Goal: Task Accomplishment & Management: Complete application form

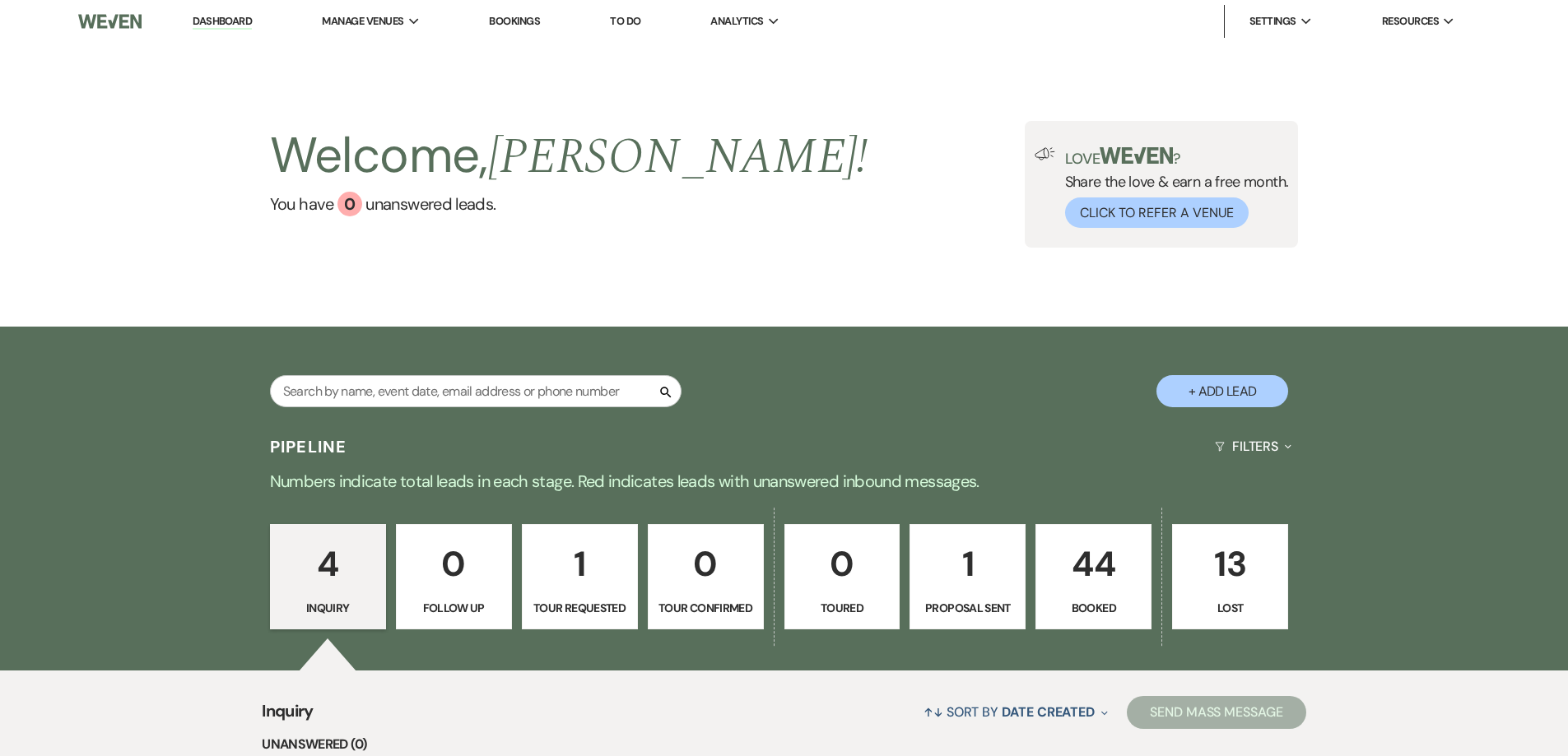
click at [1224, 396] on button "+ Add Lead" at bounding box center [1223, 390] width 132 height 32
select select "679"
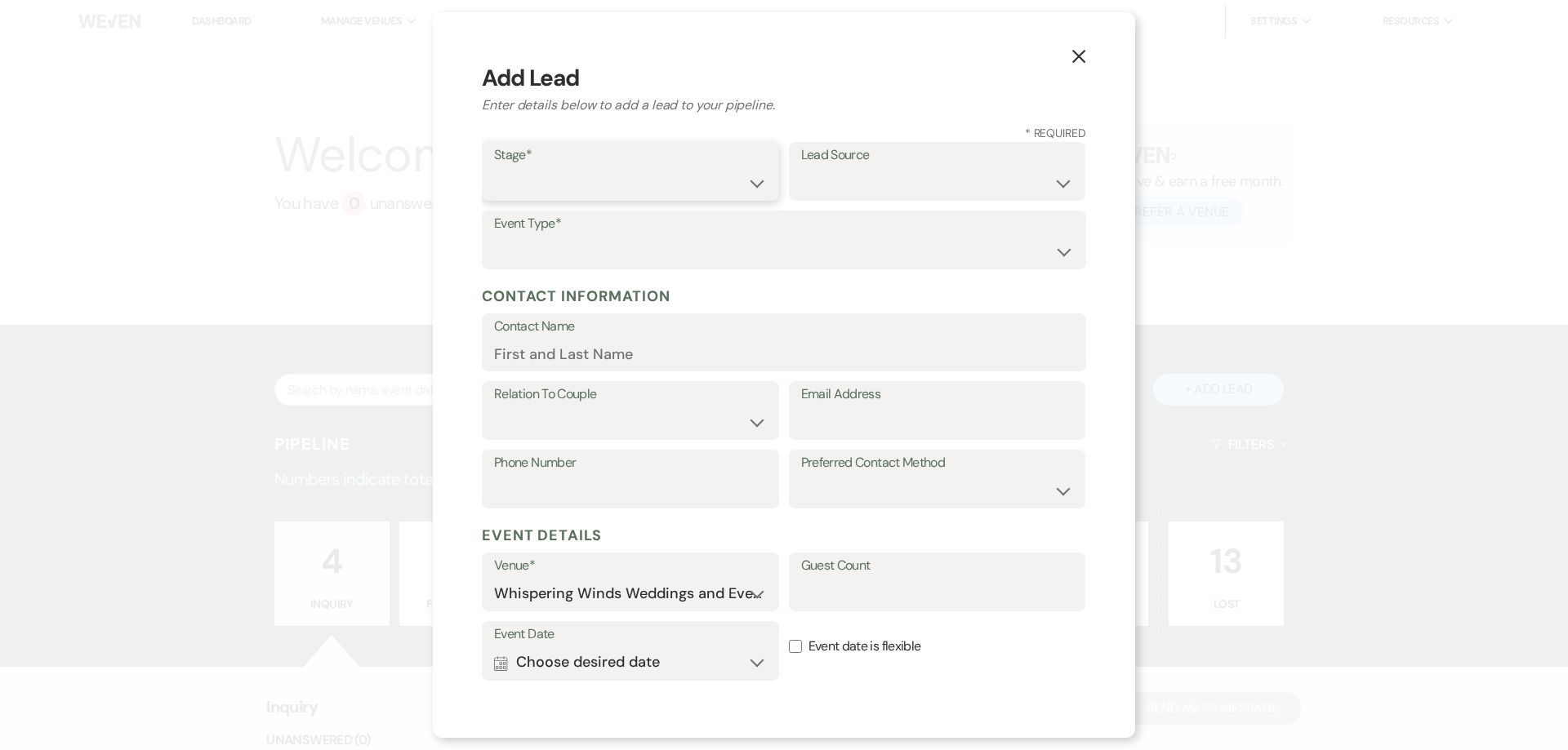
click at [539, 179] on select "Inquiry Follow Up Tour Requested Tour Confirmed Toured Proposal Sent Booked Lost" at bounding box center [630, 183] width 273 height 32
select select "7"
click at [494, 167] on select "Inquiry Follow Up Tour Requested Tour Confirmed Toured Proposal Sent Booked Lost" at bounding box center [630, 183] width 273 height 32
click at [820, 183] on select "Weven Venue Website Instagram Facebook Pinterest Google The Knot Wedding Wire H…" at bounding box center [938, 183] width 273 height 32
select select "22"
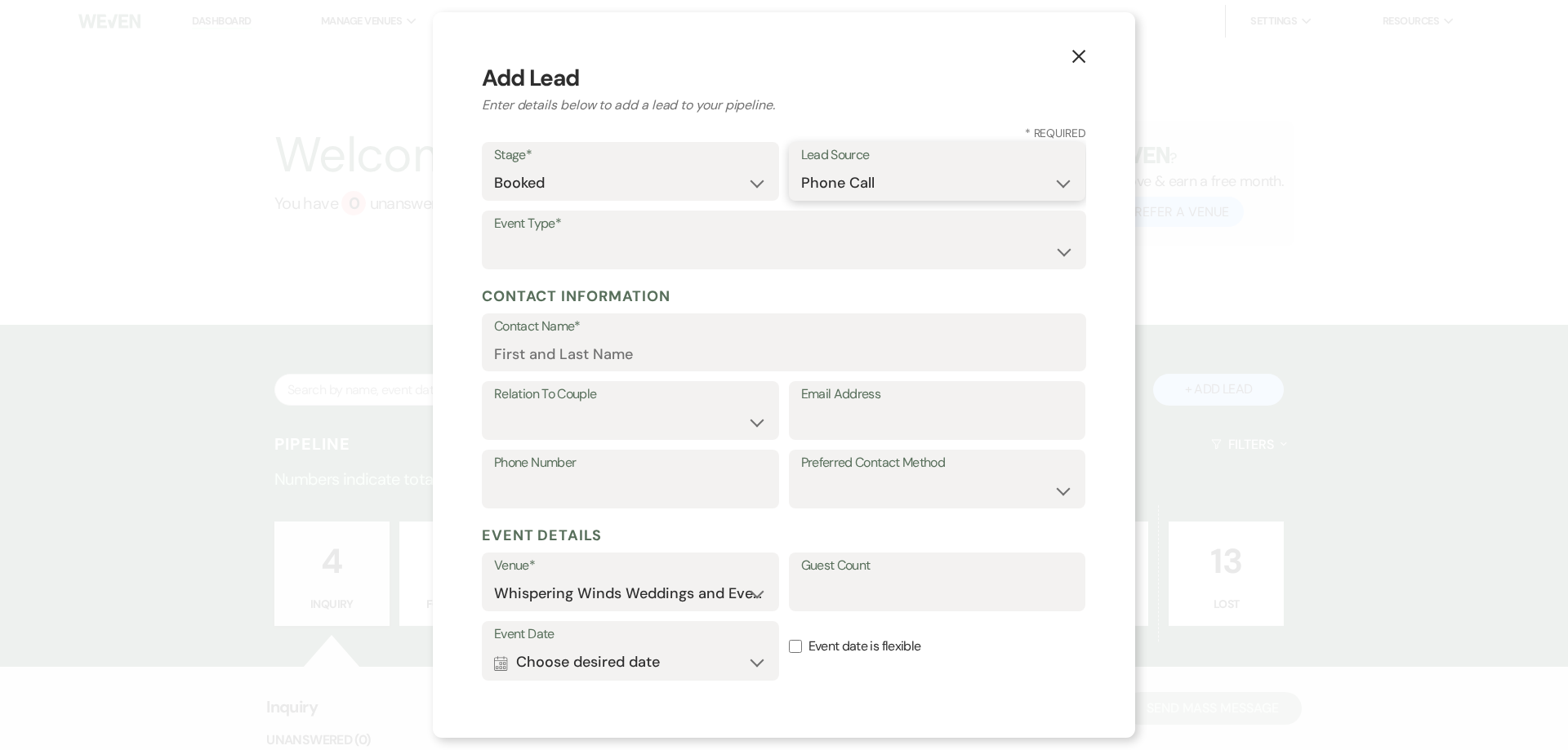
click at [801, 167] on select "Weven Venue Website Instagram Facebook Pinterest Google The Knot Wedding Wire H…" at bounding box center [938, 183] width 273 height 32
click at [534, 243] on select "Wedding Anniversary Party Baby Shower Bachelorette / Bachelor Party Birthday Pa…" at bounding box center [784, 252] width 580 height 32
select select "1"
click at [494, 236] on select "Wedding Anniversary Party Baby Shower Bachelorette / Bachelor Party Birthday Pa…" at bounding box center [784, 252] width 580 height 32
click at [517, 353] on input "Contact Name*" at bounding box center [784, 354] width 580 height 32
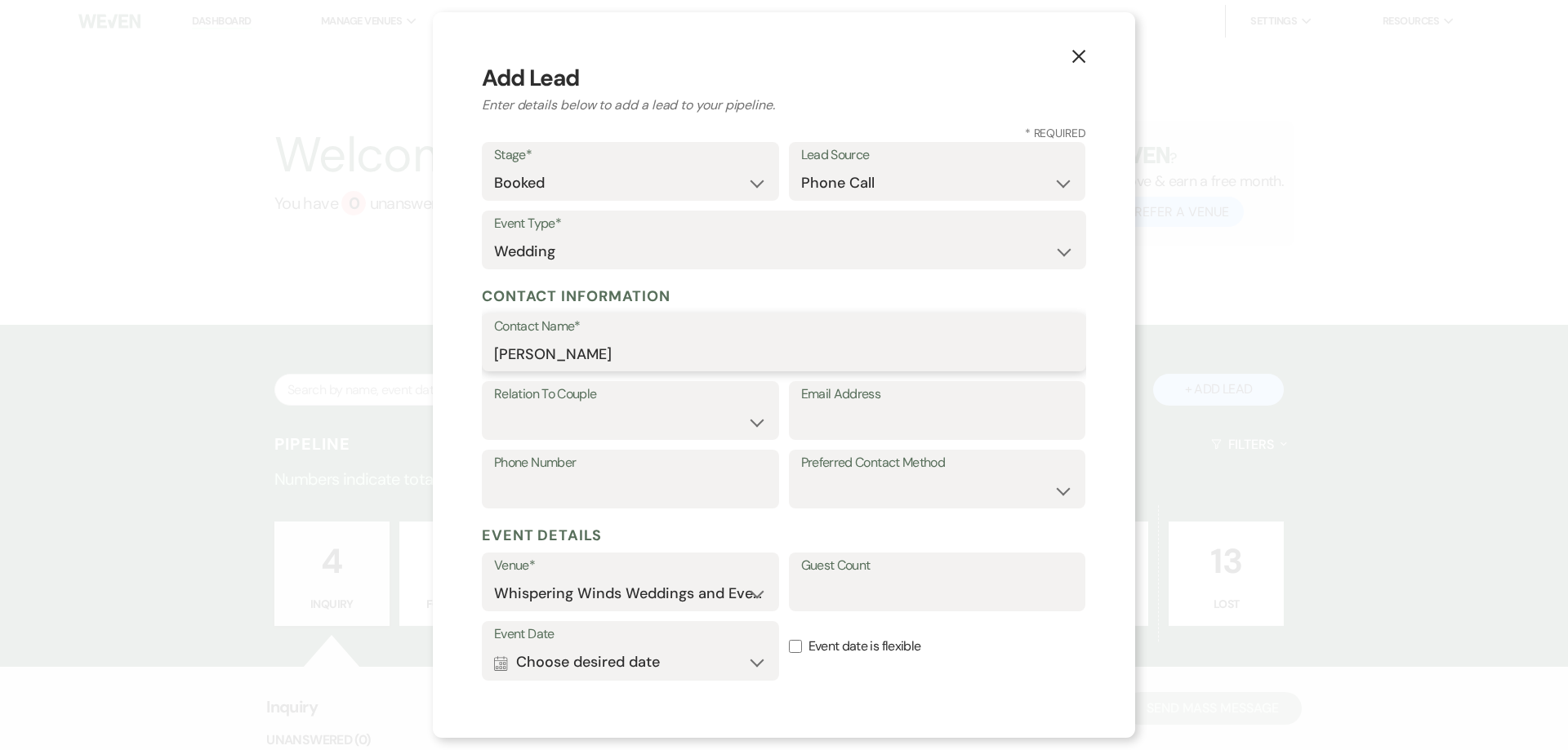
type input "[PERSON_NAME]"
click at [561, 400] on label "Relation To Couple" at bounding box center [630, 395] width 271 height 24
click at [743, 428] on select "Couple Planner Parent of Couple Family Member Friend Other" at bounding box center [630, 423] width 271 height 32
select select "1"
click at [495, 407] on select "Couple Planner Parent of Couple Family Member Friend Other" at bounding box center [630, 423] width 271 height 32
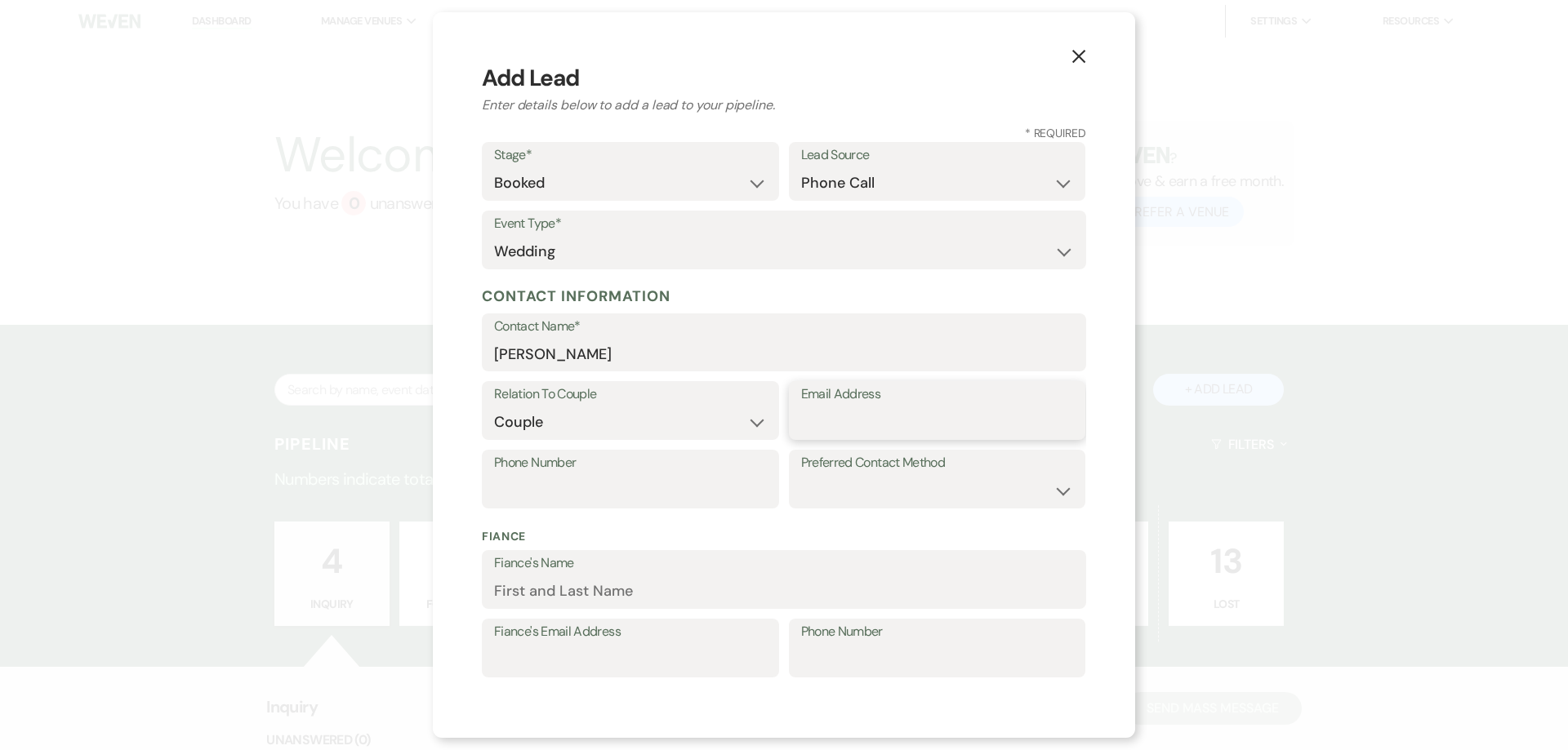
click at [837, 412] on input "Email Address" at bounding box center [938, 422] width 273 height 32
type input "[EMAIL_ADDRESS][DOMAIN_NAME]"
click at [507, 491] on input "Phone Number" at bounding box center [630, 491] width 273 height 32
type input "[PHONE_NUMBER]"
click at [886, 485] on select "Email Phone Text" at bounding box center [938, 491] width 273 height 32
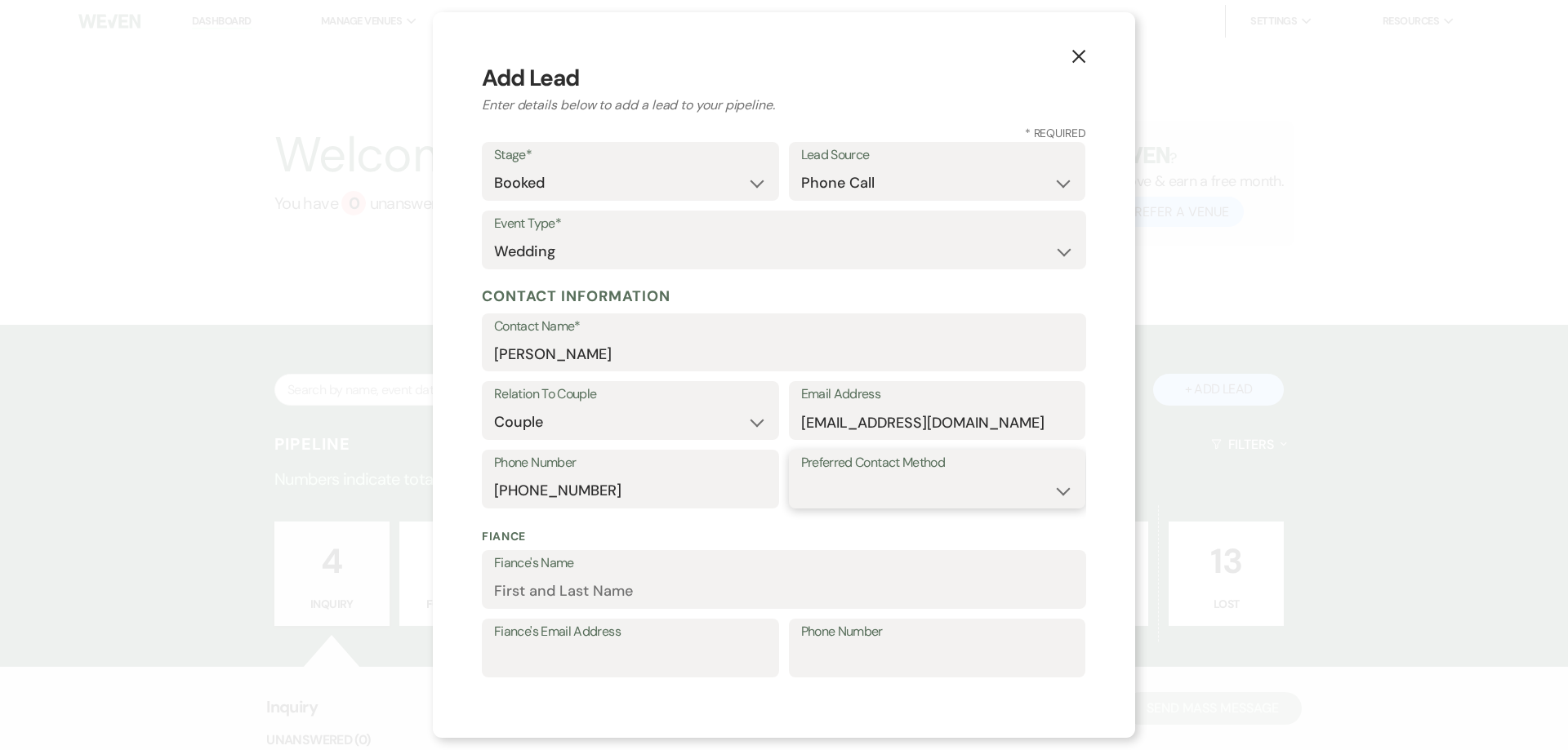
select select "email"
click at [801, 475] on select "Email Phone Text" at bounding box center [938, 491] width 273 height 32
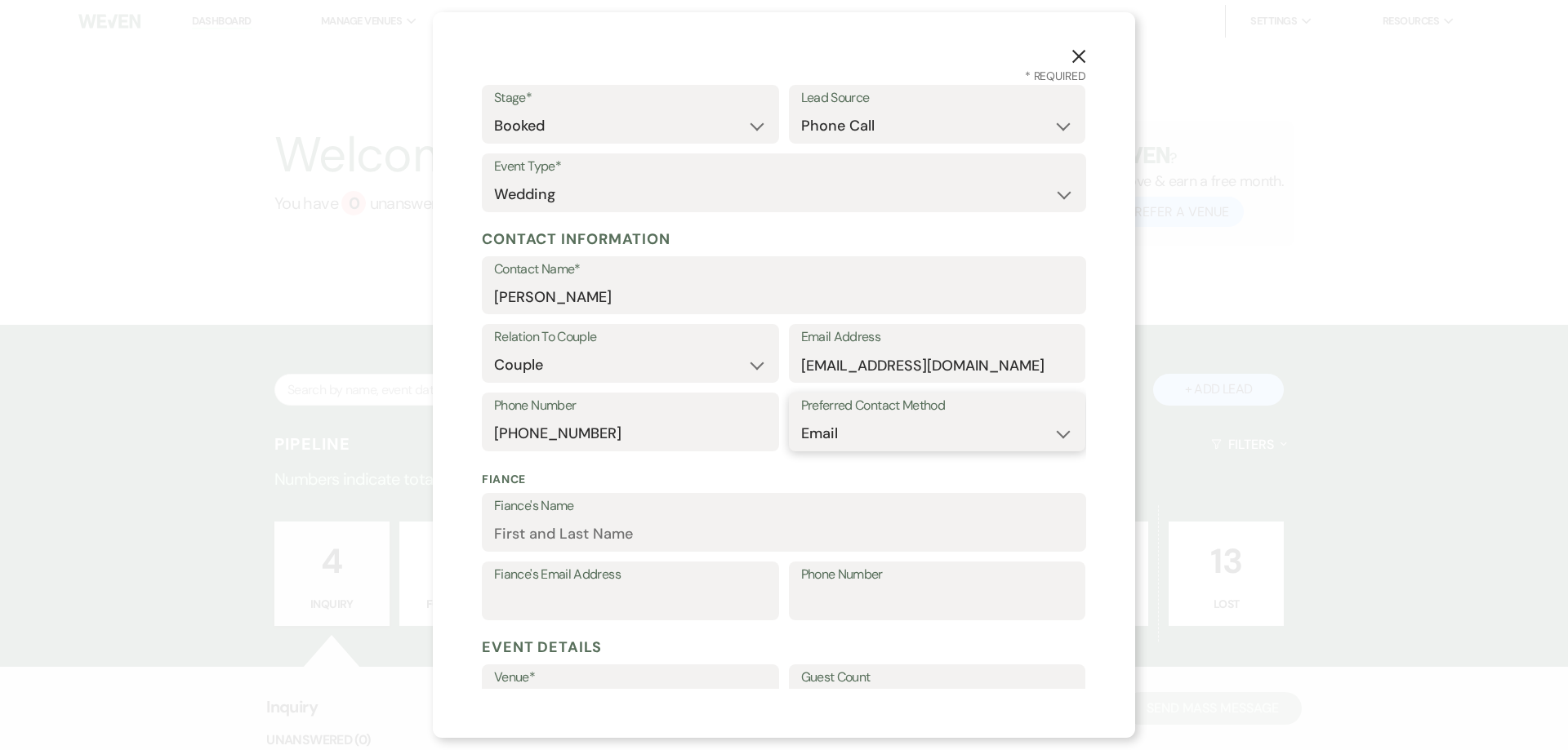
scroll to position [82, 0]
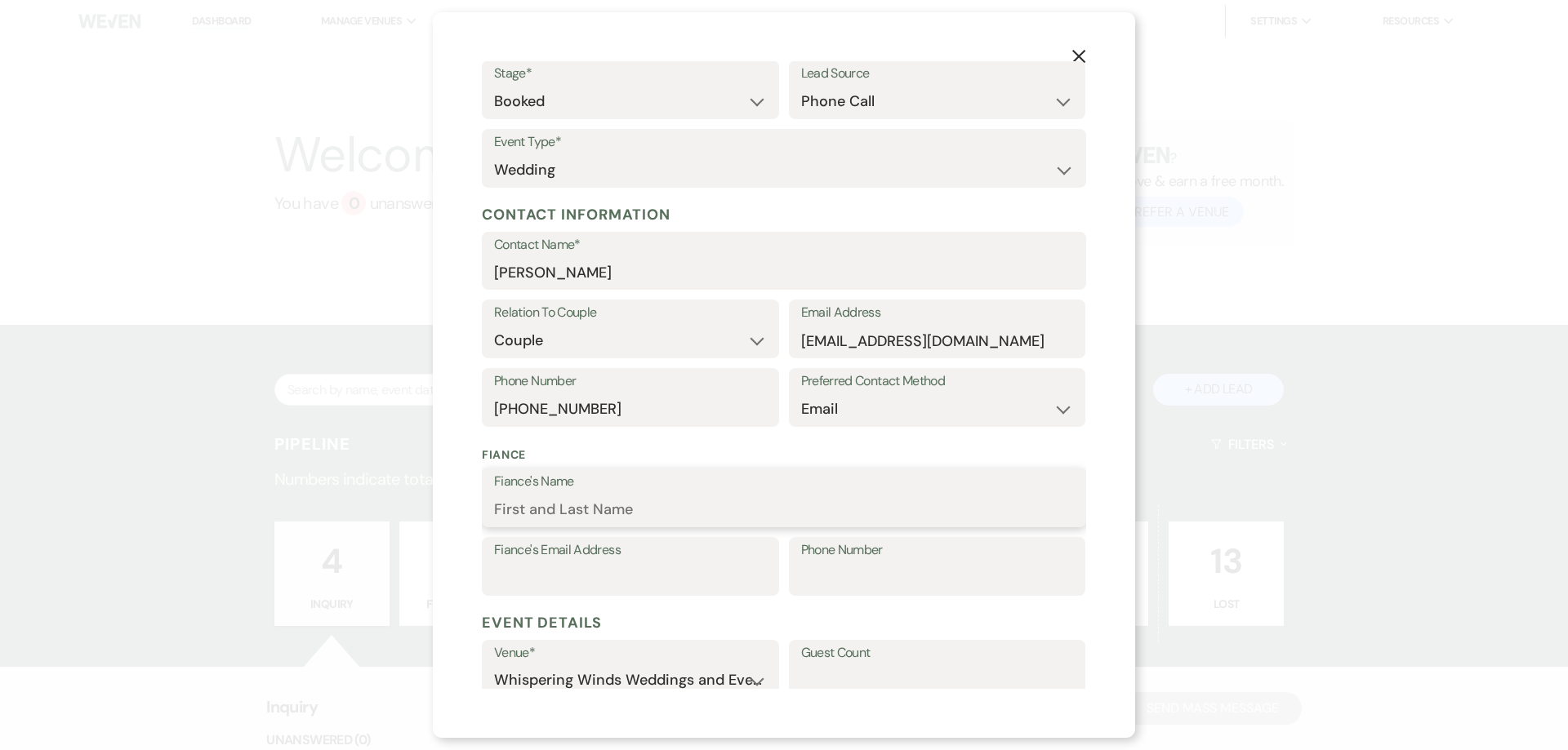
click at [508, 505] on input "Fiance's Name" at bounding box center [784, 509] width 580 height 32
type input "[PERSON_NAME]"
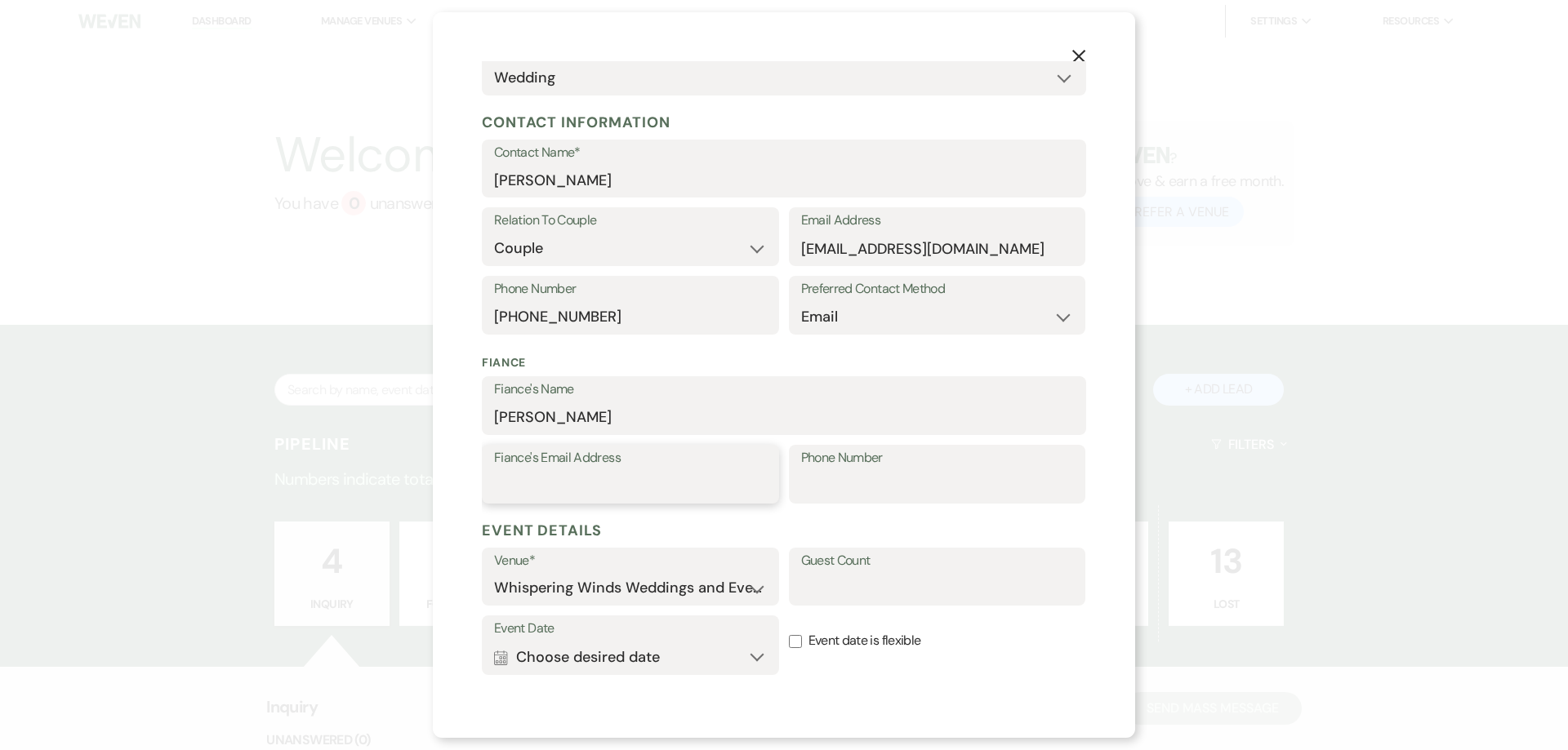
scroll to position [326, 0]
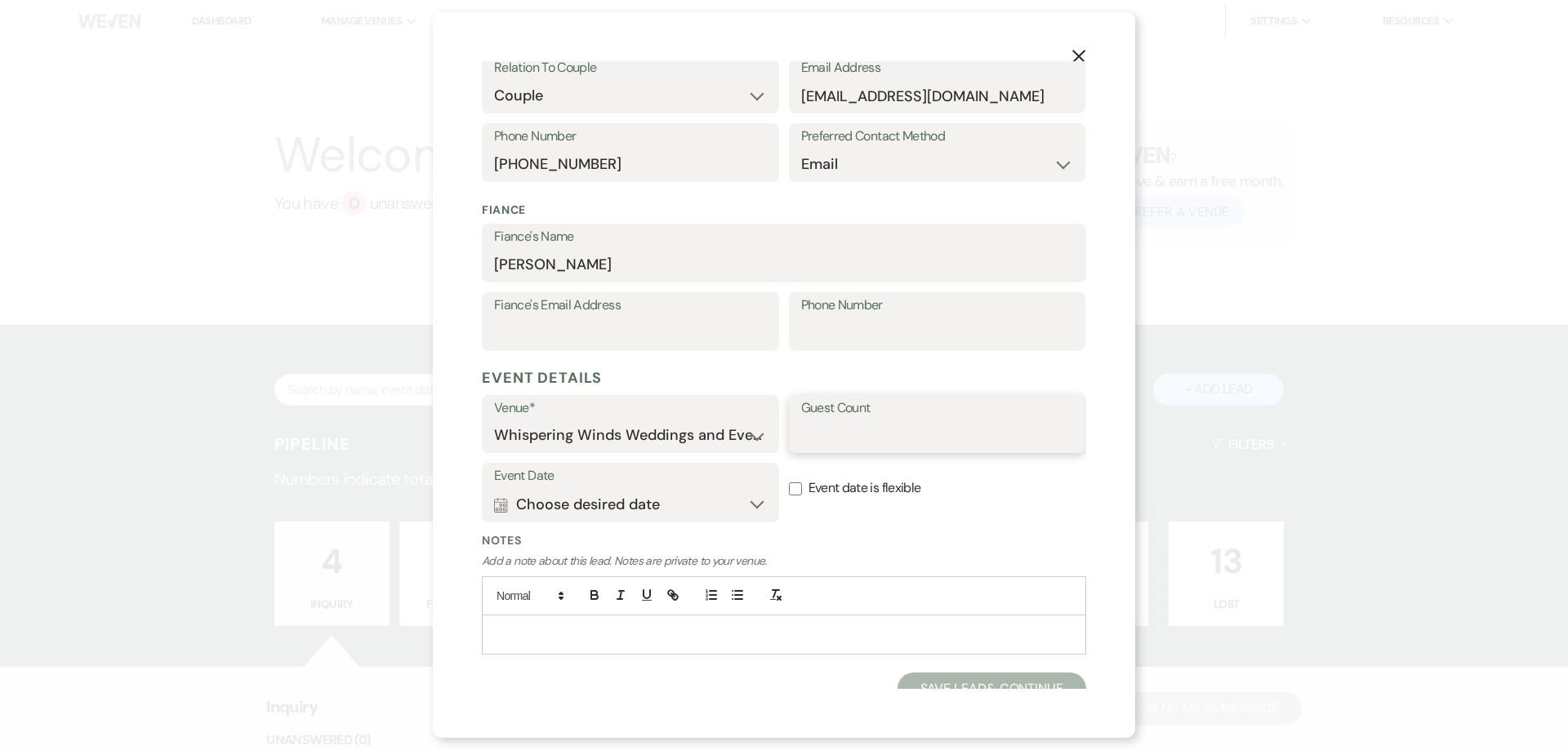
click at [849, 421] on input "Guest Count" at bounding box center [938, 435] width 273 height 32
type input "200"
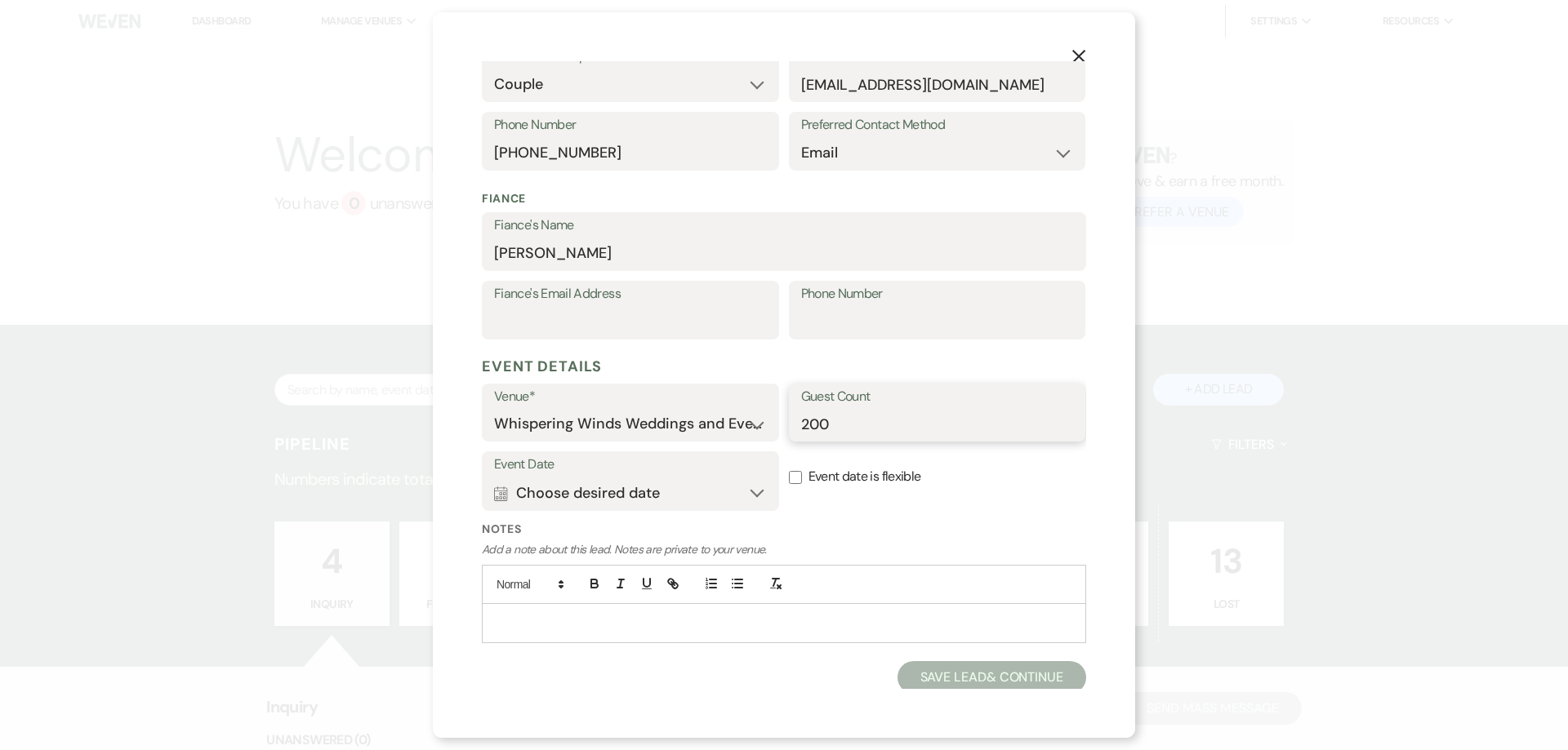
scroll to position [343, 0]
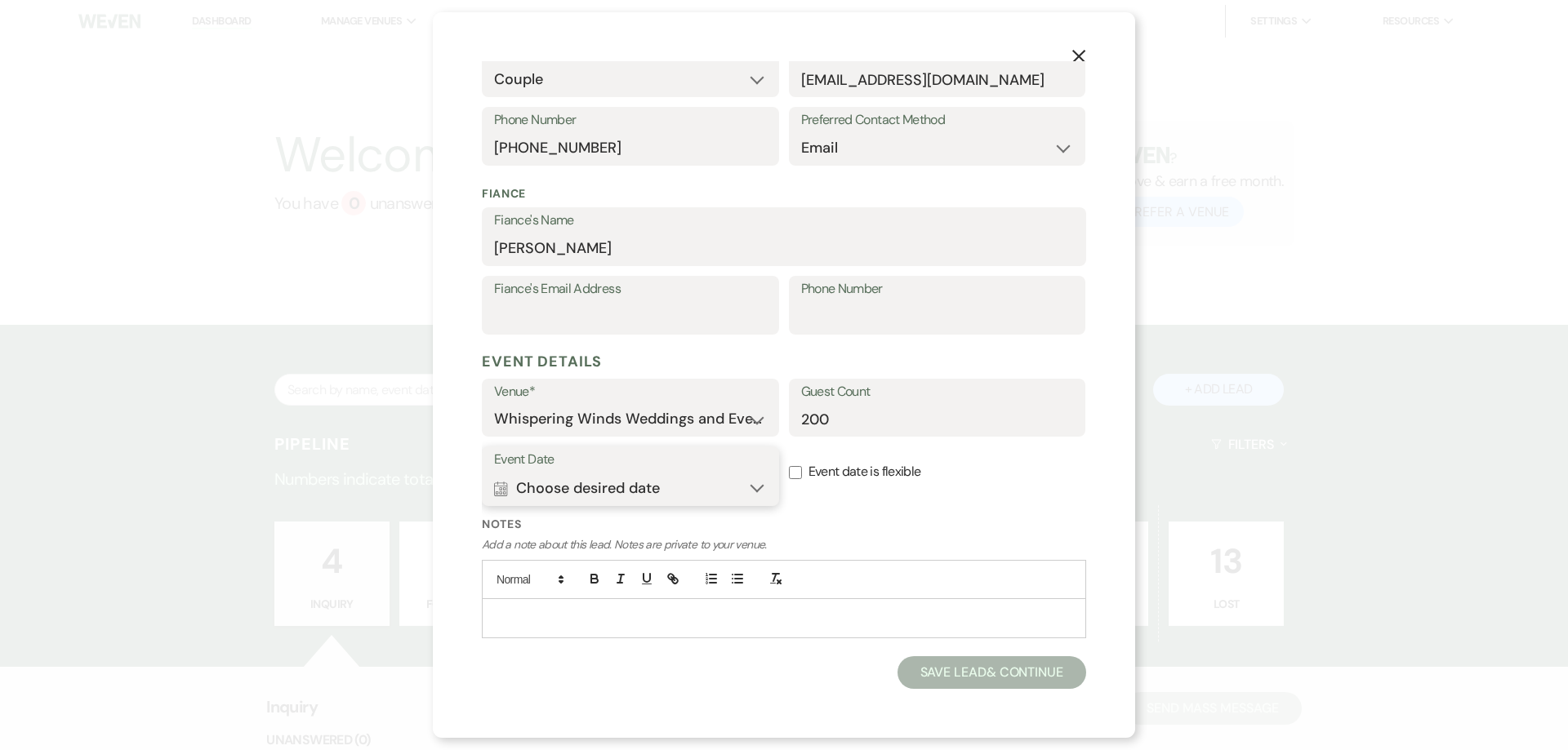
click at [744, 487] on button "Calendar Choose desired date Expand" at bounding box center [630, 488] width 273 height 33
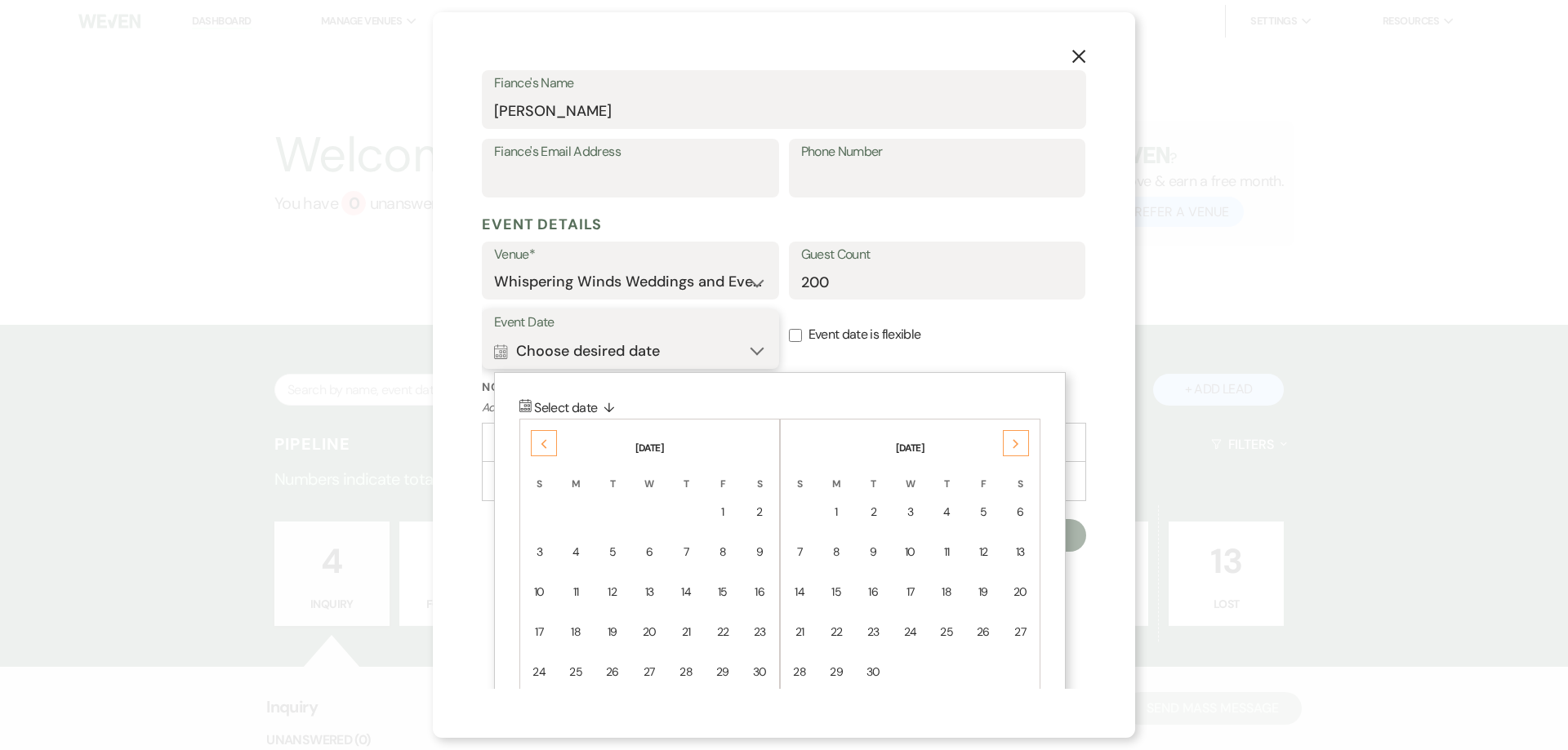
scroll to position [506, 0]
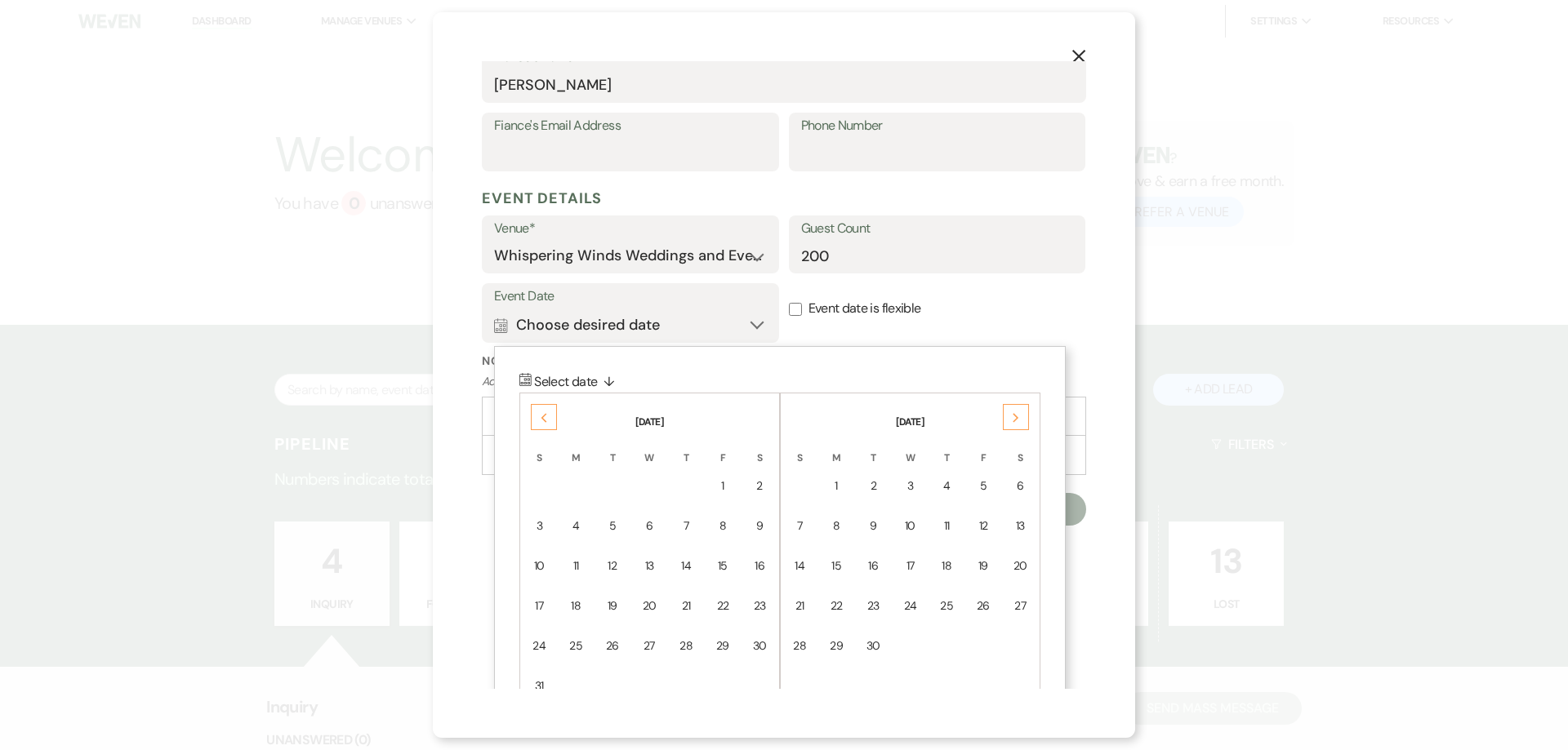
click at [543, 415] on icon "Previous" at bounding box center [544, 417] width 8 height 10
click at [765, 488] on div "7" at bounding box center [759, 485] width 14 height 17
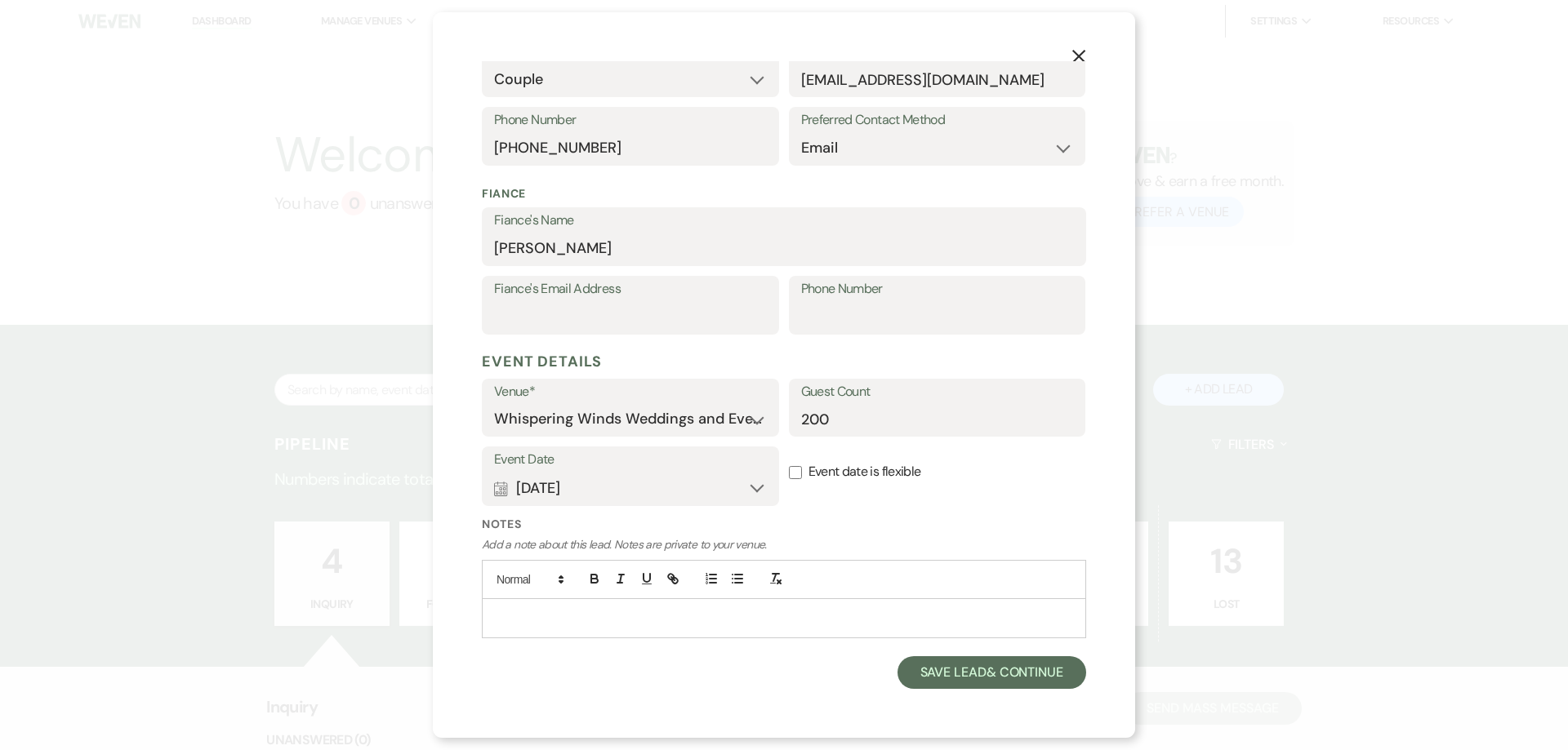
scroll to position [343, 0]
click at [980, 673] on button "Save Lead & Continue" at bounding box center [991, 673] width 188 height 33
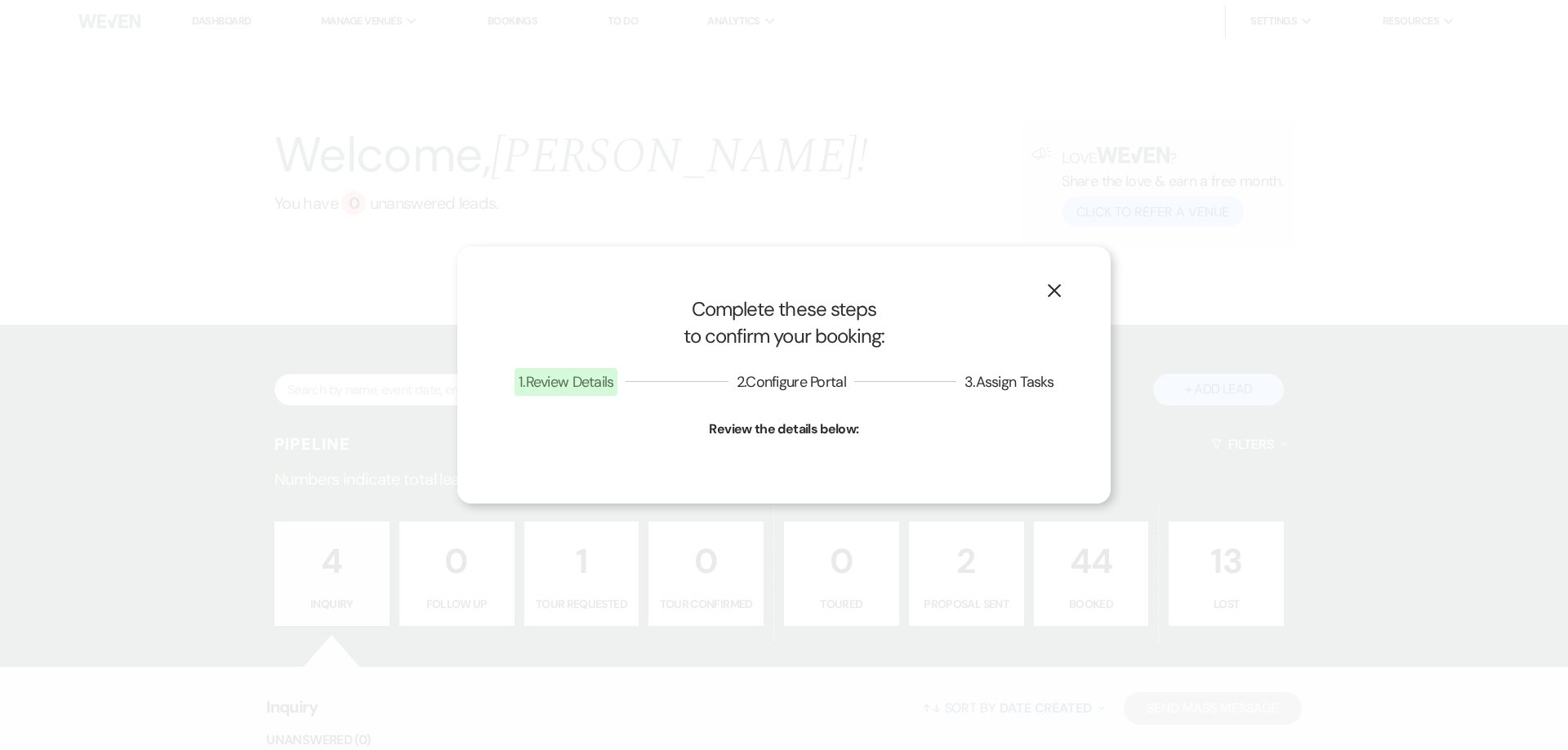
select select "1"
select select "679"
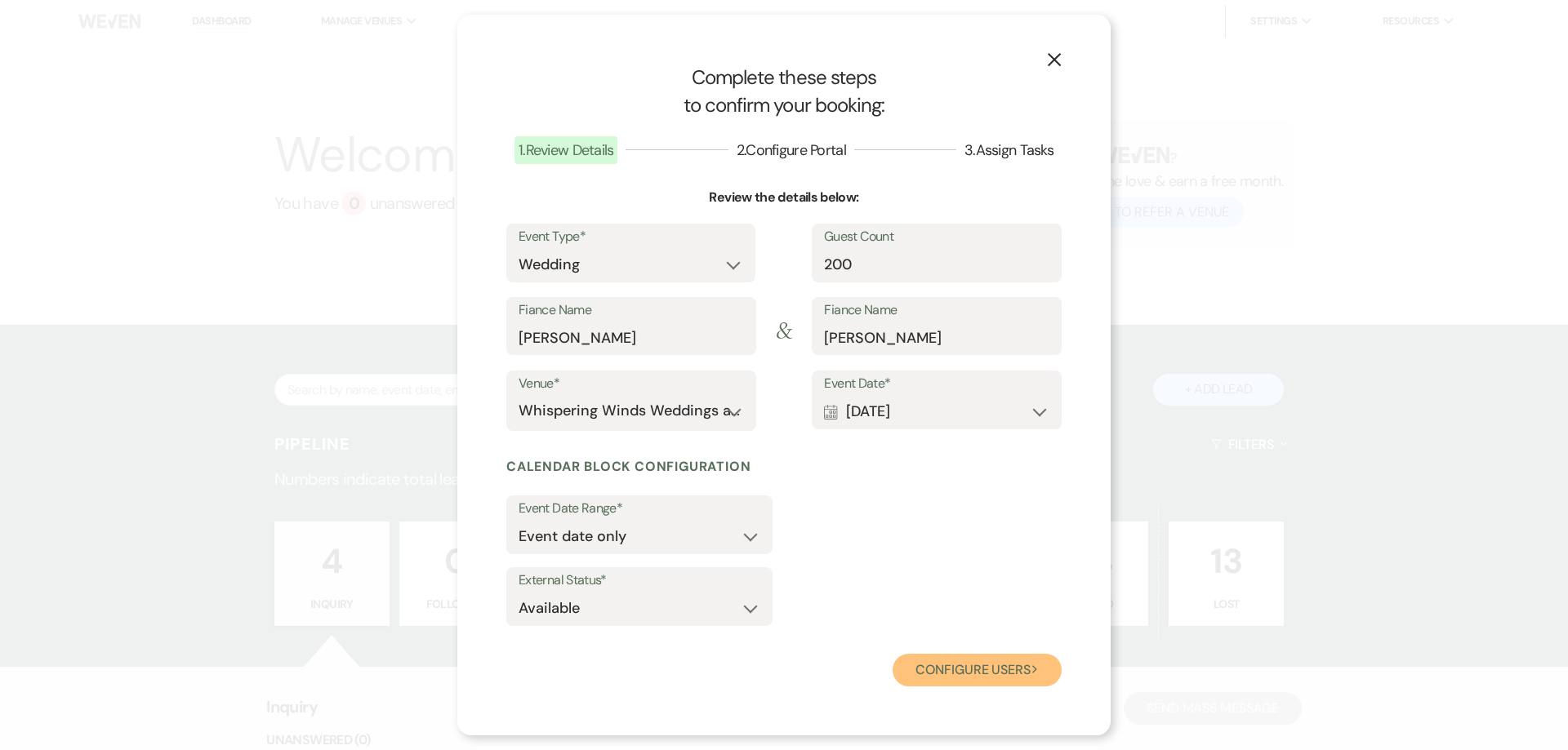
click at [972, 673] on button "Configure users Next" at bounding box center [978, 670] width 169 height 33
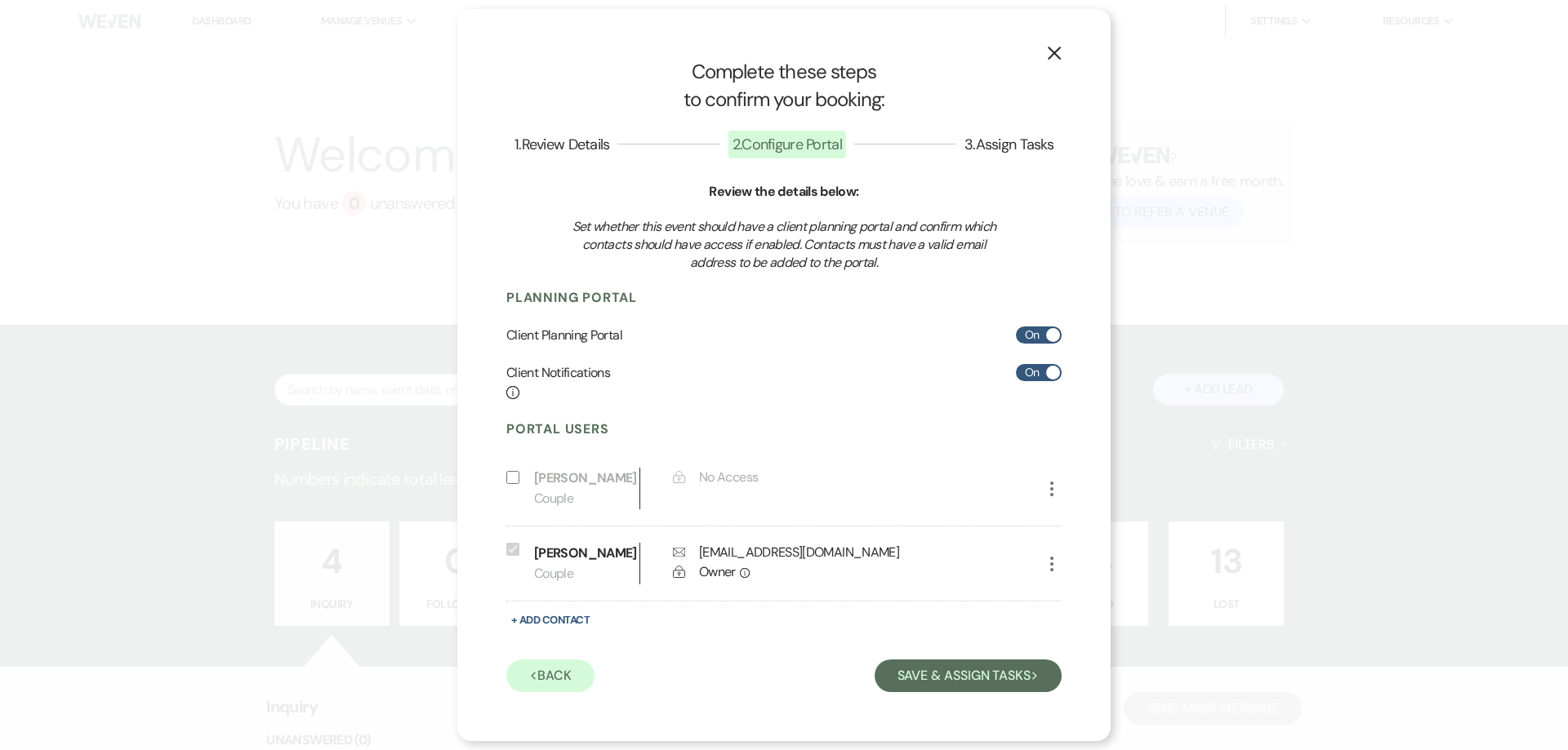
scroll to position [4, 0]
click at [950, 683] on button "Save & Assign Tasks Next" at bounding box center [969, 676] width 187 height 33
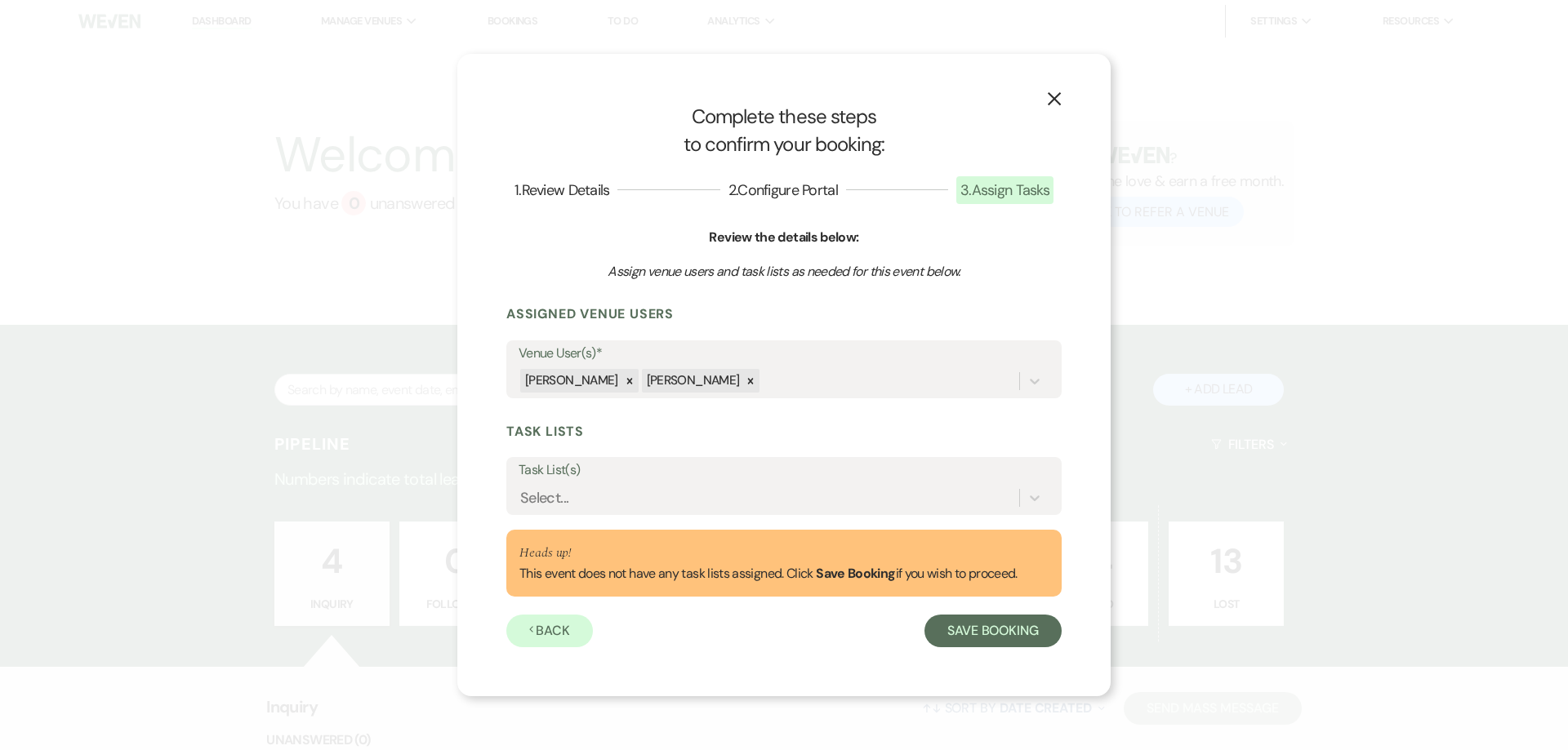
scroll to position [0, 0]
click at [984, 631] on button "Save Booking" at bounding box center [993, 631] width 137 height 33
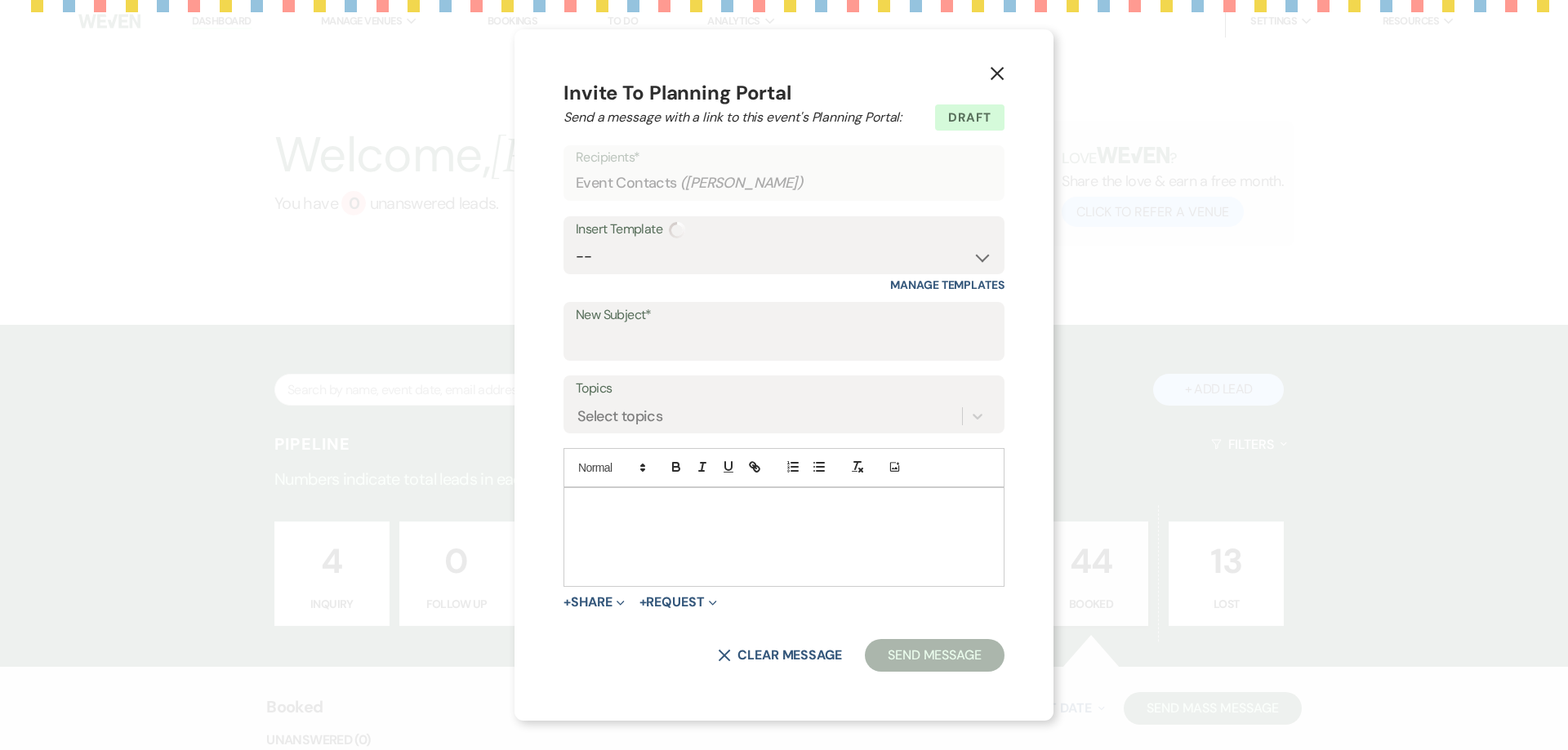
select select "14"
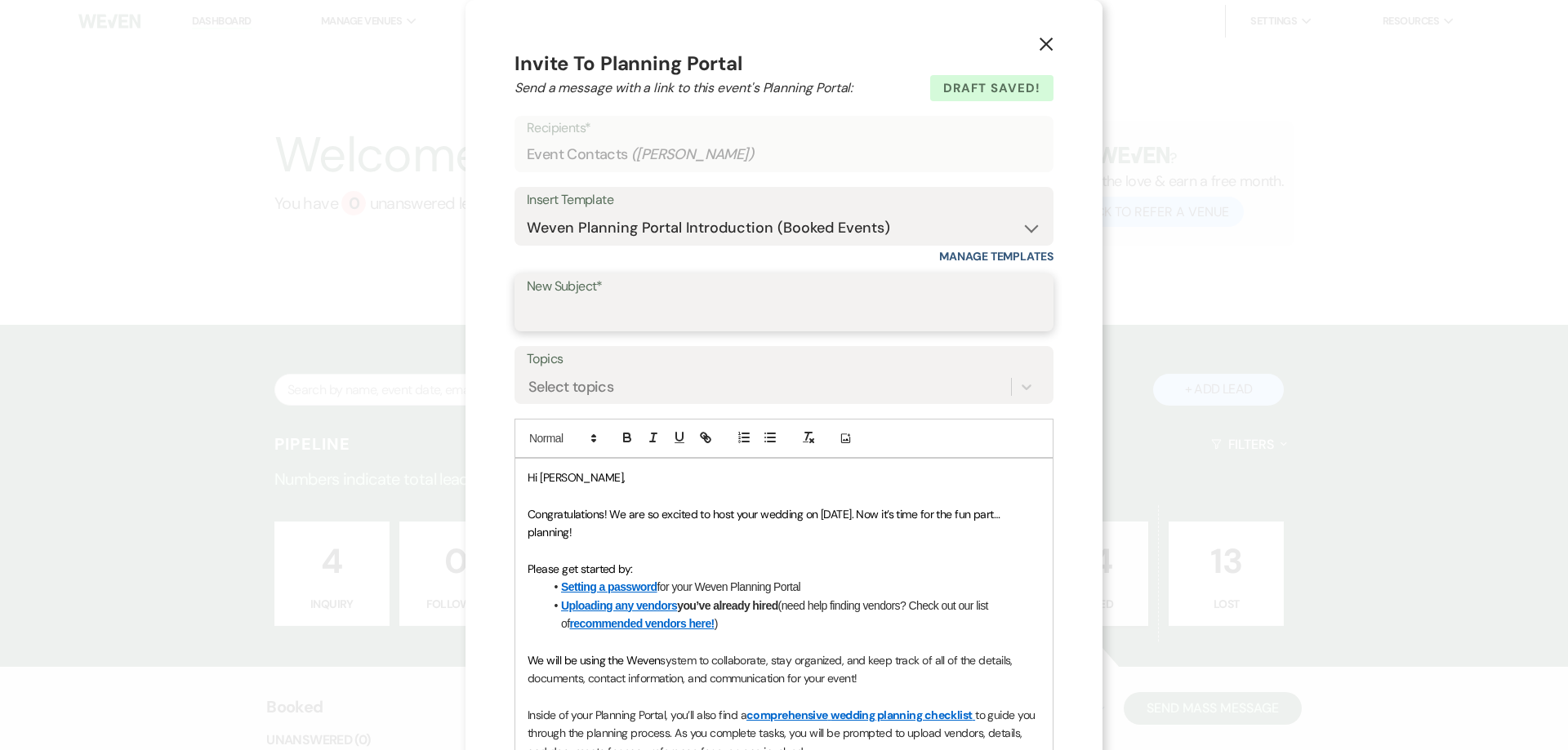
click at [588, 310] on input "New Subject*" at bounding box center [784, 314] width 515 height 32
type input "Booking your event!"
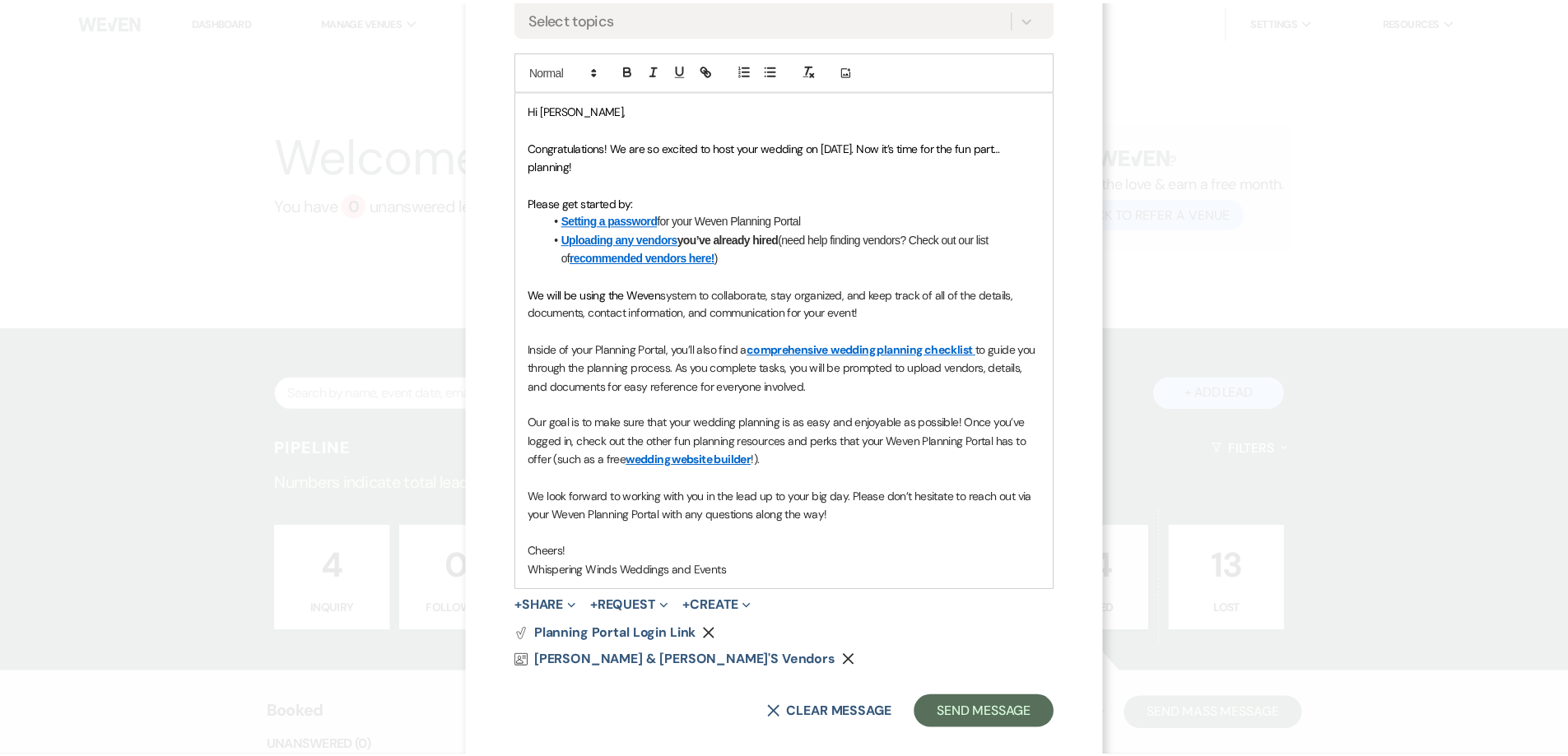
scroll to position [394, 0]
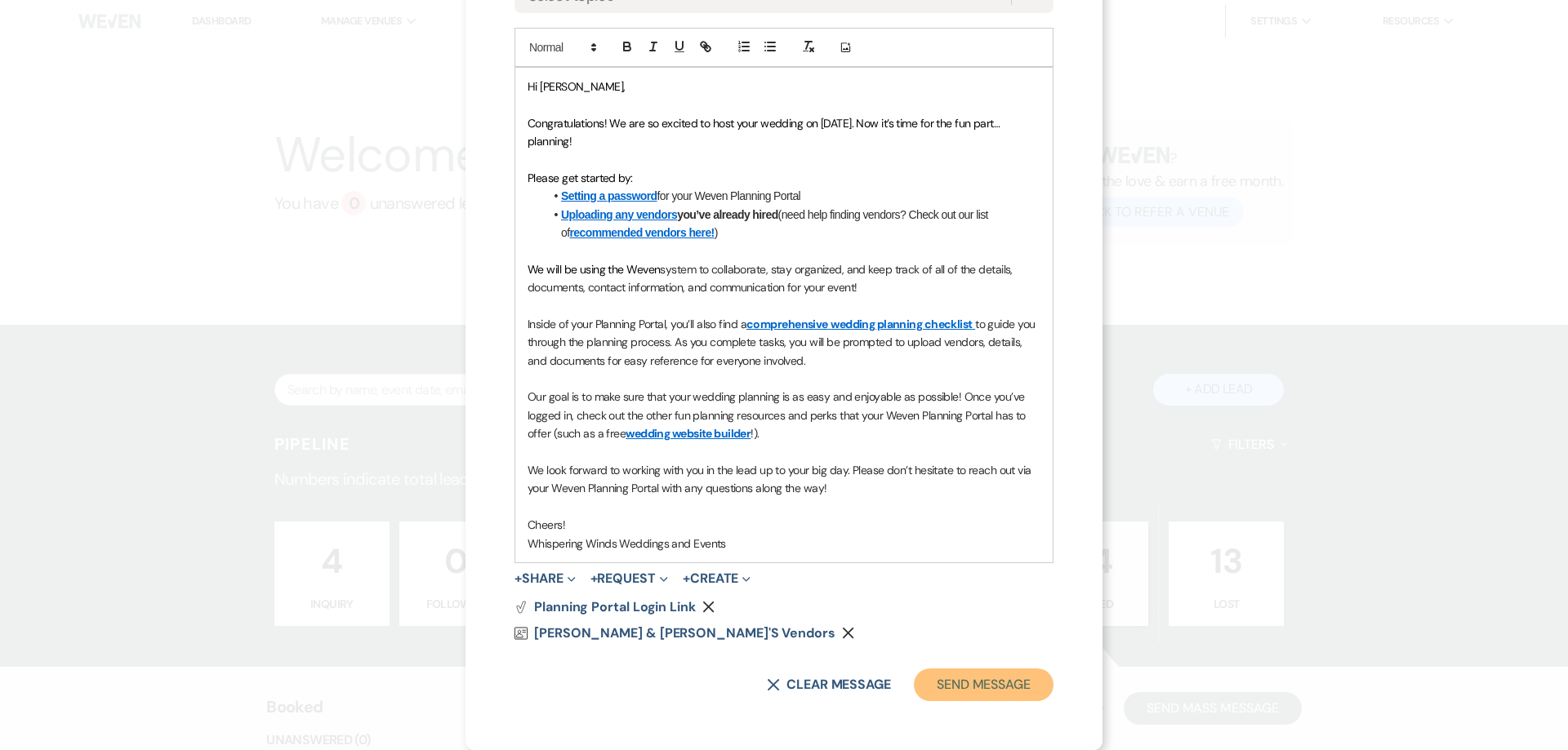
click at [967, 682] on button "Send Message" at bounding box center [984, 685] width 140 height 33
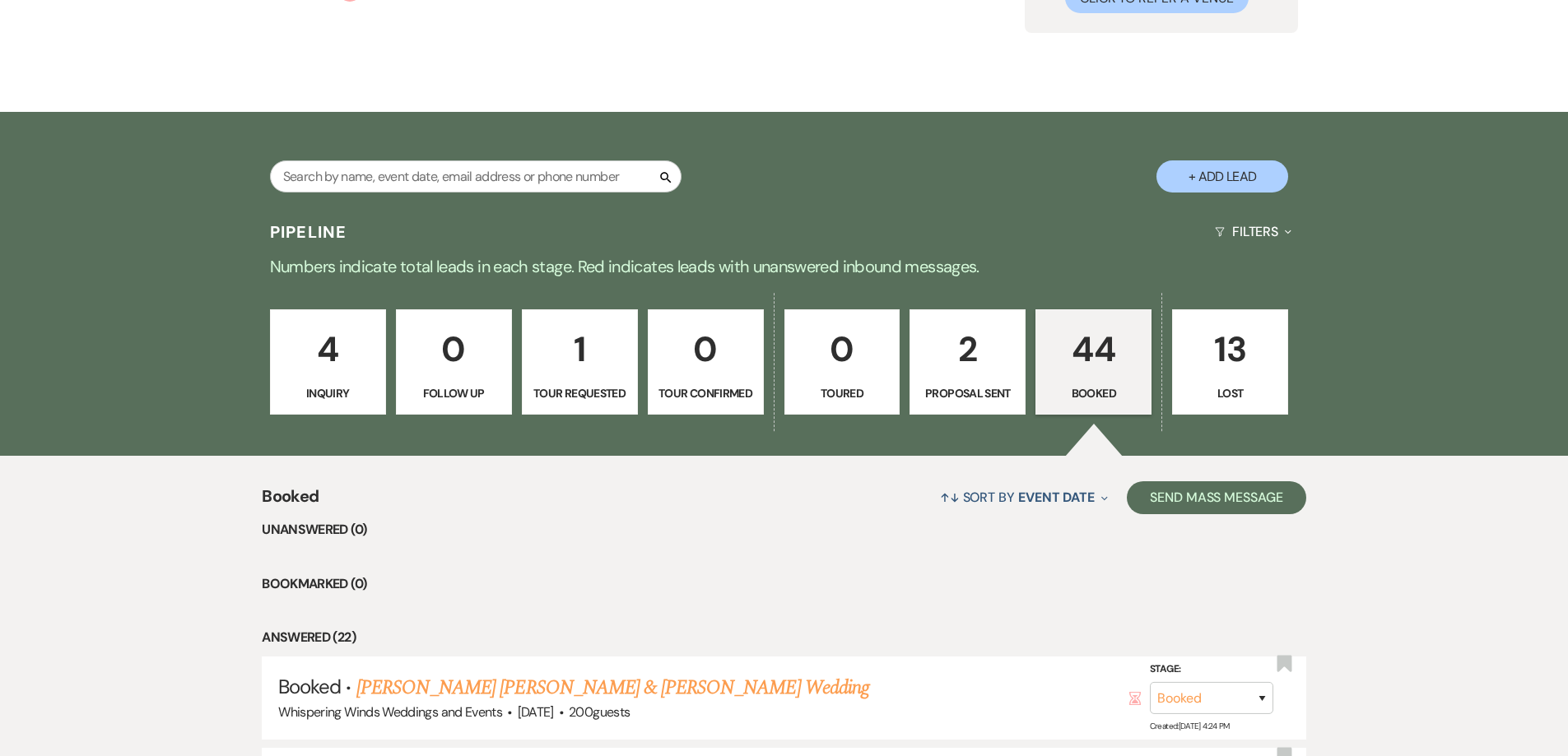
scroll to position [0, 0]
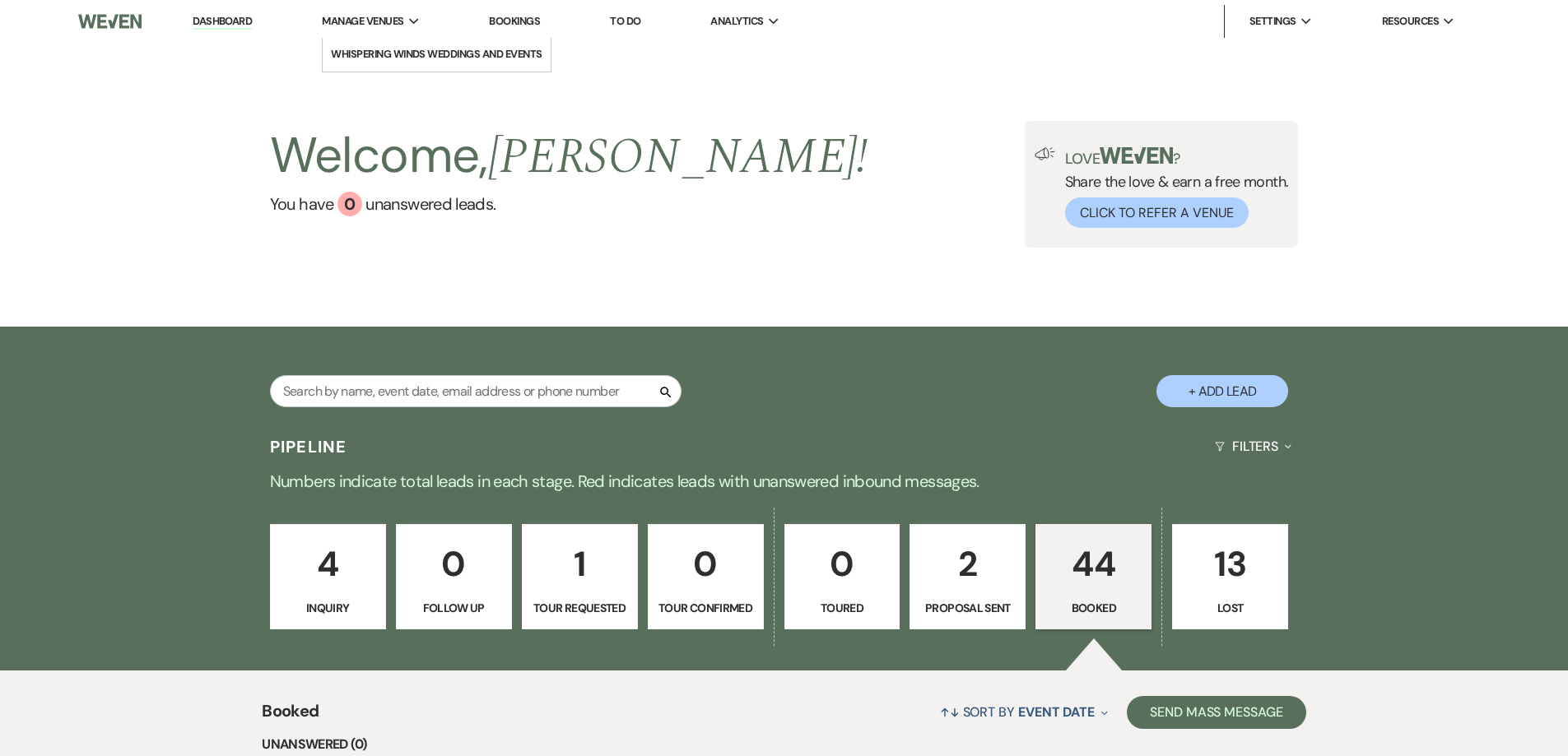
click at [367, 18] on span "Manage Venues" at bounding box center [362, 21] width 82 height 16
click at [381, 52] on li "Whispering Winds Weddings and Events" at bounding box center [436, 54] width 212 height 16
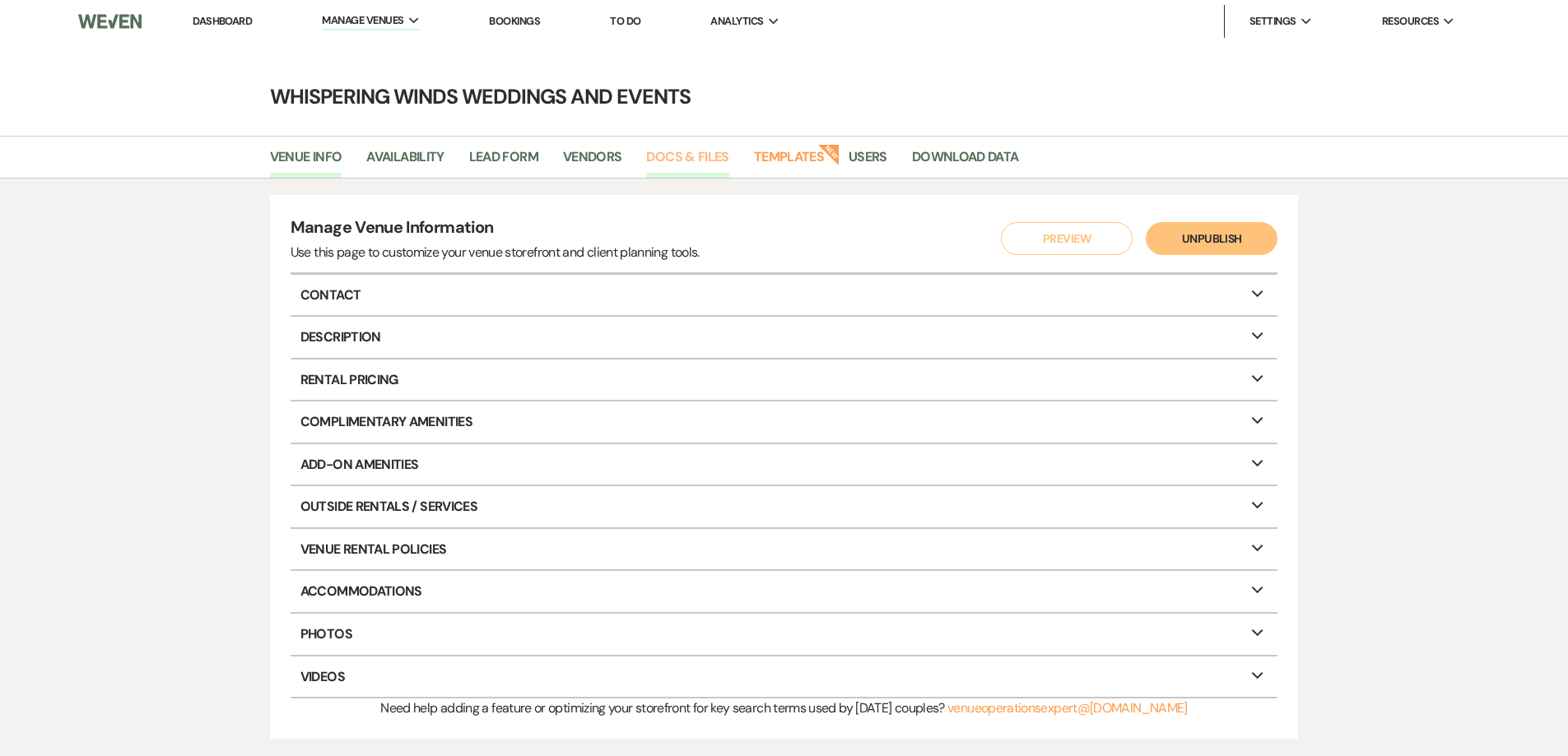
click at [670, 160] on link "Docs & Files" at bounding box center [687, 162] width 82 height 31
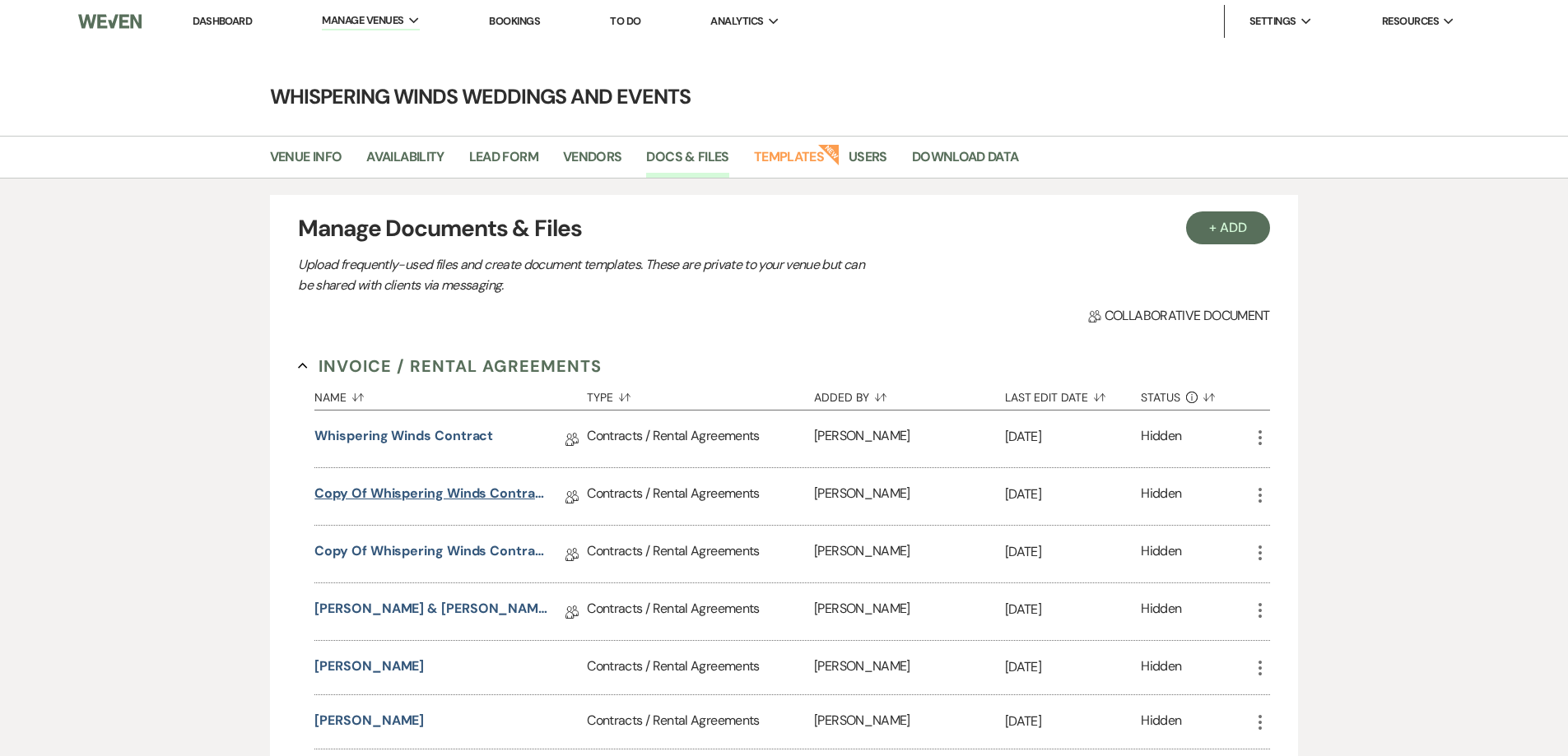
click at [485, 495] on link "Copy of Whispering Winds Contract 2024" at bounding box center [432, 497] width 235 height 26
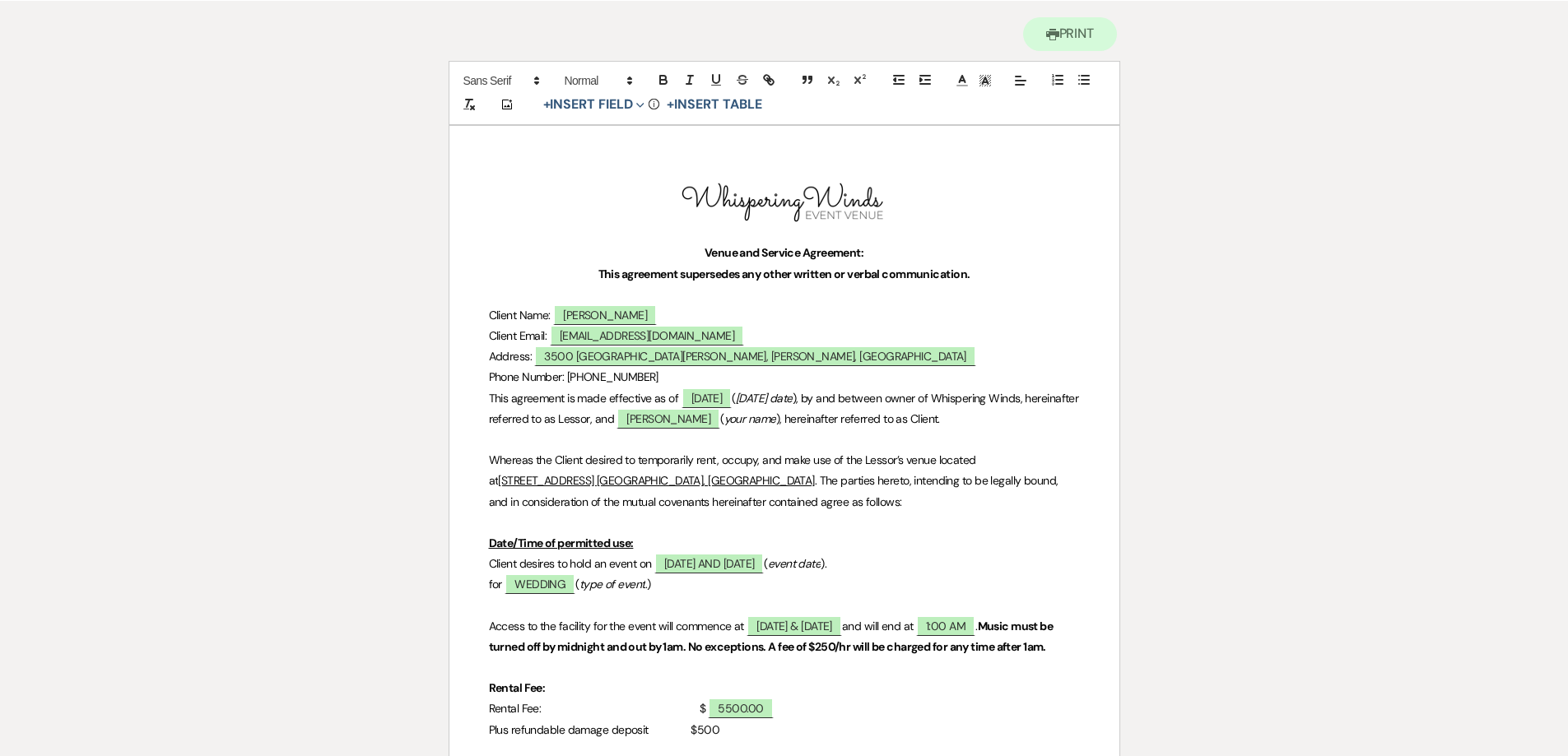
scroll to position [165, 0]
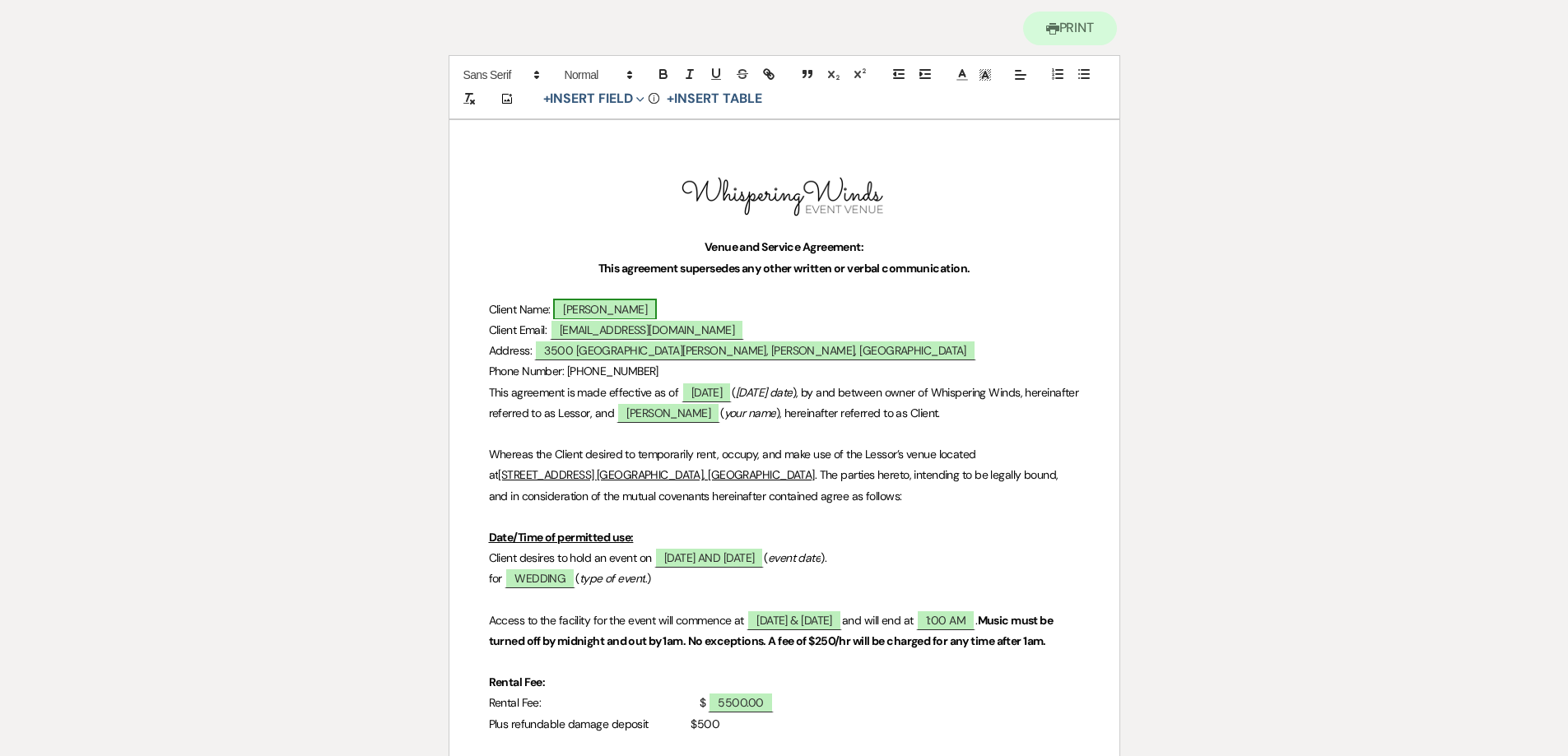
click at [609, 312] on span "[PERSON_NAME]" at bounding box center [604, 309] width 104 height 21
select select "owner"
select select "Name"
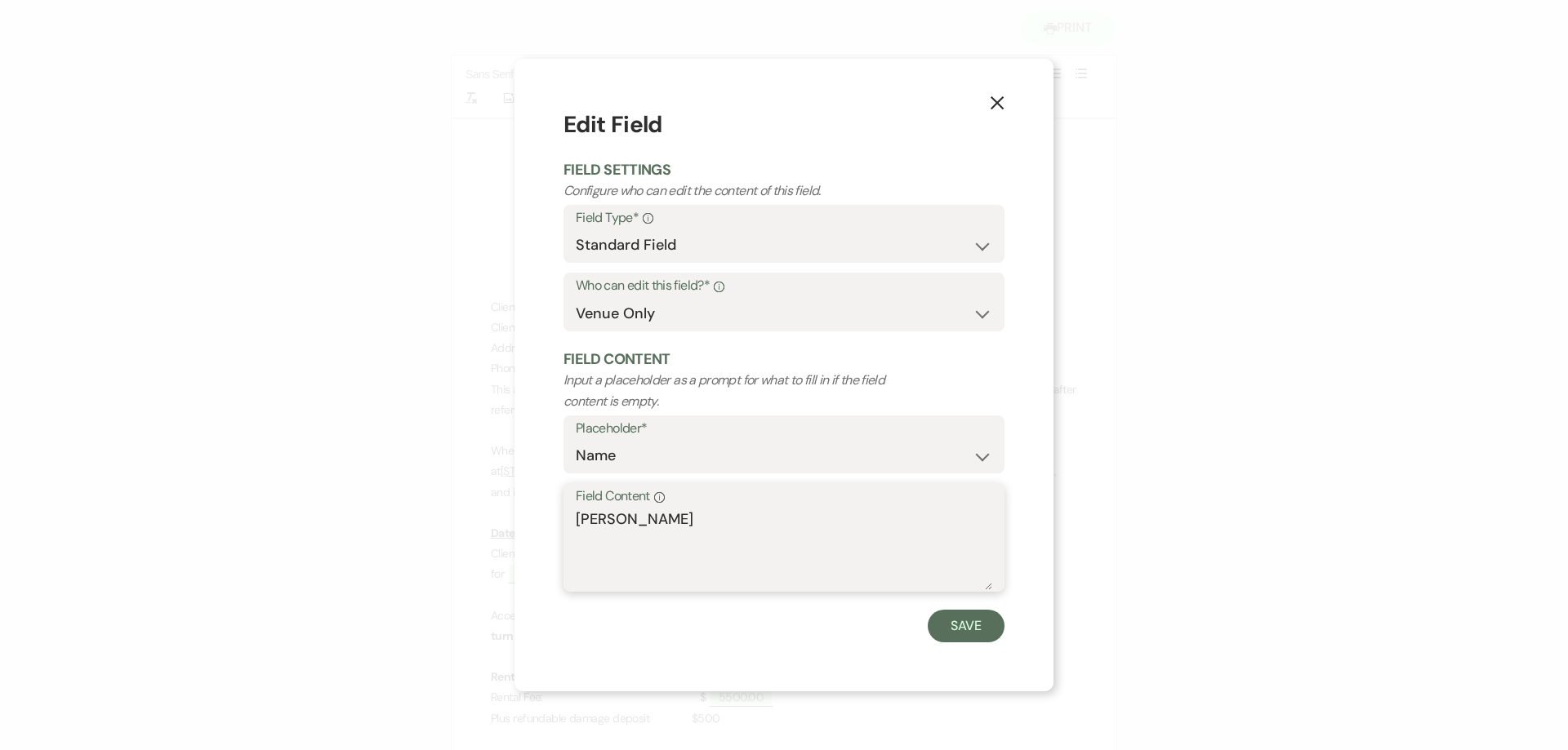
click at [369, 469] on div "X Edit Field Field Settings Configure who can edit the content of this field. F…" at bounding box center [784, 375] width 1568 height 750
type textarea "[PERSON_NAME] & [PERSON_NAME]"
click at [966, 623] on button "Save" at bounding box center [966, 626] width 76 height 33
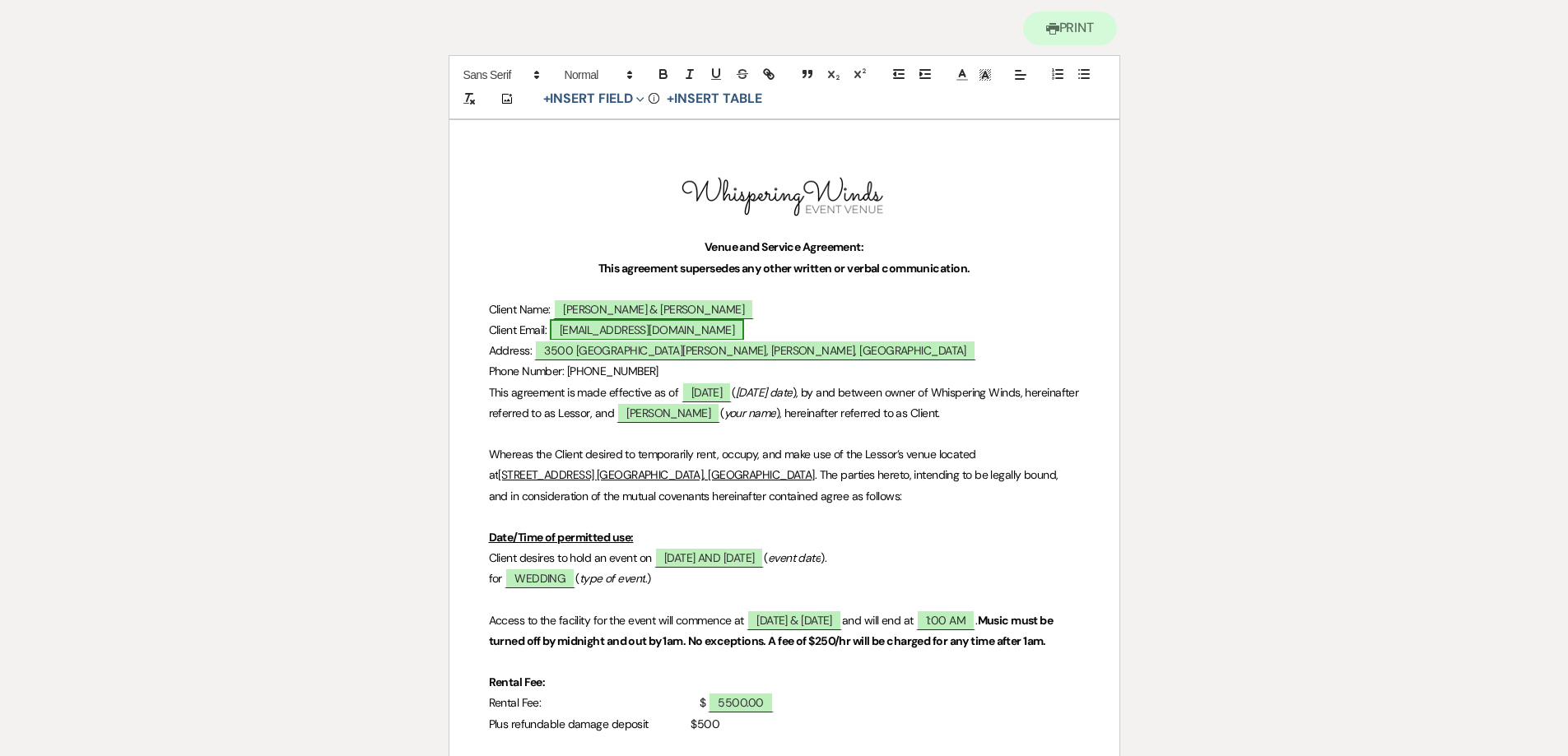
click at [598, 335] on span "[EMAIL_ADDRESS][DOMAIN_NAME]" at bounding box center [647, 329] width 194 height 21
select select "owner"
select select "Email"
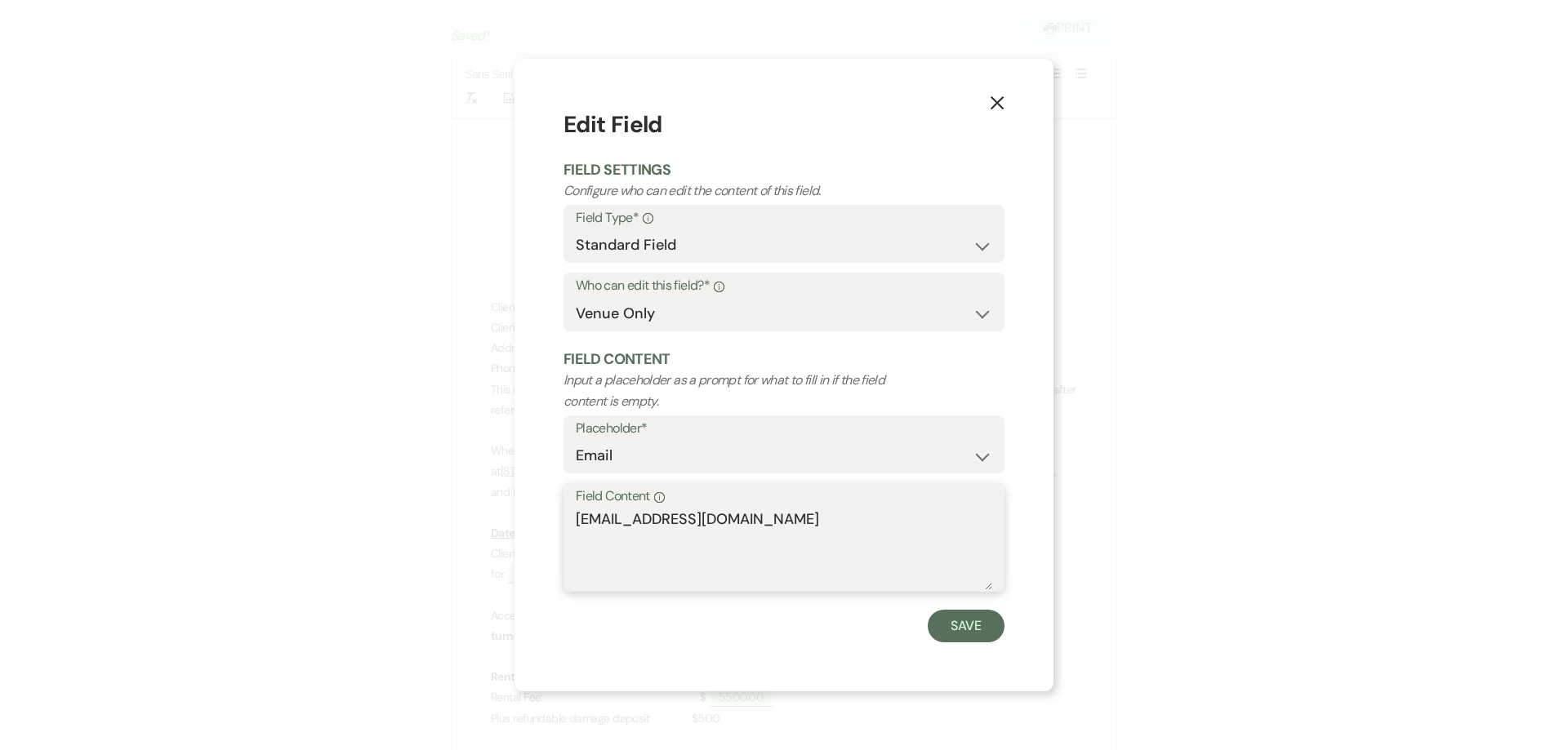
click at [418, 475] on div "X Edit Field Field Settings Configure who can edit the content of this field. F…" at bounding box center [784, 375] width 1568 height 750
type textarea "[EMAIL_ADDRESS][DOMAIN_NAME]"
click at [956, 635] on button "Save" at bounding box center [966, 626] width 76 height 33
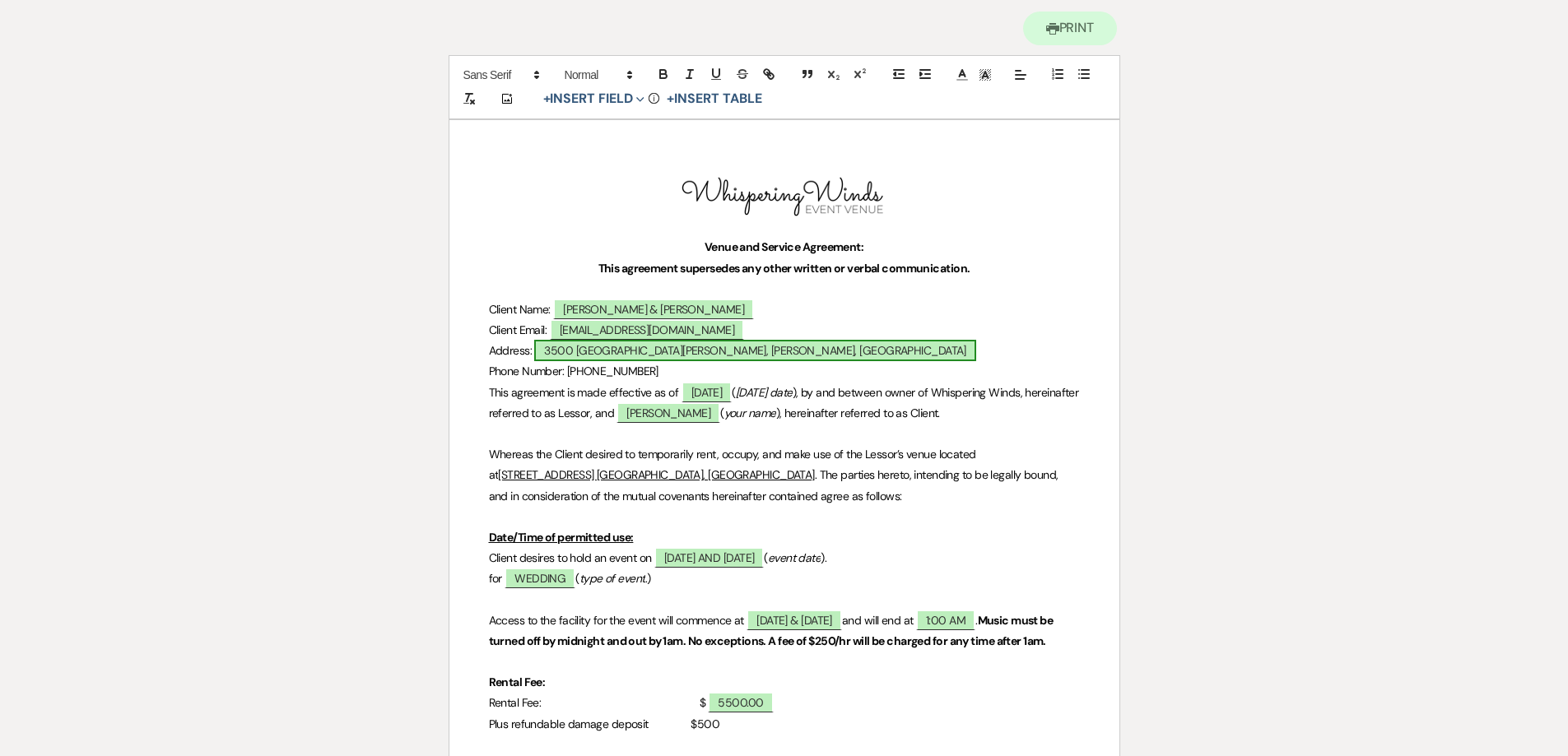
click at [638, 351] on span "3500 [GEOGRAPHIC_DATA][PERSON_NAME], [PERSON_NAME], [GEOGRAPHIC_DATA]" at bounding box center [754, 350] width 441 height 21
select select "owner"
select select "Address"
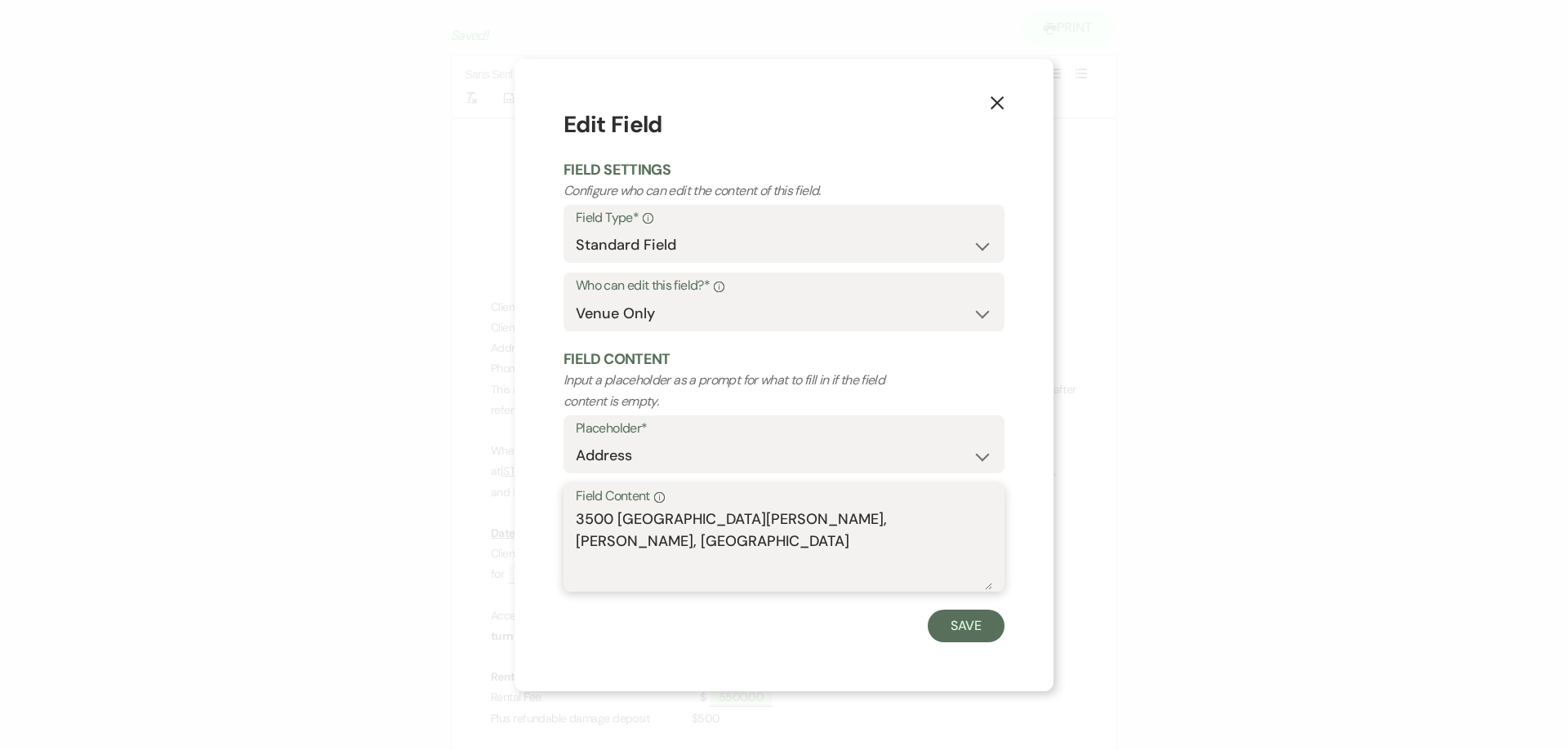
drag, startPoint x: 911, startPoint y: 512, endPoint x: 298, endPoint y: 465, distance: 614.8
click at [317, 467] on div "X Edit Field Field Settings Configure who can edit the content of this field. F…" at bounding box center [784, 375] width 1568 height 750
type textarea "[STREET_ADDRESS][PERSON_NAME]"
click at [959, 634] on button "Save" at bounding box center [966, 626] width 76 height 33
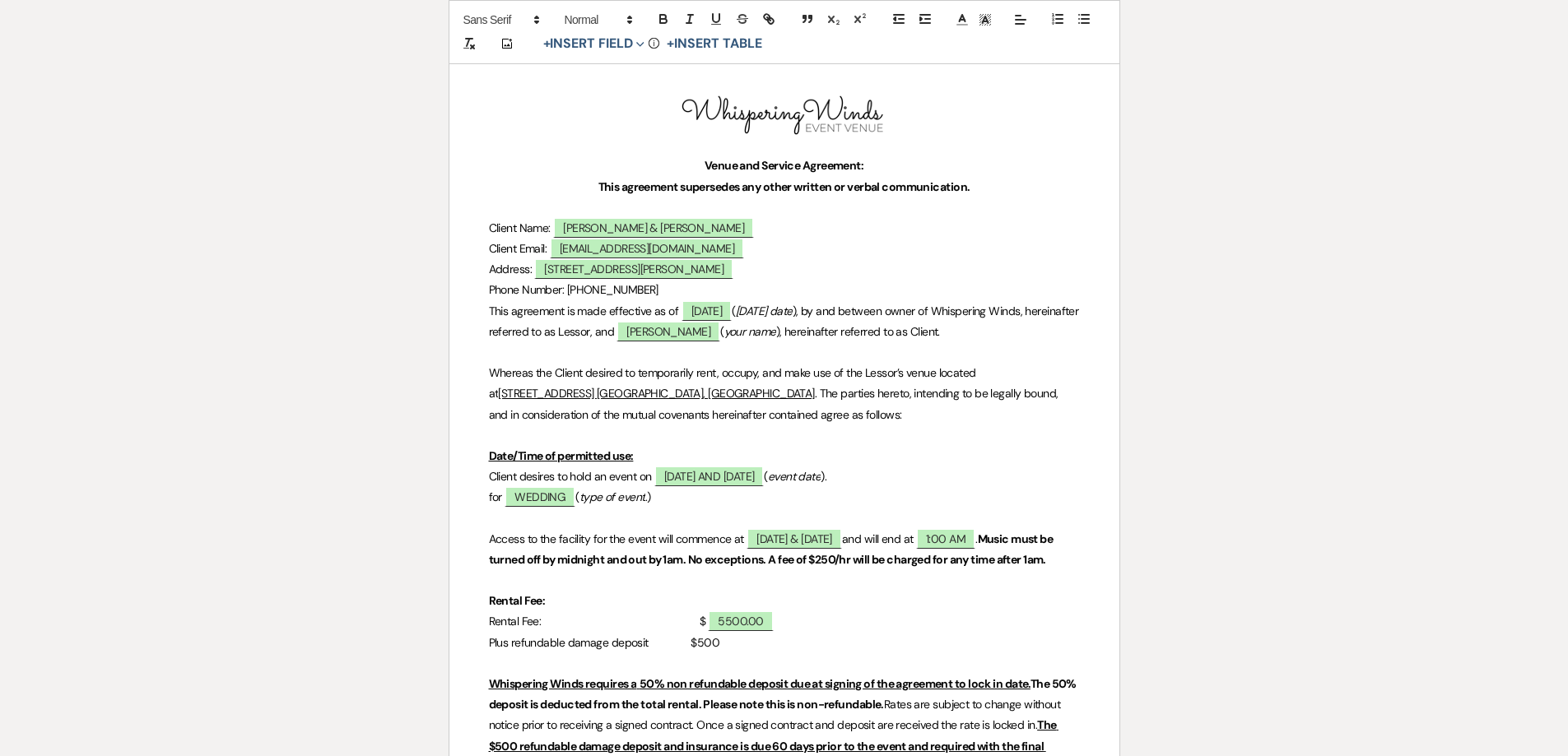
scroll to position [247, 0]
click at [663, 294] on p "Phone Number: [PHONE_NUMBER]" at bounding box center [784, 289] width 591 height 20
click at [732, 312] on span "[DATE]" at bounding box center [707, 310] width 51 height 21
select select "owner"
select select "custom_placeholder"
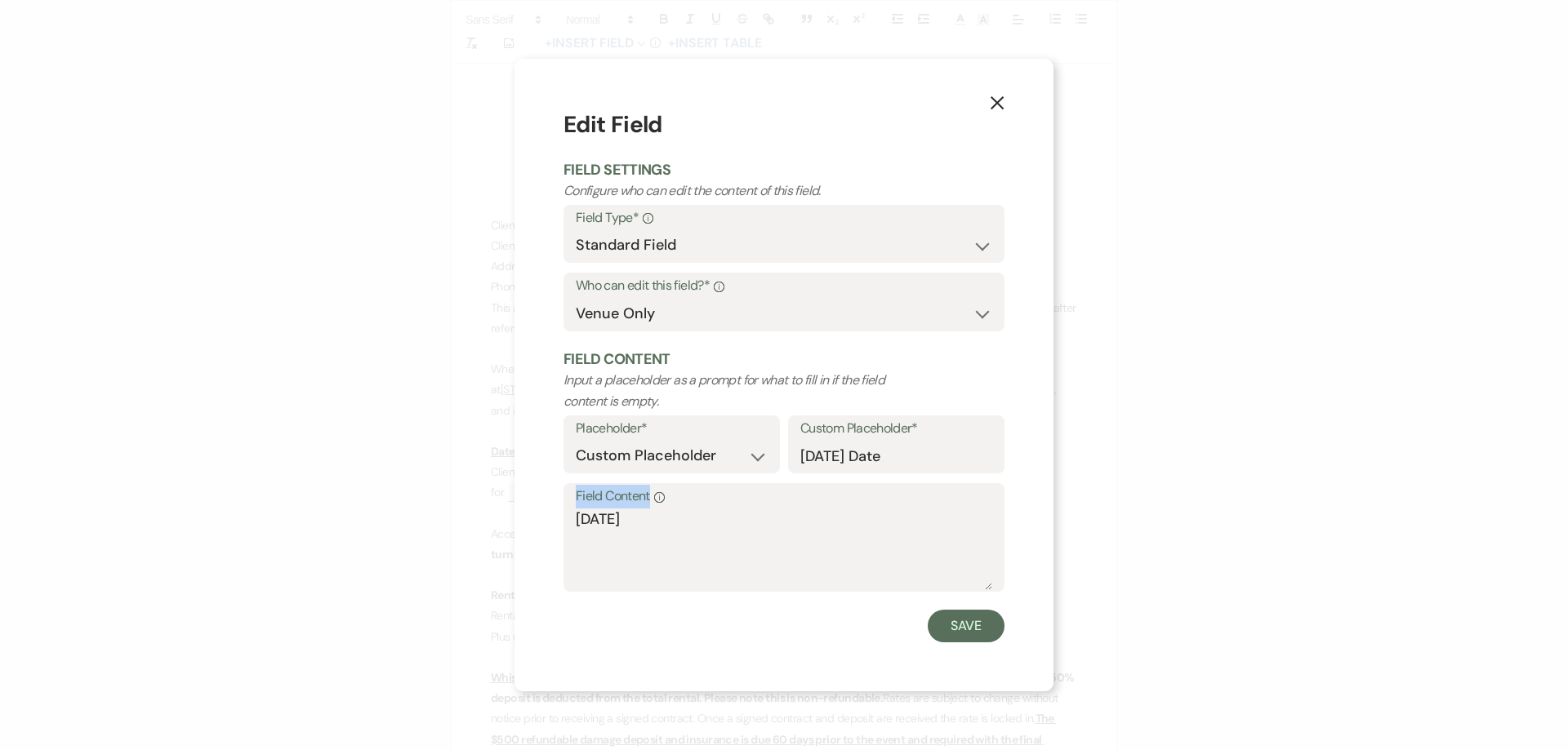
drag, startPoint x: 689, startPoint y: 508, endPoint x: 447, endPoint y: 501, distance: 242.1
click at [477, 510] on div "X Edit Field Field Settings Configure who can edit the content of this field. F…" at bounding box center [784, 375] width 1568 height 750
click at [487, 511] on div "X Edit Field Field Settings Configure who can edit the content of this field. F…" at bounding box center [784, 375] width 1568 height 750
type textarea "[DATE]"
click at [972, 631] on button "Save" at bounding box center [966, 626] width 76 height 33
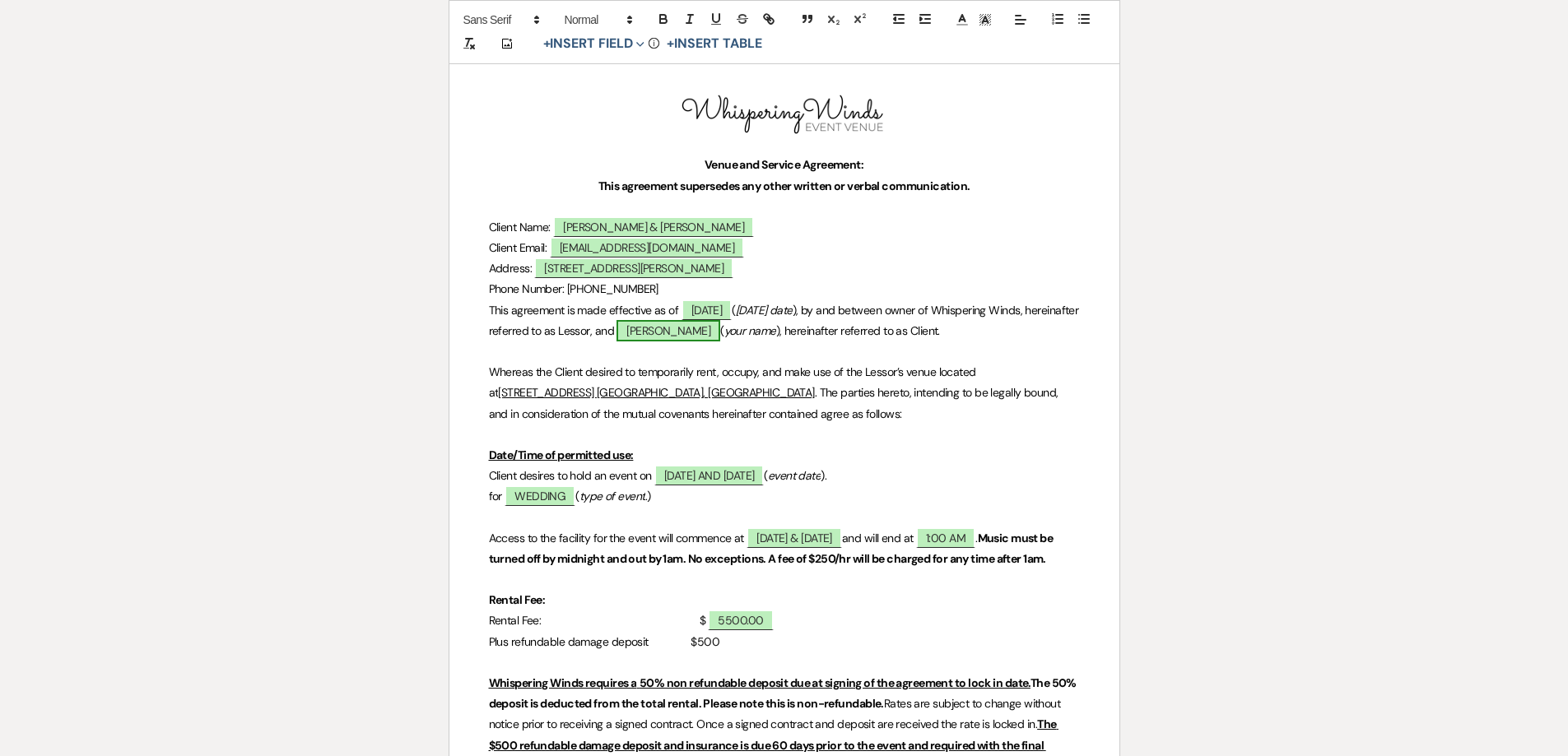
click at [720, 334] on span "[PERSON_NAME]" at bounding box center [668, 330] width 104 height 21
select select "owner"
select select "Name"
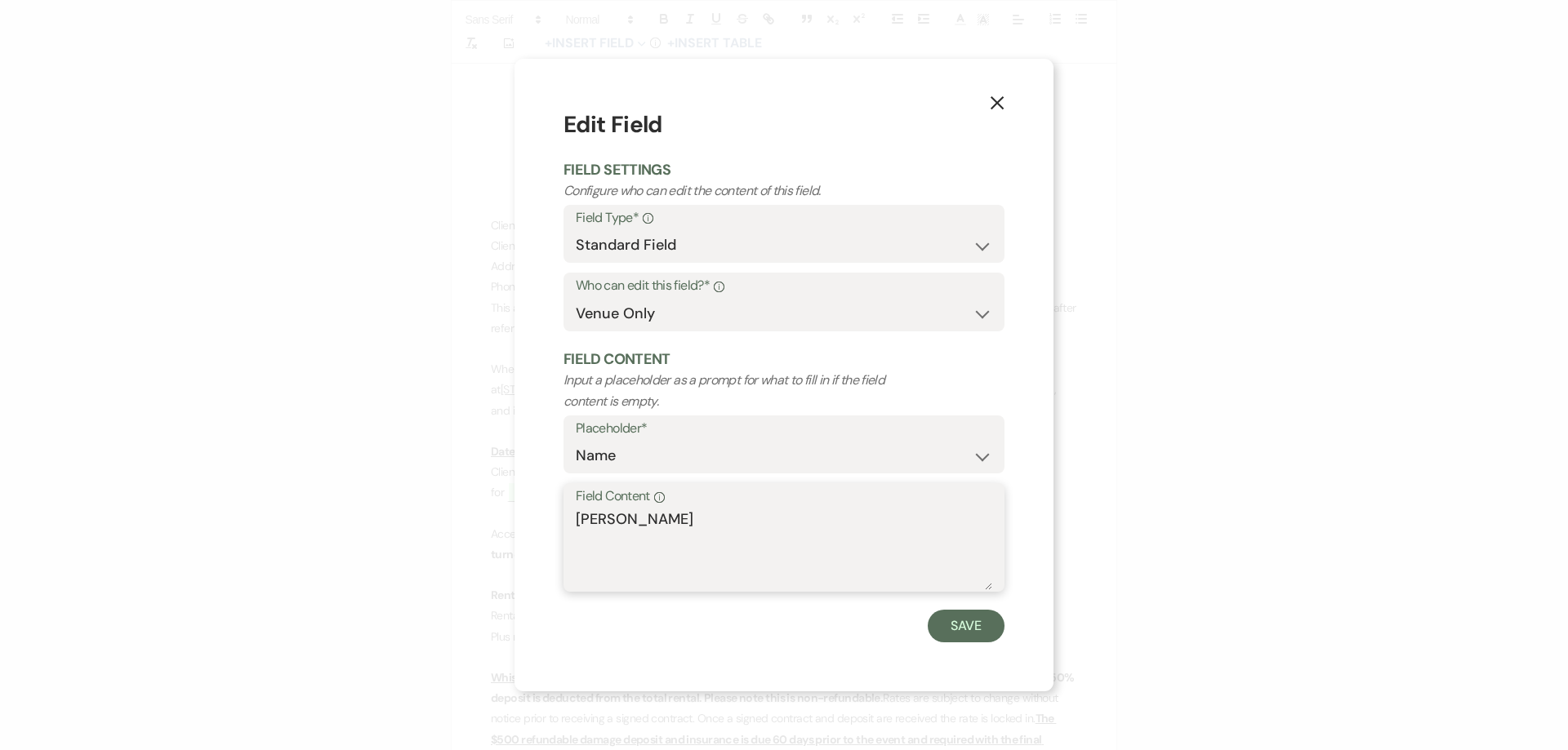
drag, startPoint x: 718, startPoint y: 520, endPoint x: 355, endPoint y: 490, distance: 364.2
click at [420, 500] on div "X Edit Field Field Settings Configure who can edit the content of this field. F…" at bounding box center [784, 375] width 1568 height 750
type textarea "[PERSON_NAME] & [PERSON_NAME]"
click at [961, 621] on button "Save" at bounding box center [966, 626] width 76 height 33
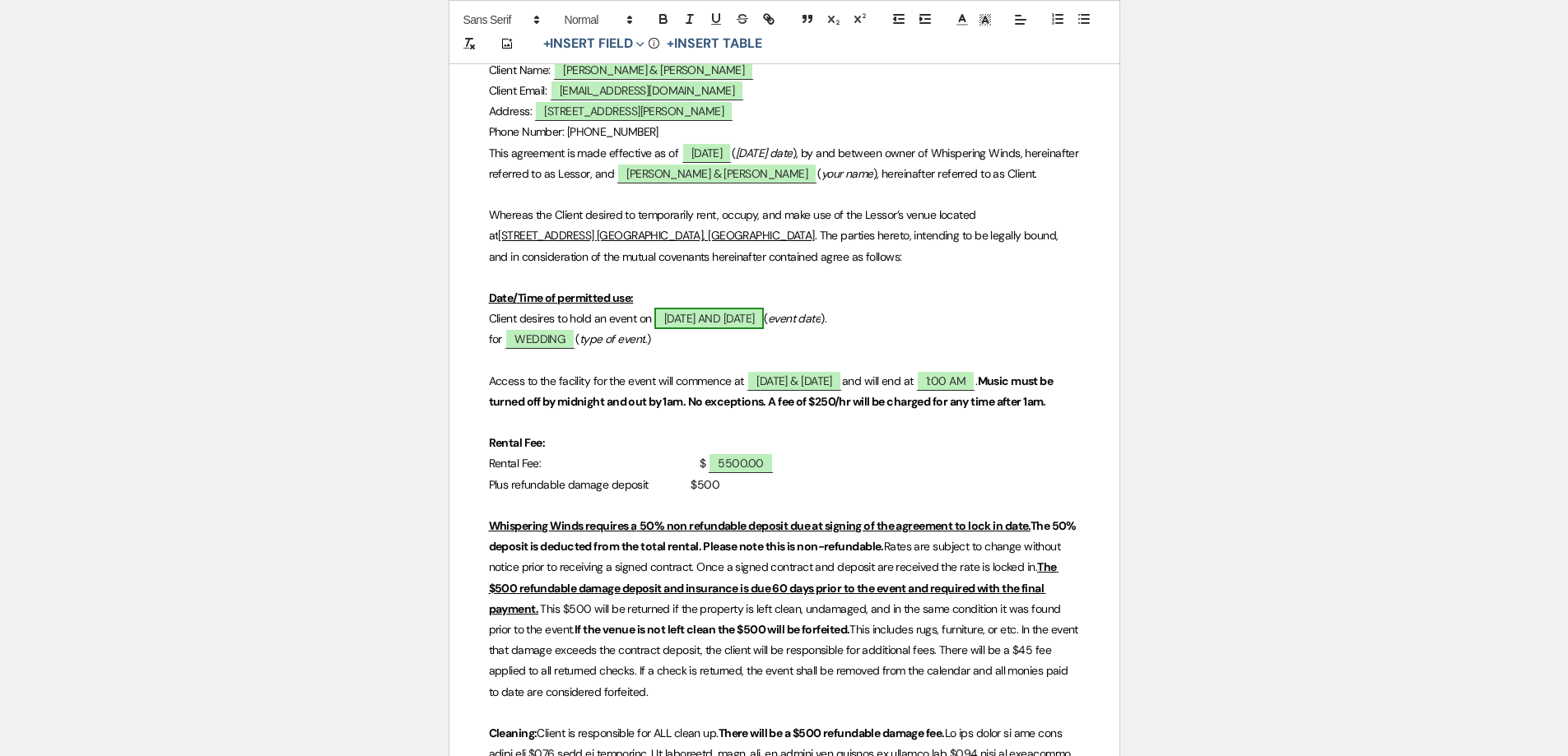
scroll to position [411, 0]
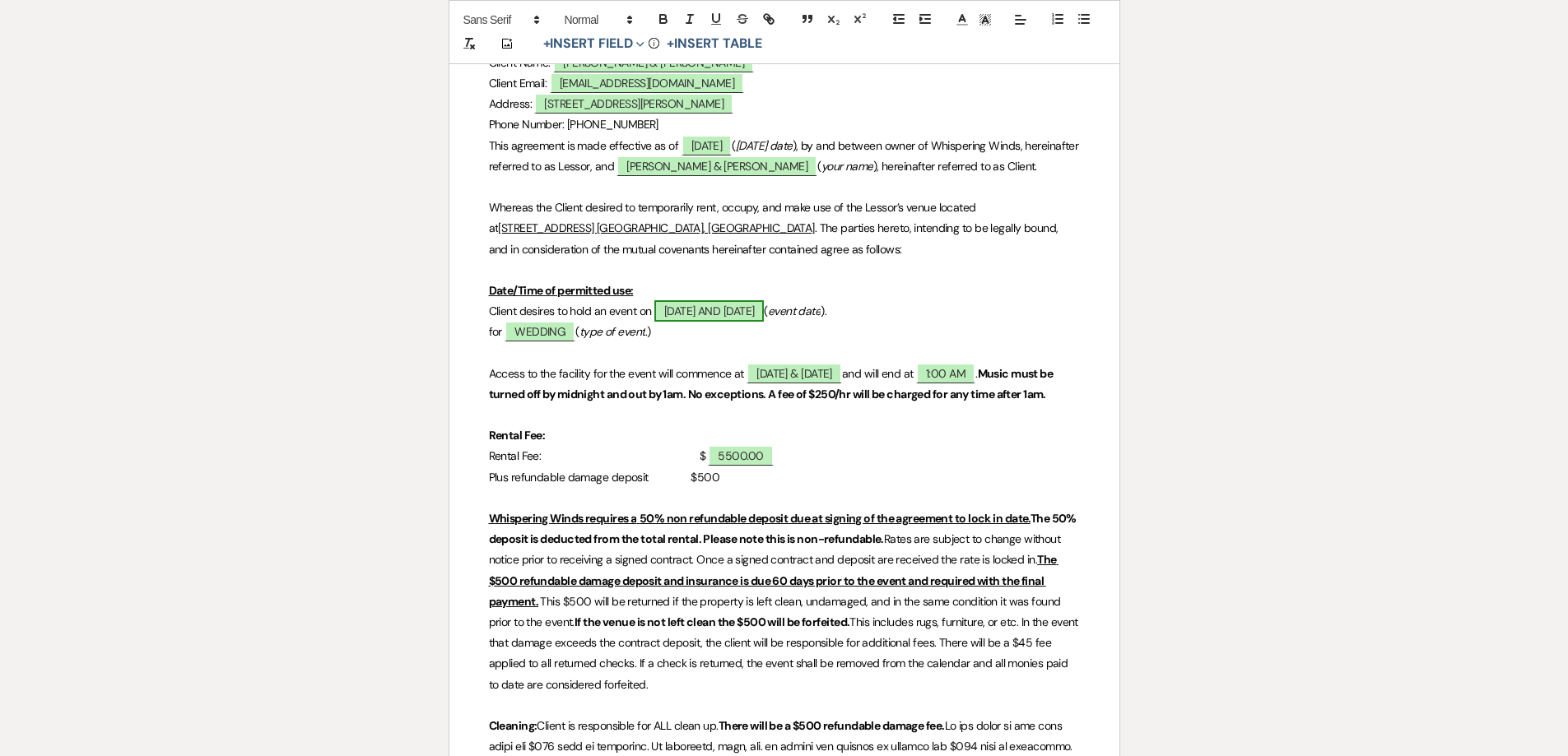
click at [689, 322] on span "[DATE] AND [DATE]" at bounding box center [708, 311] width 109 height 21
select select "owner"
select select "Date"
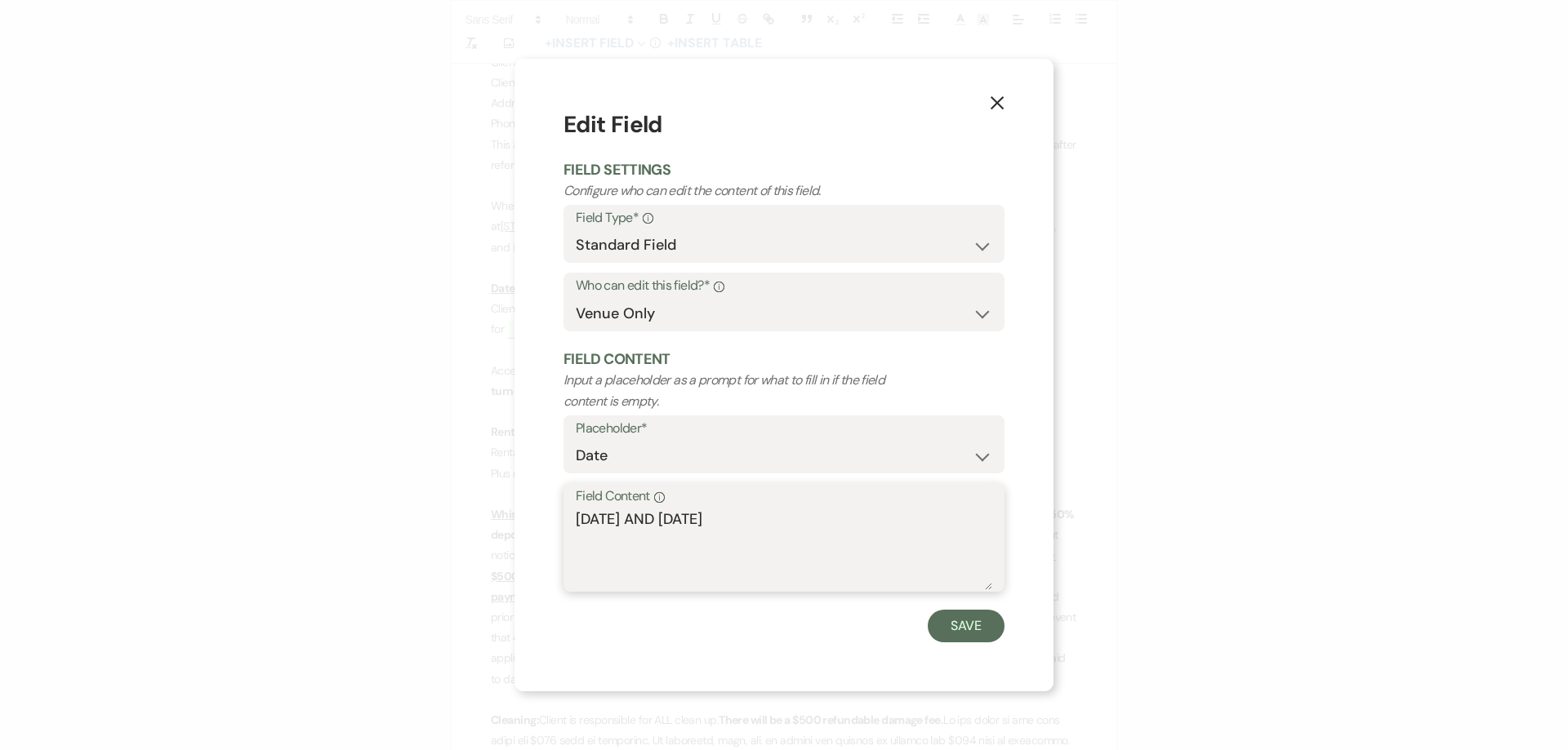
drag, startPoint x: 510, startPoint y: 465, endPoint x: 322, endPoint y: 455, distance: 188.3
click at [341, 454] on div "X Edit Field Field Settings Configure who can edit the content of this field. F…" at bounding box center [784, 375] width 1568 height 750
type textarea "[DATE]"
click at [972, 632] on button "Save" at bounding box center [966, 626] width 76 height 33
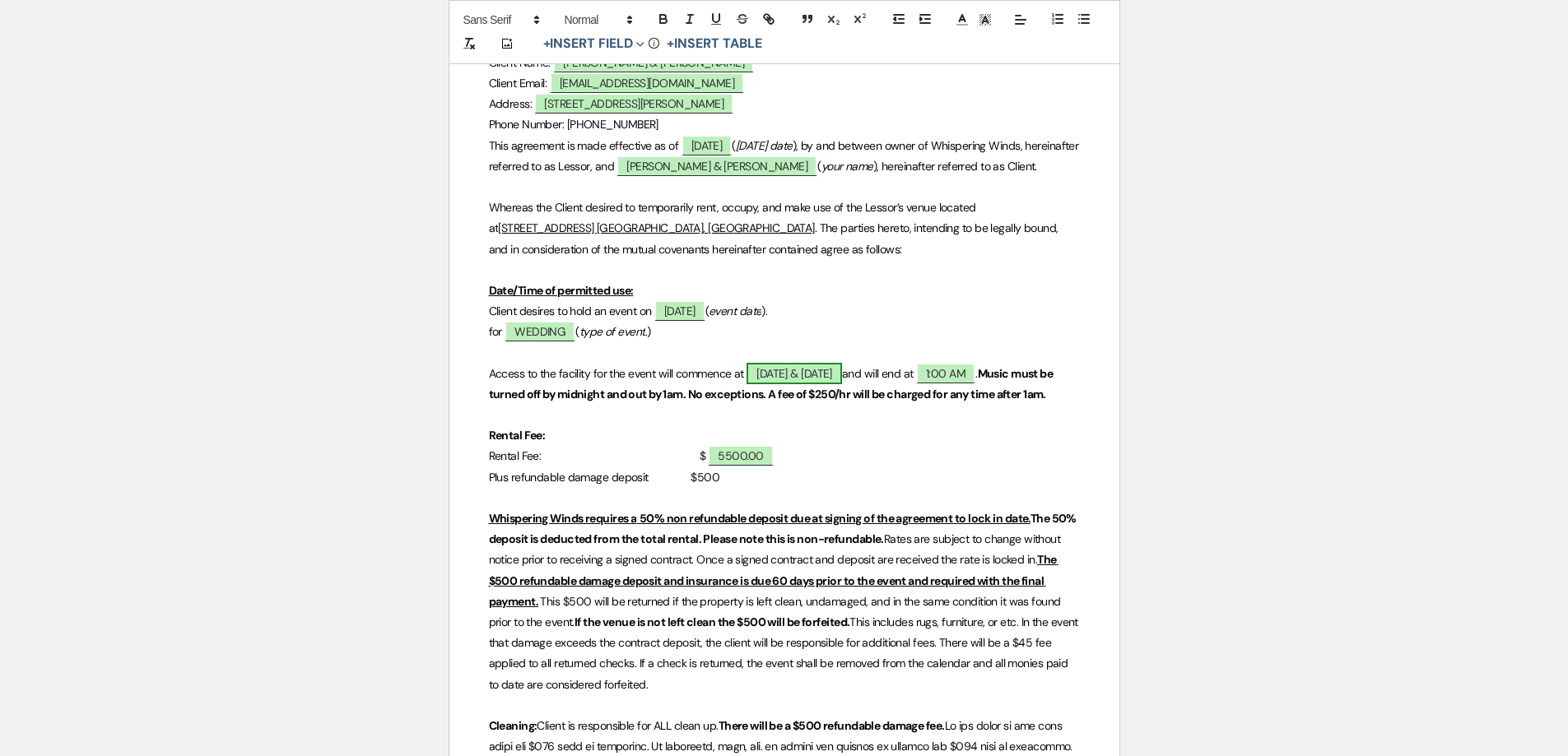
click at [803, 384] on span "[DATE] & [DATE]" at bounding box center [794, 373] width 95 height 21
select select "owner"
select select "Time"
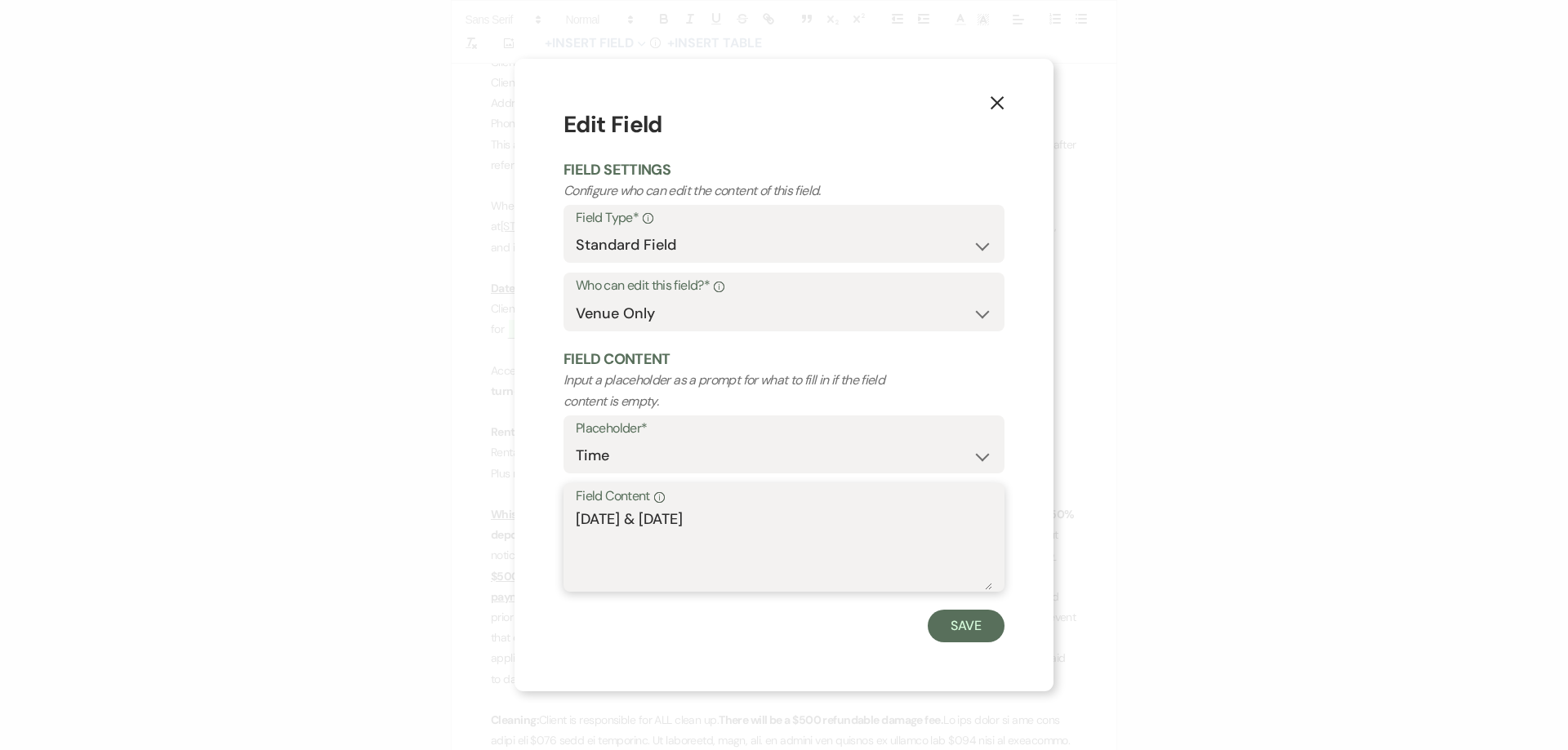
click at [428, 475] on div "X Edit Field Field Settings Configure who can edit the content of this field. F…" at bounding box center [784, 375] width 1568 height 750
type textarea "[DATE]"
click at [964, 619] on button "Save" at bounding box center [966, 626] width 76 height 33
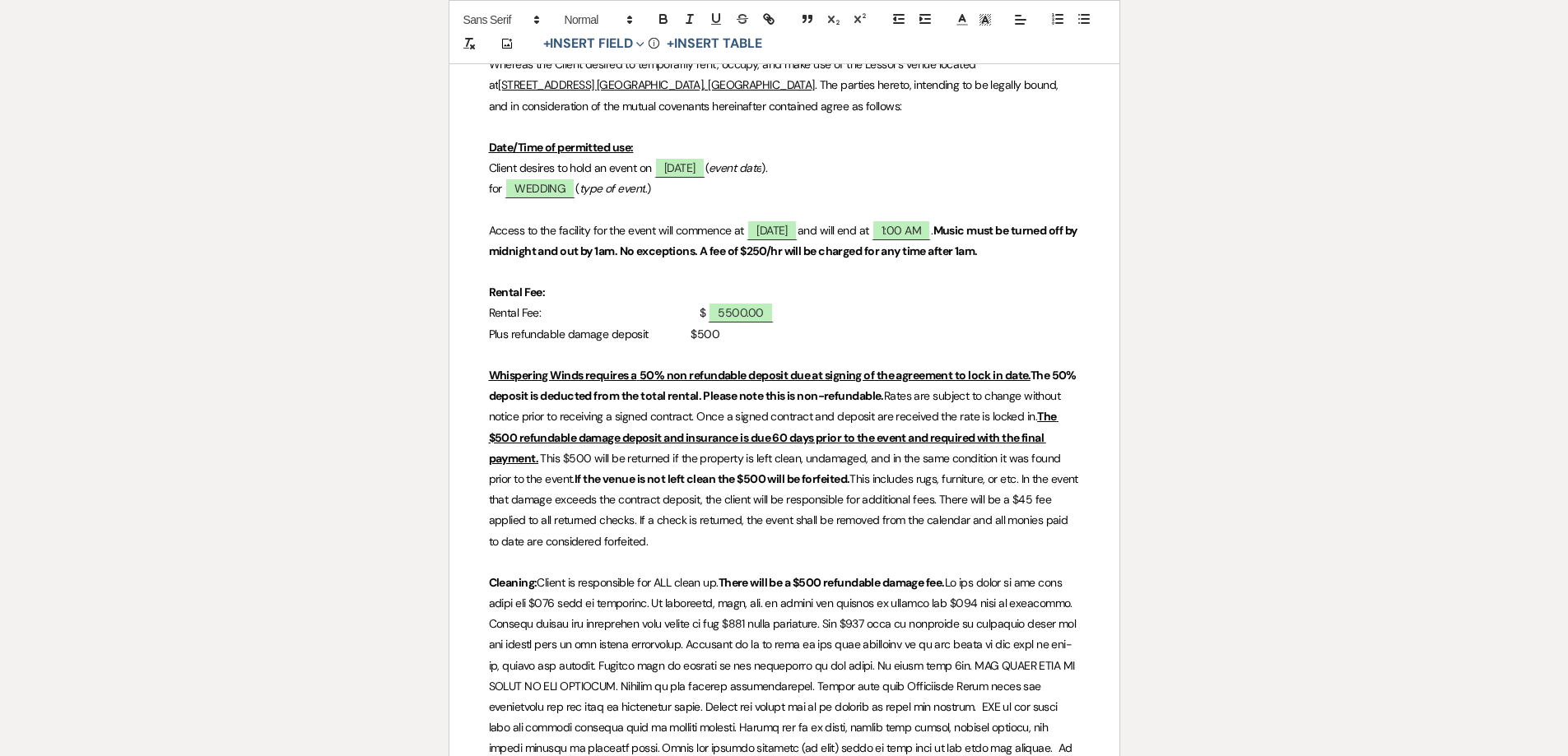
scroll to position [576, 0]
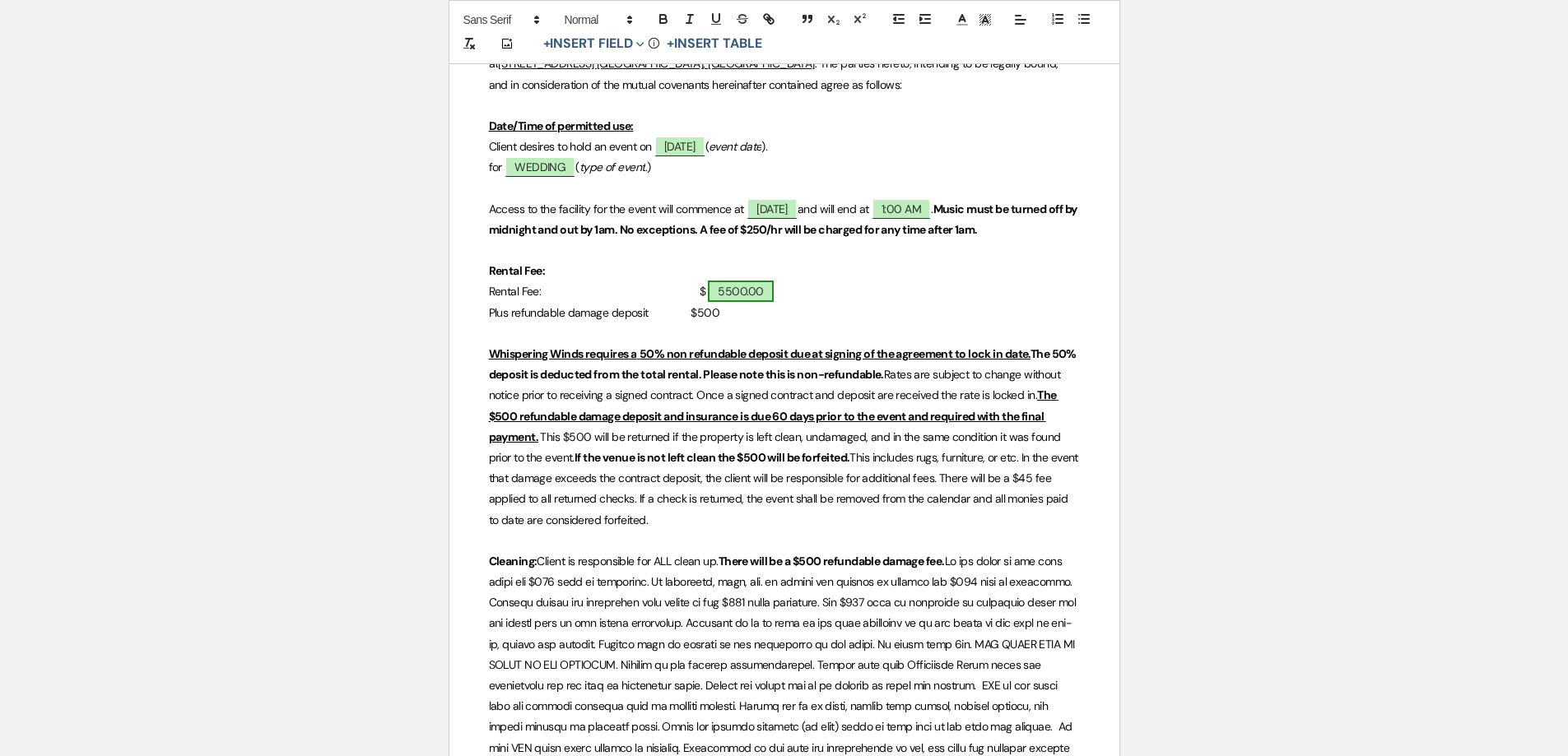
click at [743, 302] on span "5500.00" at bounding box center [740, 290] width 65 height 21
select select "owner"
select select "Amount"
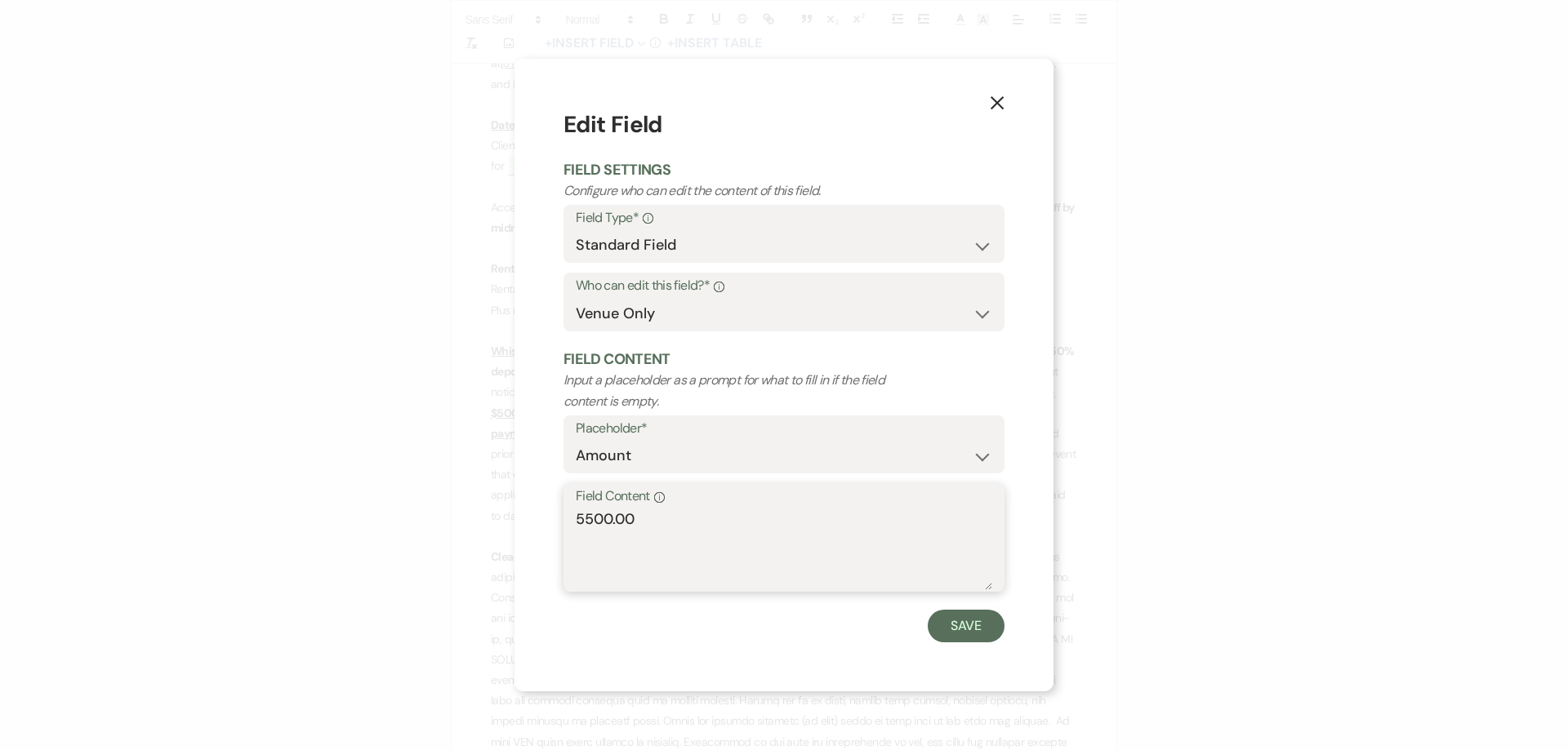
click at [375, 488] on div "X Edit Field Field Settings Configure who can edit the content of this field. F…" at bounding box center [784, 375] width 1568 height 750
type textarea "3500.00"
click at [949, 621] on button "Save" at bounding box center [966, 626] width 76 height 33
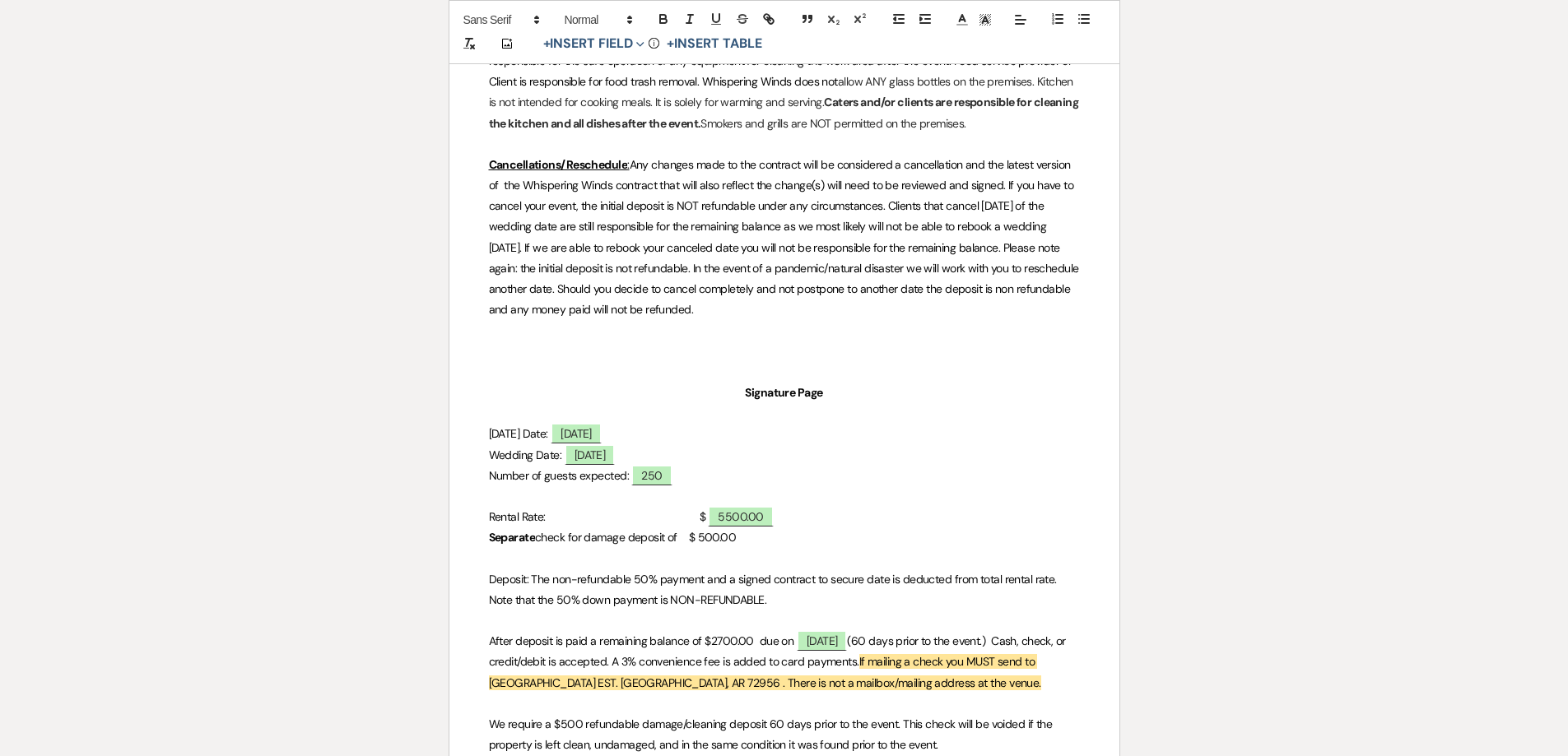
scroll to position [3045, 0]
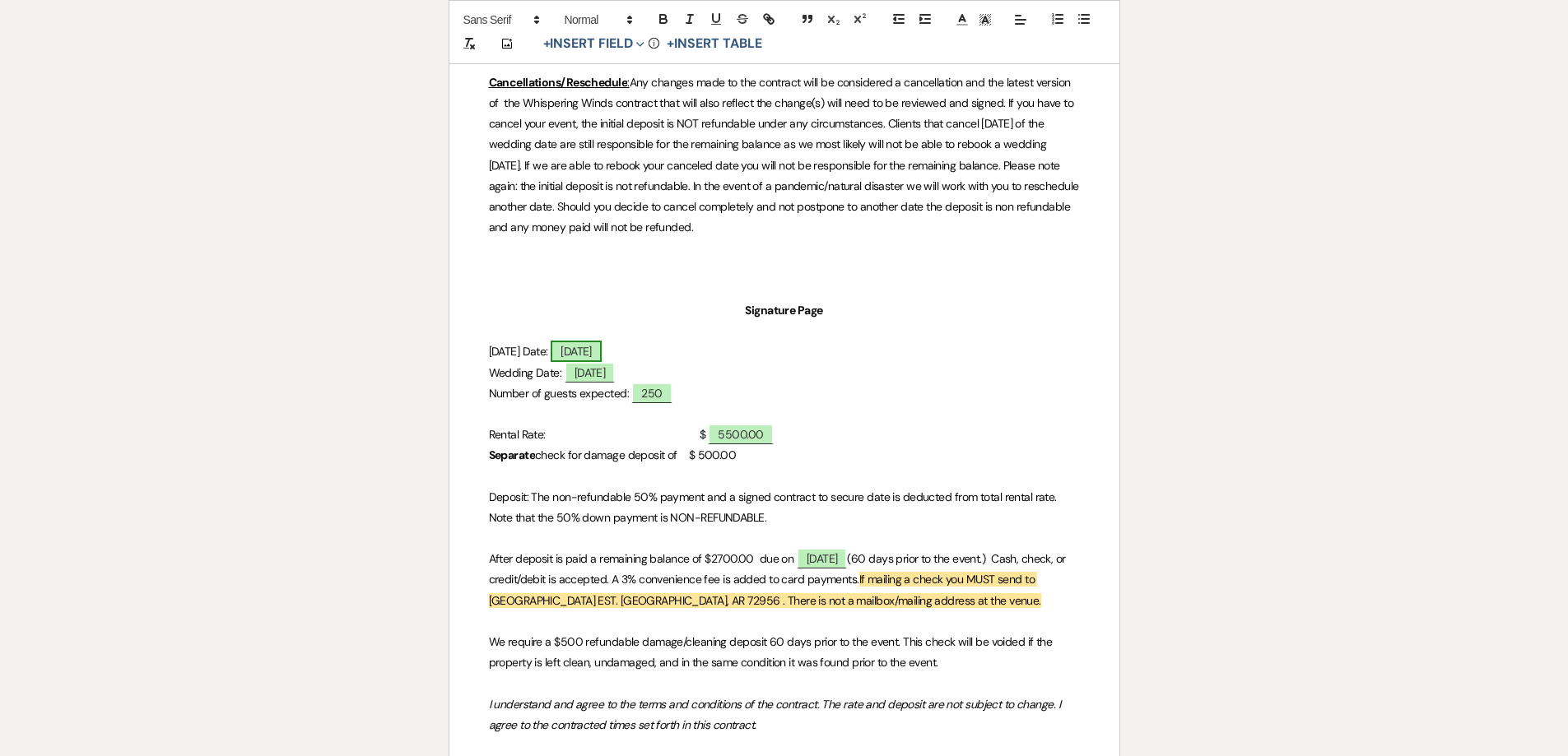
click at [601, 353] on span "[DATE]" at bounding box center [576, 351] width 51 height 21
select select "owner"
select select "Date"
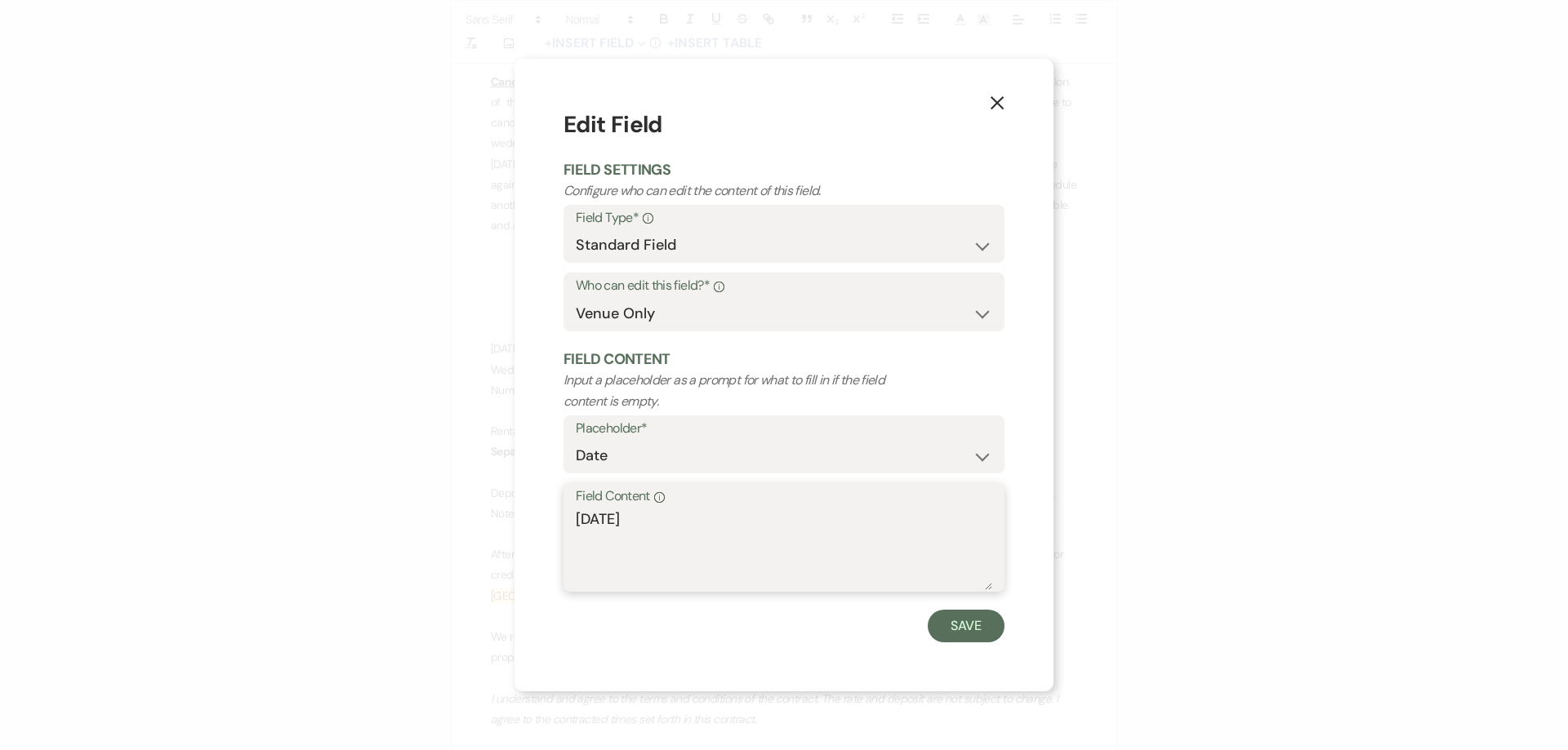
click at [297, 488] on div "X Edit Field Field Settings Configure who can edit the content of this field. F…" at bounding box center [784, 375] width 1568 height 750
type textarea "[DATE]"
click at [955, 633] on button "Save" at bounding box center [966, 626] width 76 height 33
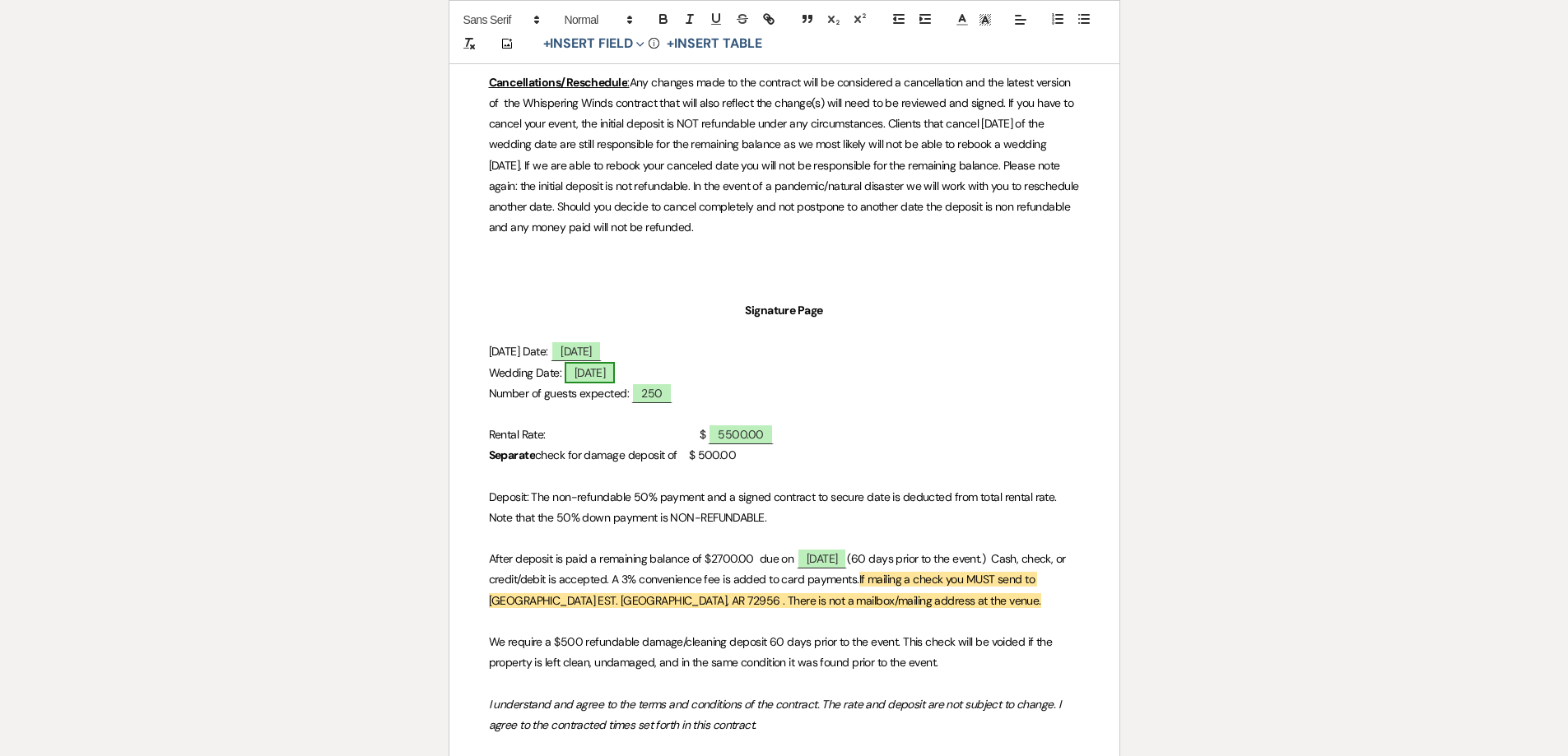
click at [607, 378] on span "[DATE]" at bounding box center [590, 372] width 51 height 21
select select "owner"
select select "Date"
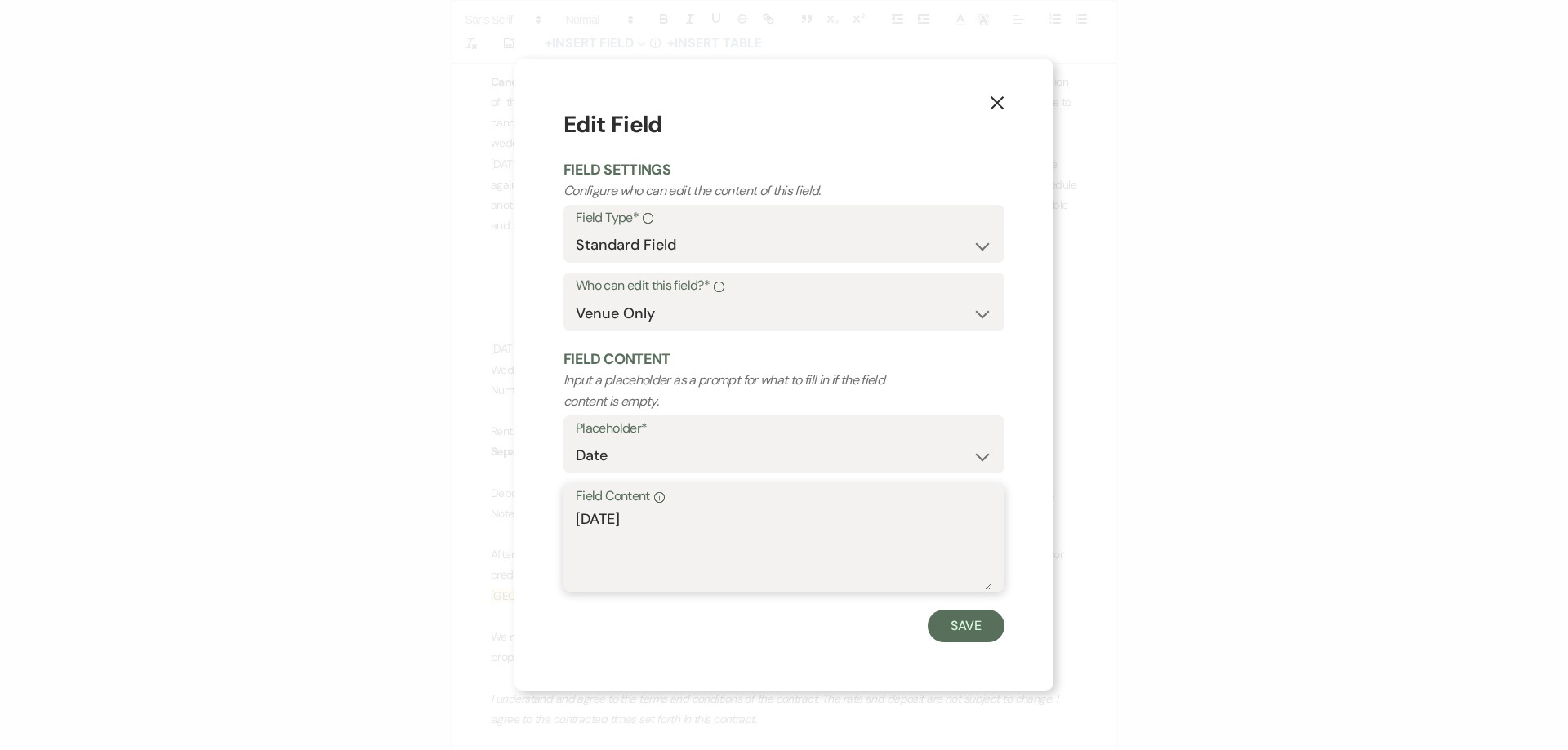
drag, startPoint x: 628, startPoint y: 518, endPoint x: 464, endPoint y: 505, distance: 164.5
click at [492, 515] on div "X Edit Field Field Settings Configure who can edit the content of this field. F…" at bounding box center [784, 375] width 1568 height 750
type textarea "[DATE]"
click at [975, 627] on button "Save" at bounding box center [966, 626] width 76 height 33
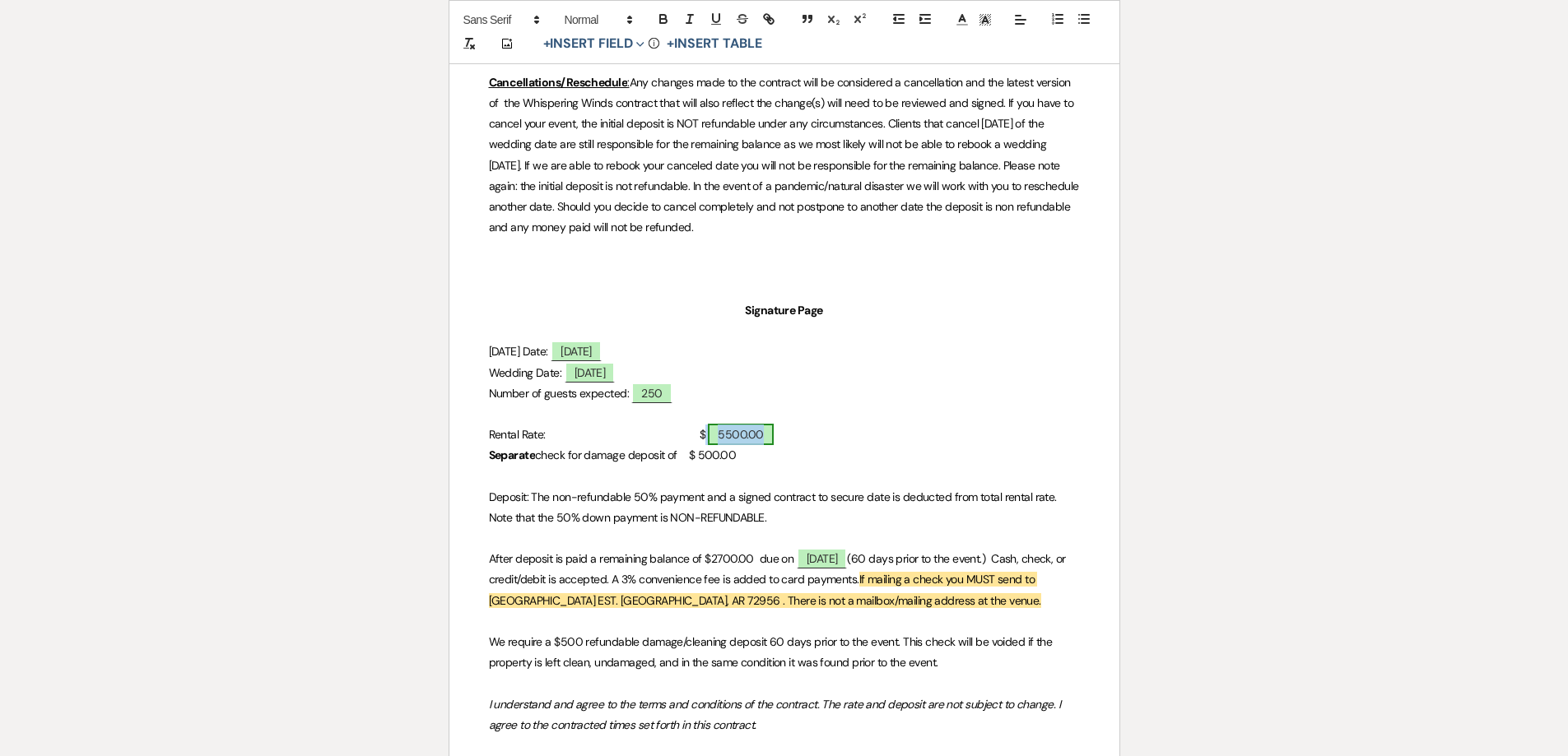
click at [731, 436] on span "5500.00" at bounding box center [740, 433] width 65 height 21
select select "owner"
select select "Amount"
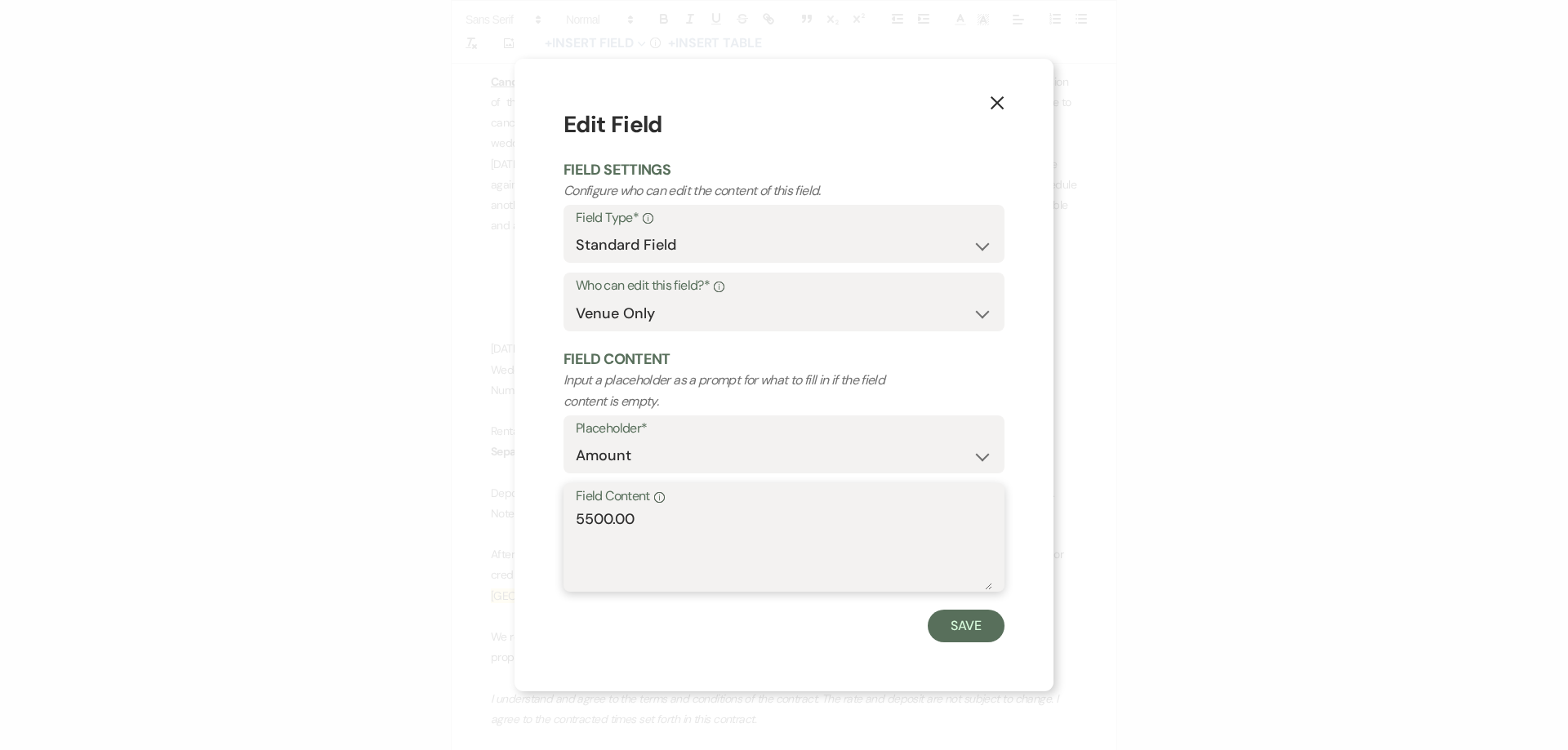
drag, startPoint x: 652, startPoint y: 525, endPoint x: 344, endPoint y: 476, distance: 311.9
click at [344, 476] on div "X Edit Field Field Settings Configure who can edit the content of this field. F…" at bounding box center [784, 375] width 1568 height 750
type textarea "3500.00"
click at [950, 627] on button "Save" at bounding box center [966, 626] width 76 height 33
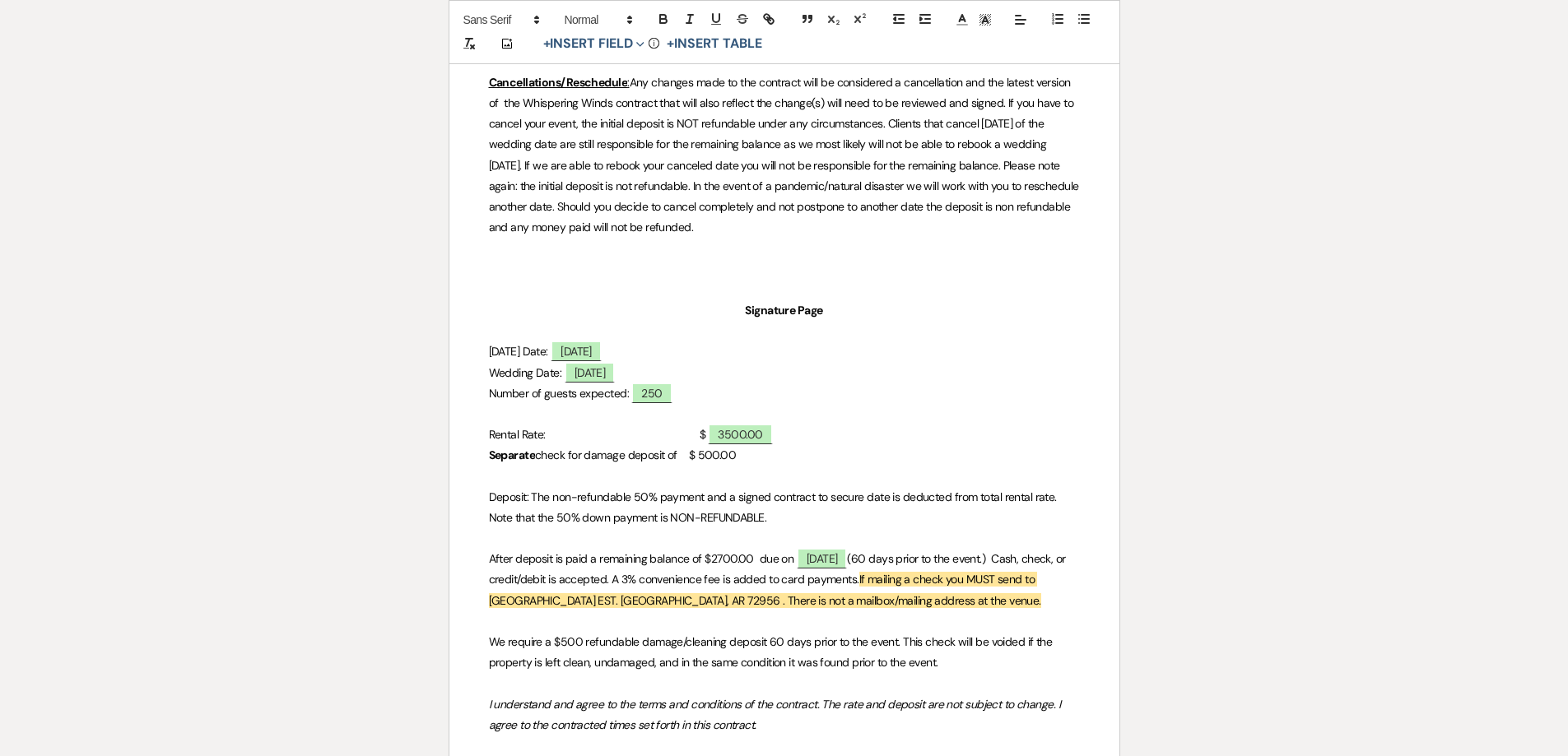
scroll to position [3127, 0]
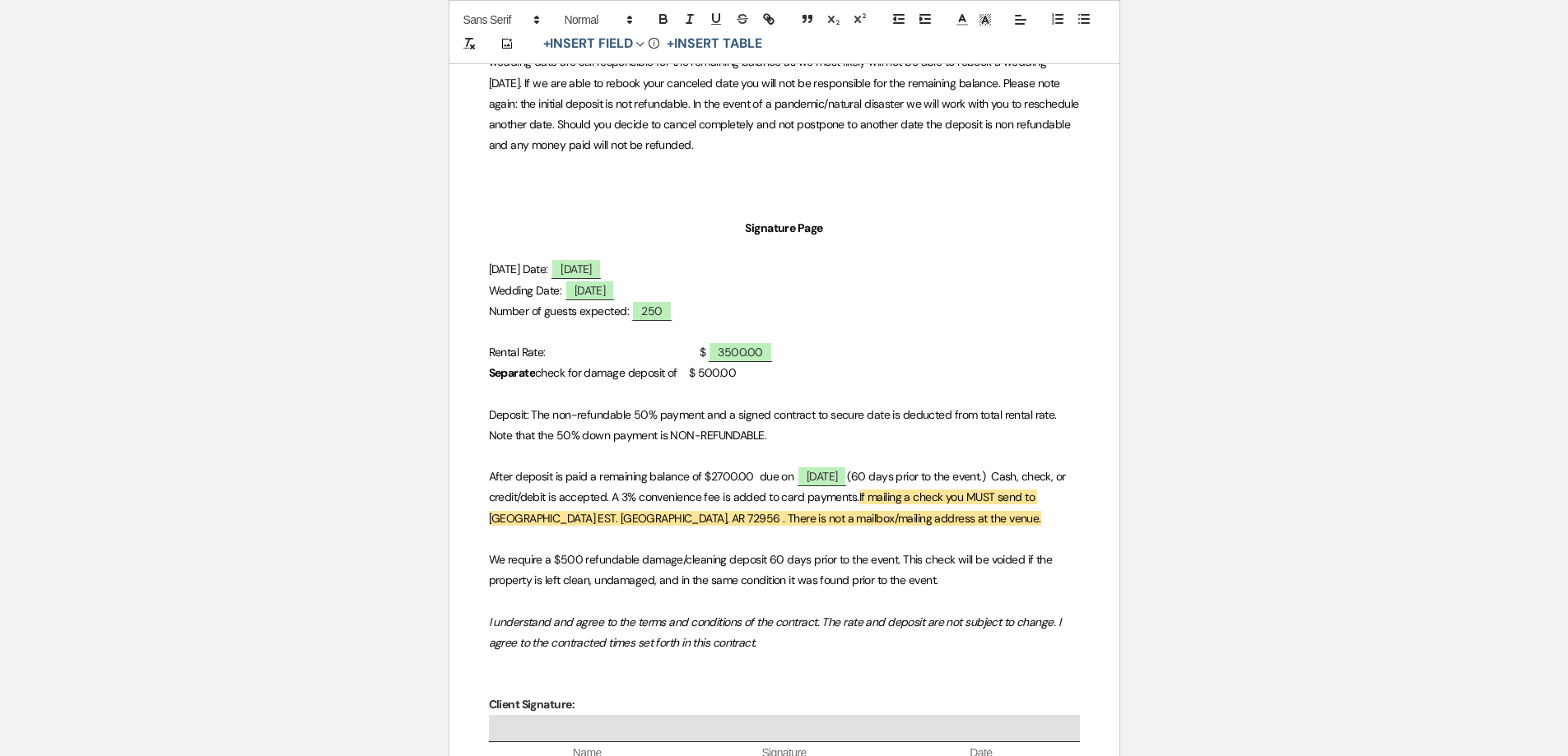
click at [755, 476] on span "After deposit is paid a remaining balance of $2700.00 due on" at bounding box center [641, 477] width 305 height 15
click at [841, 481] on span "[DATE]" at bounding box center [818, 476] width 51 height 21
select select "owner"
select select "Date"
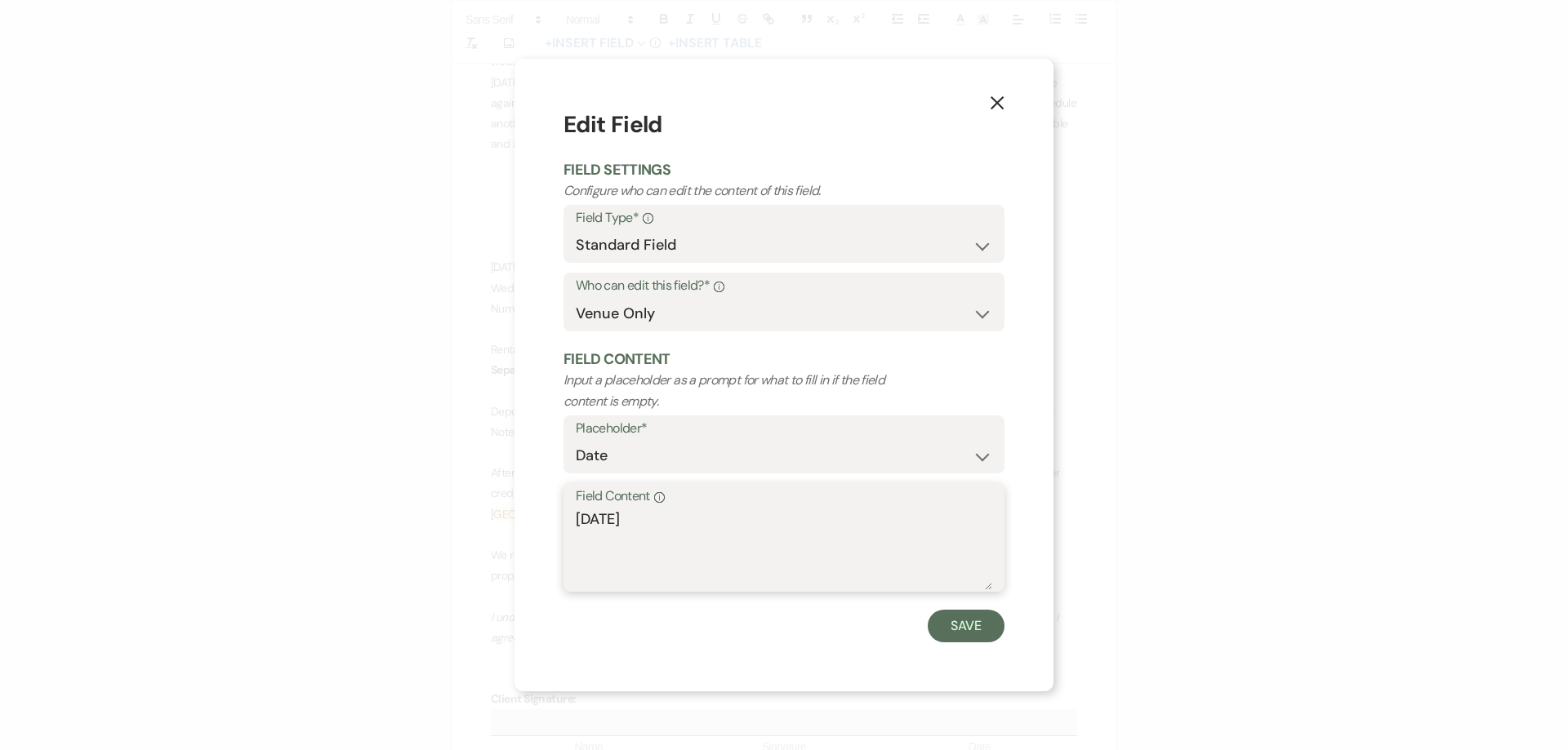
click at [392, 493] on div "X Edit Field Field Settings Configure who can edit the content of this field. F…" at bounding box center [784, 375] width 1568 height 750
type textarea "[DATE]"
click at [958, 629] on button "Save" at bounding box center [966, 626] width 76 height 33
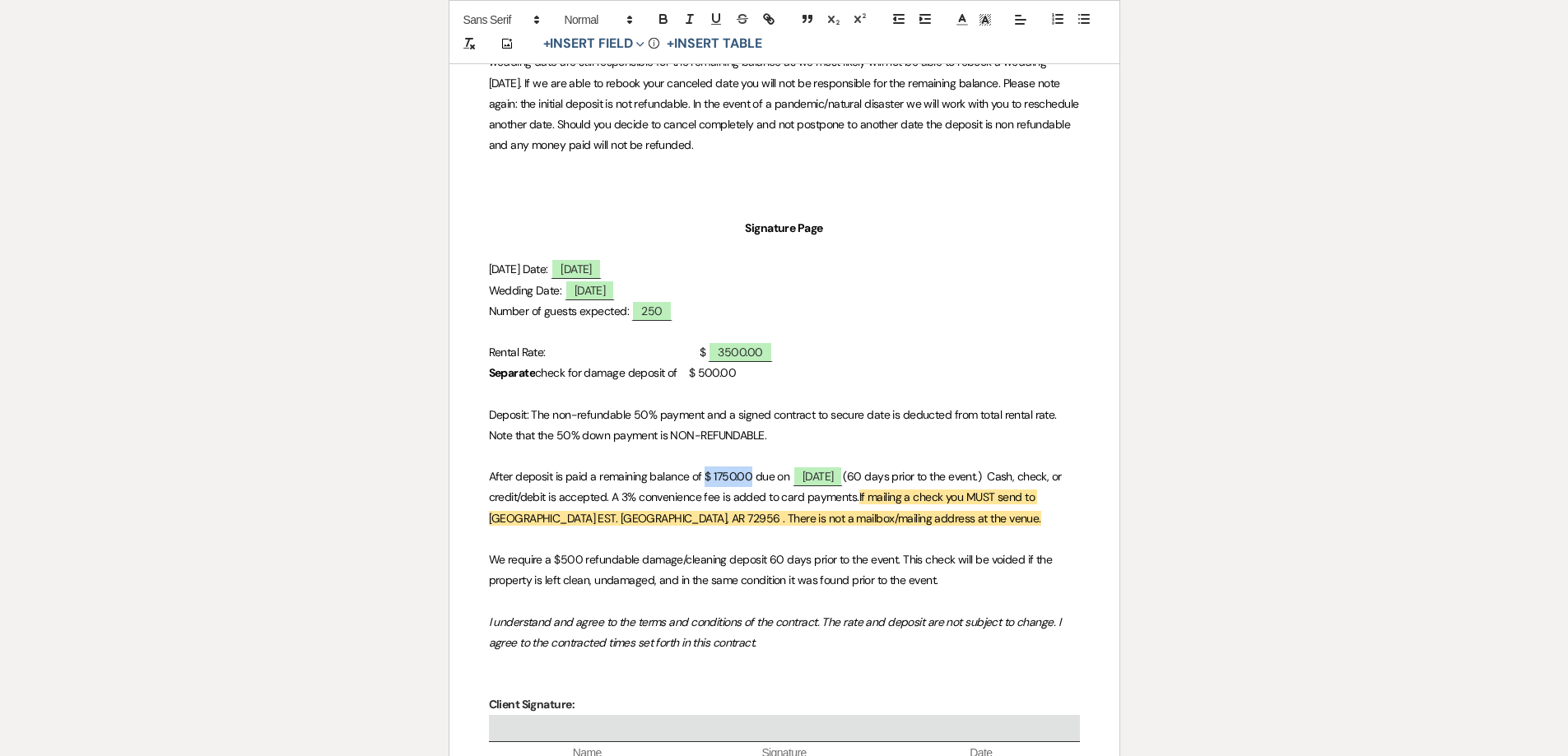
drag, startPoint x: 705, startPoint y: 476, endPoint x: 750, endPoint y: 476, distance: 45.0
click at [750, 476] on span "After deposit is paid a remaining balance of $ 1750.00 due on" at bounding box center [639, 477] width 302 height 15
click at [669, 18] on icon "button" at bounding box center [663, 19] width 15 height 15
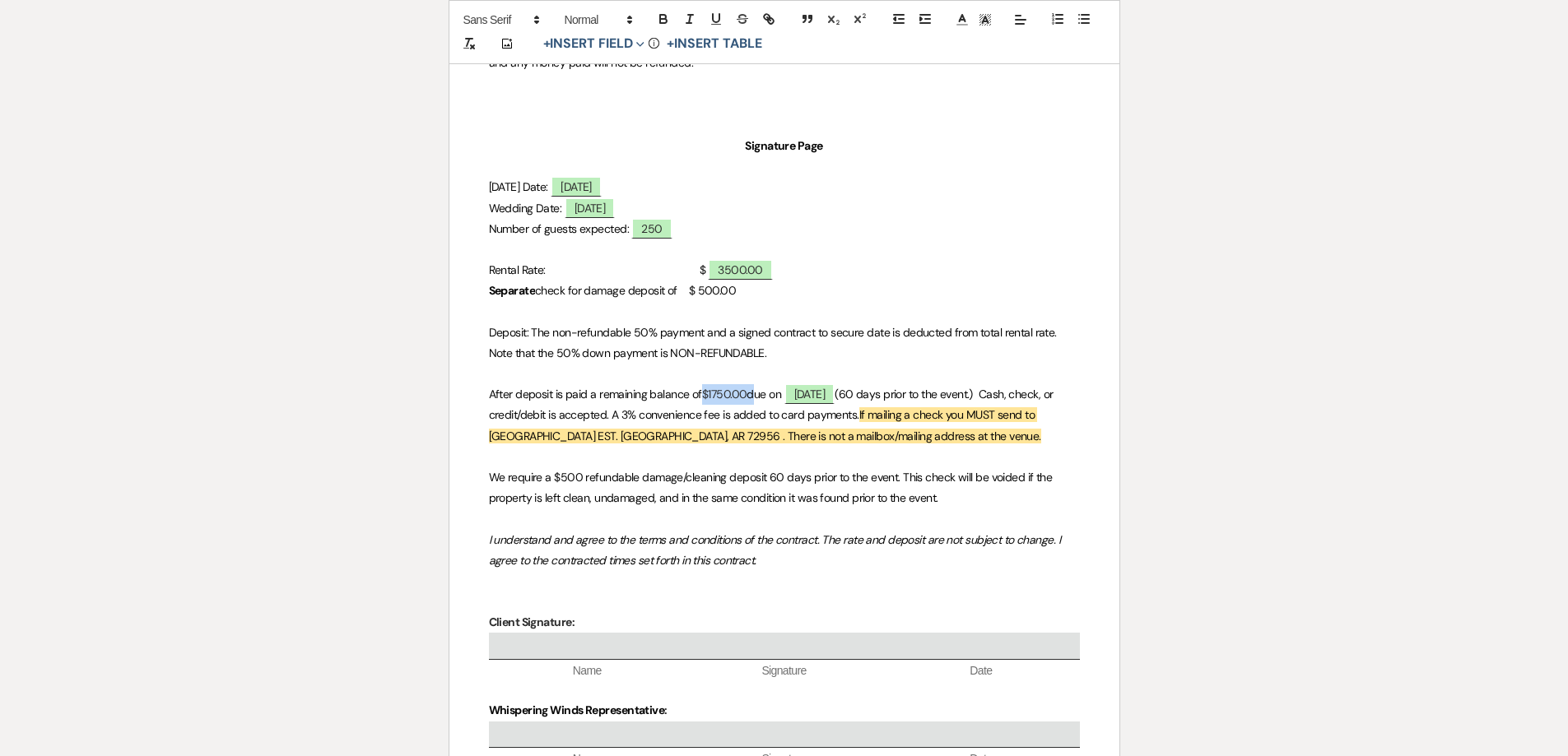
drag, startPoint x: 700, startPoint y: 390, endPoint x: 758, endPoint y: 398, distance: 58.5
click at [758, 398] on p "After deposit is paid a remaining balance of $1750.00 due on [DATE] (60 days pr…" at bounding box center [784, 415] width 591 height 62
click at [660, 22] on icon "button" at bounding box center [663, 21] width 6 height 4
click at [697, 586] on p at bounding box center [784, 581] width 591 height 20
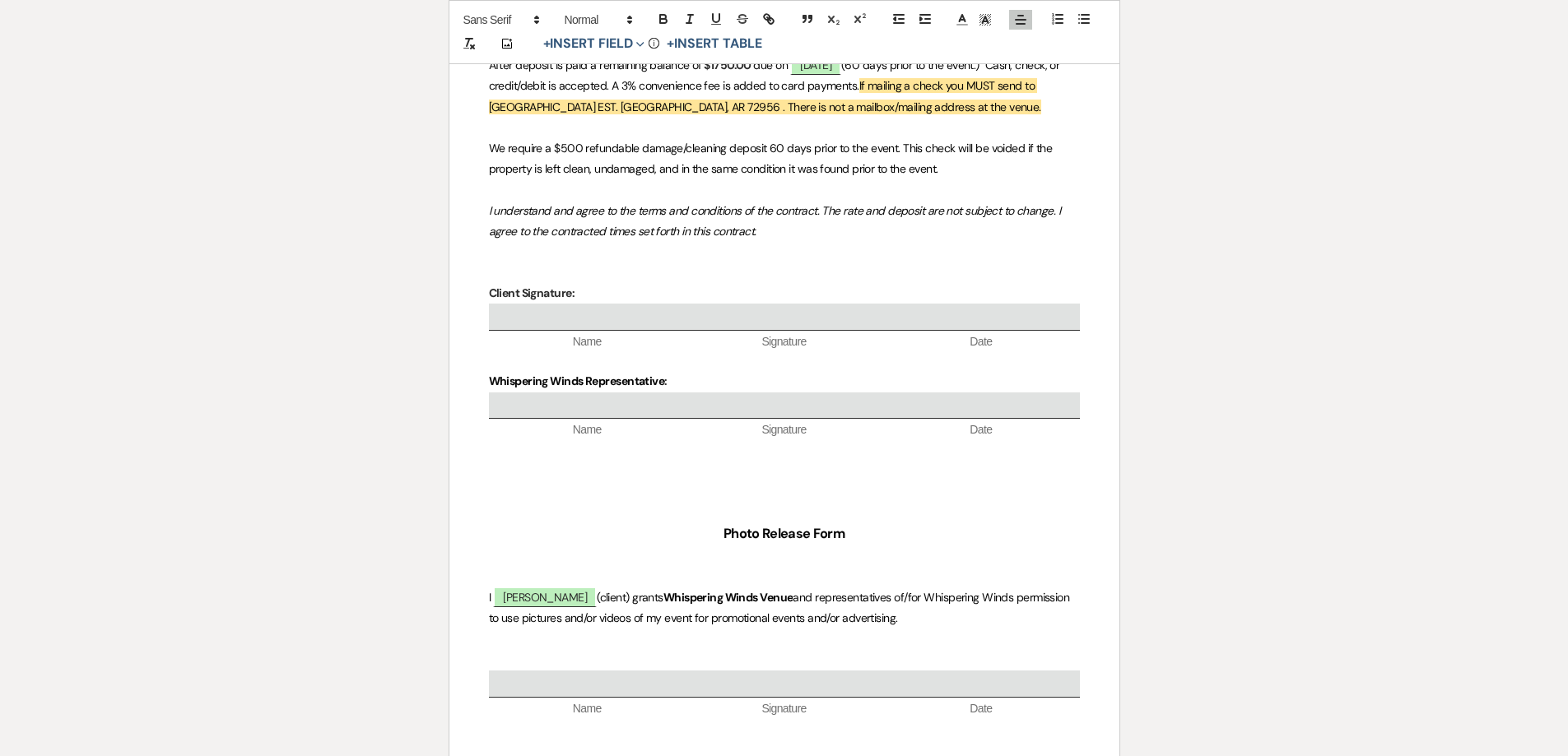
scroll to position [3621, 0]
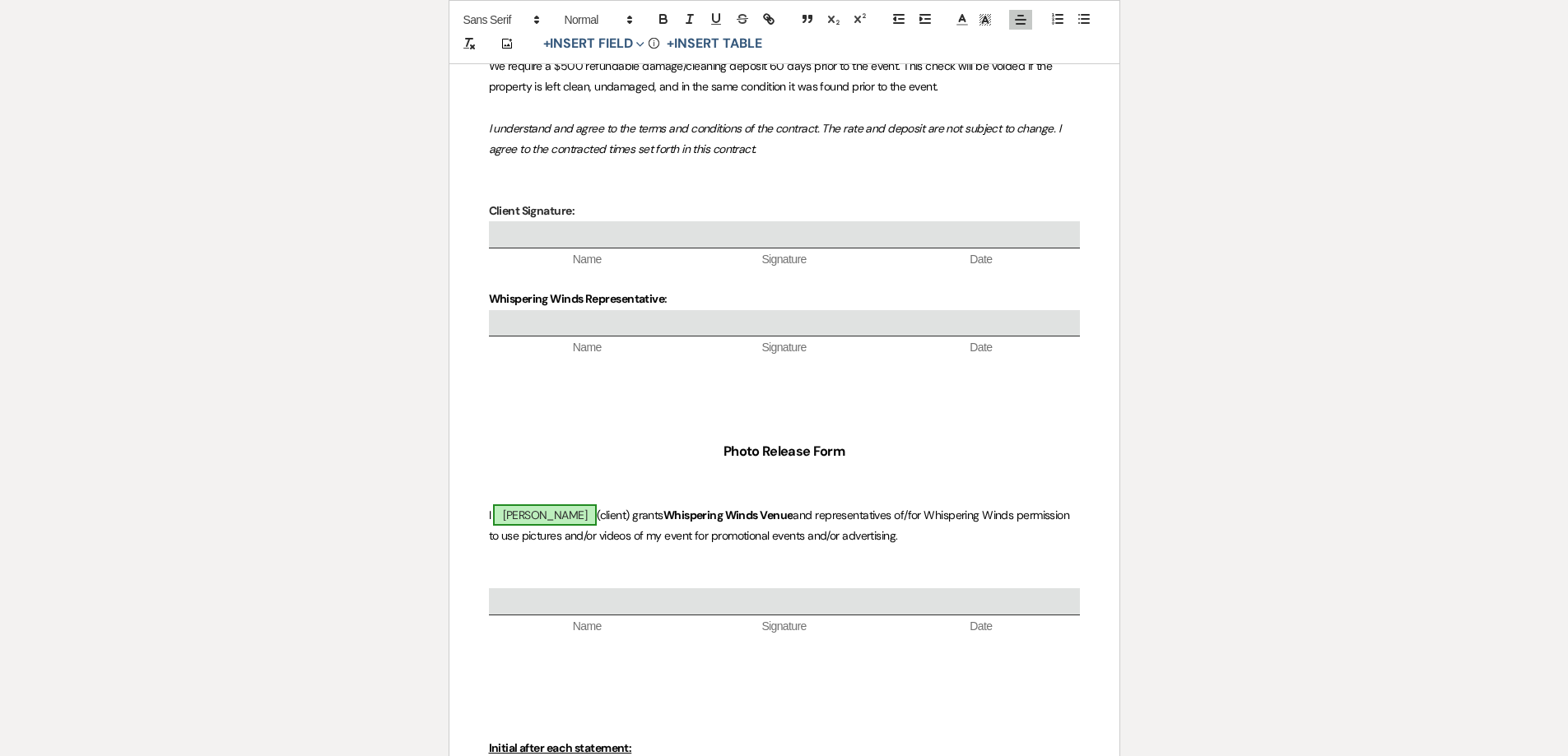
click at [597, 510] on span "[PERSON_NAME]" at bounding box center [544, 514] width 104 height 21
select select "owner"
select select "Name"
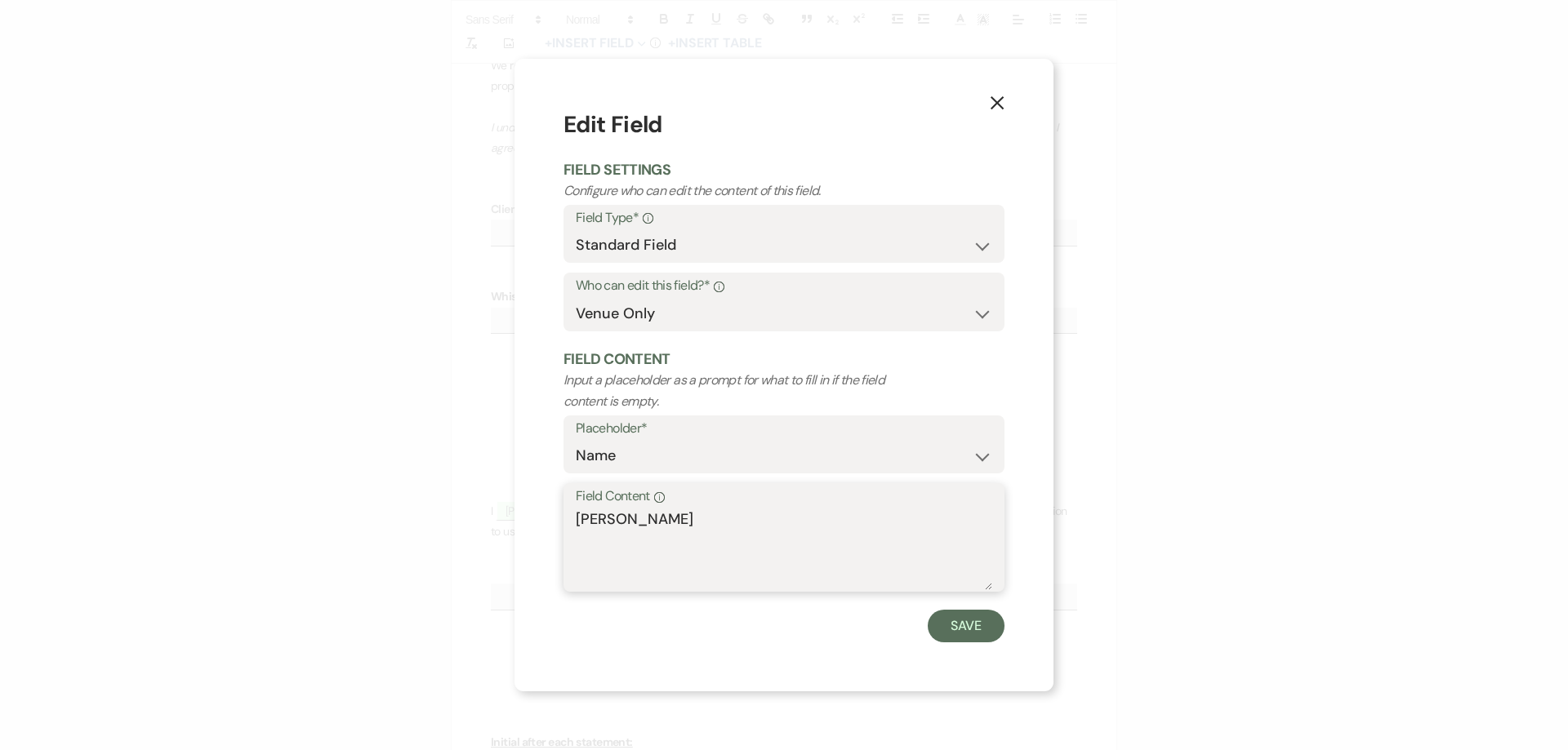
drag, startPoint x: 725, startPoint y: 518, endPoint x: 144, endPoint y: 507, distance: 581.1
click at [272, 525] on div "X Edit Field Field Settings Configure who can edit the content of this field. F…" at bounding box center [784, 375] width 1568 height 750
type textarea "[PERSON_NAME]"
click at [953, 630] on button "Save" at bounding box center [966, 626] width 76 height 33
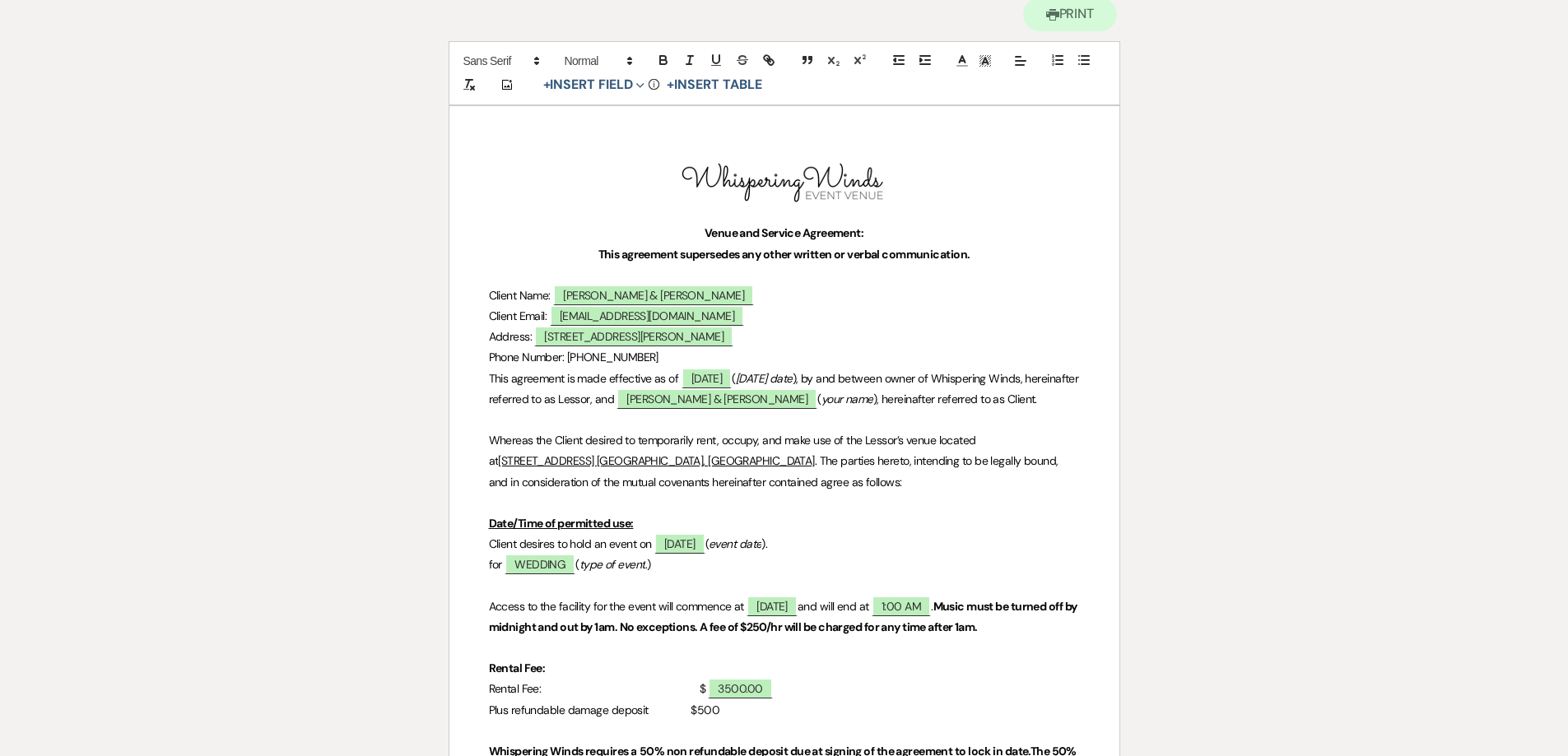
scroll to position [0, 0]
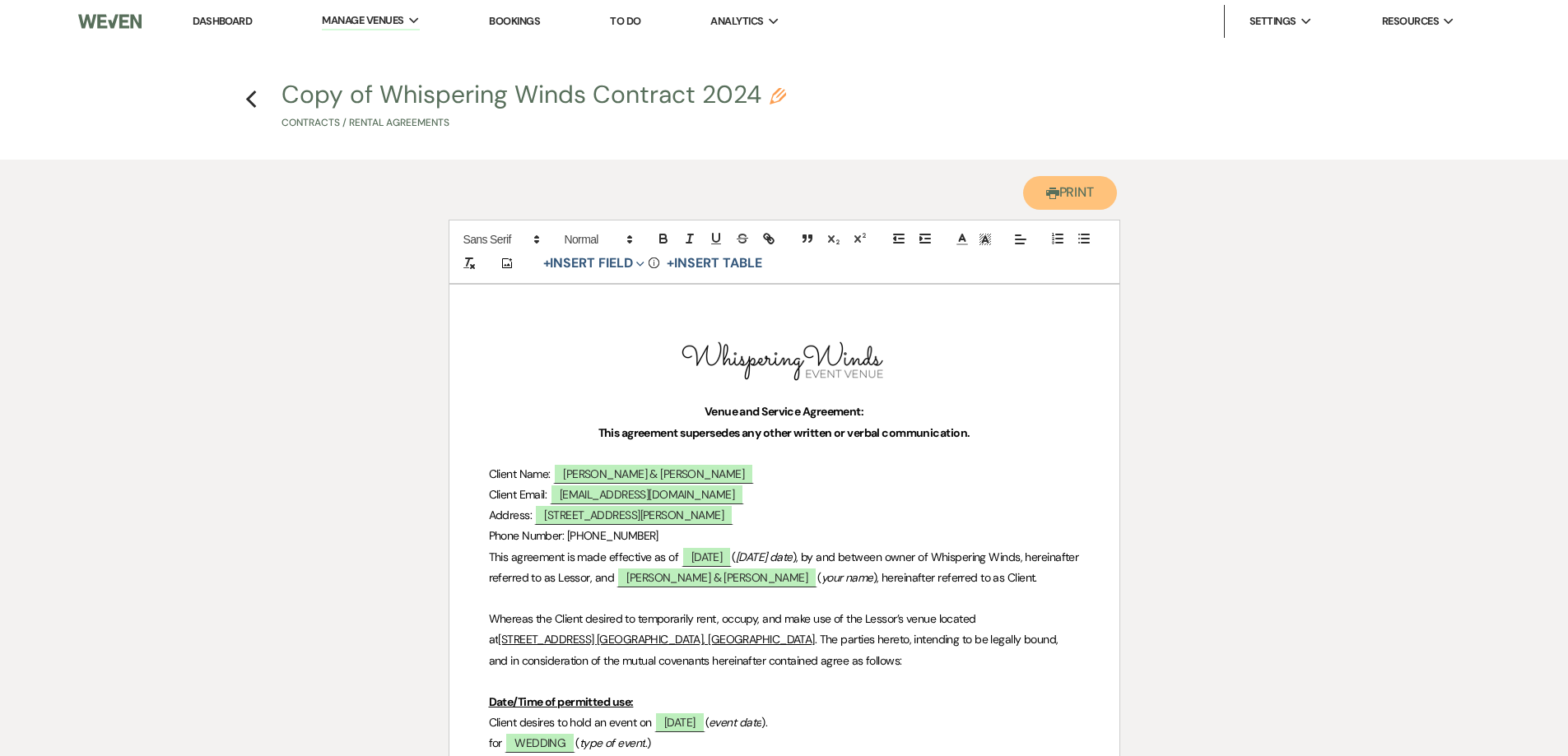
click at [1073, 193] on button "Printer Print" at bounding box center [1069, 192] width 94 height 34
click at [246, 99] on icon "Previous" at bounding box center [251, 100] width 12 height 20
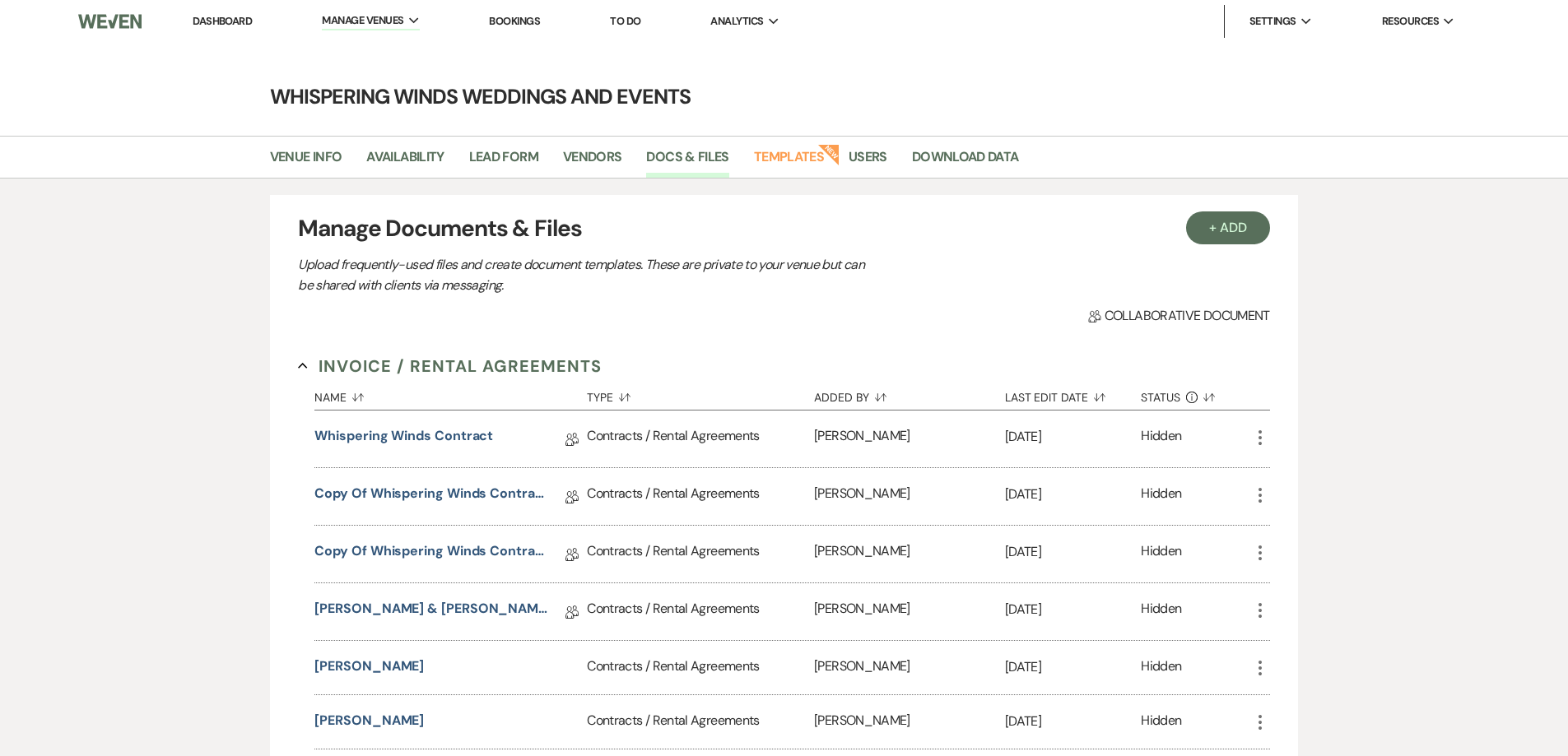
click at [235, 17] on link "Dashboard" at bounding box center [222, 20] width 60 height 14
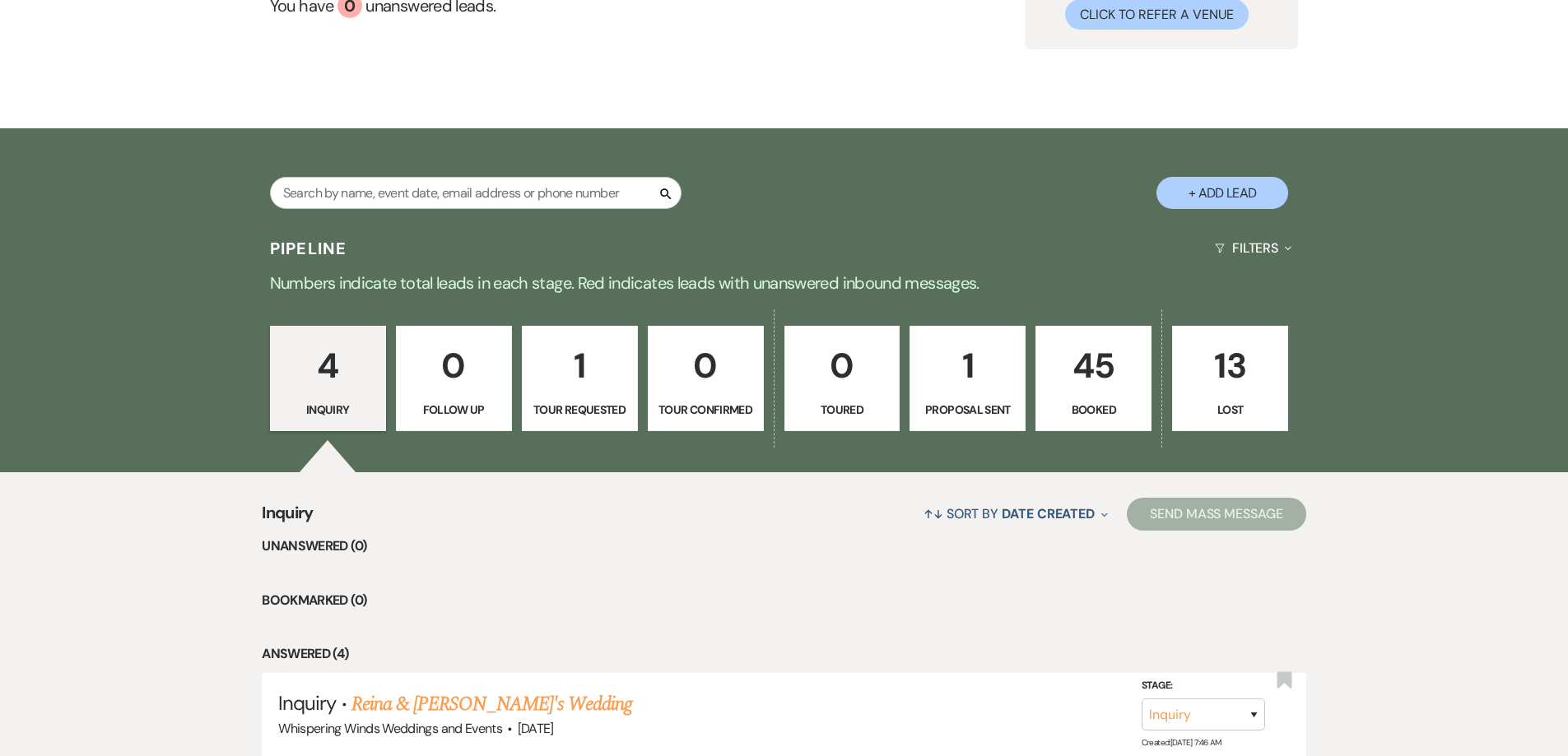
scroll to position [195, 0]
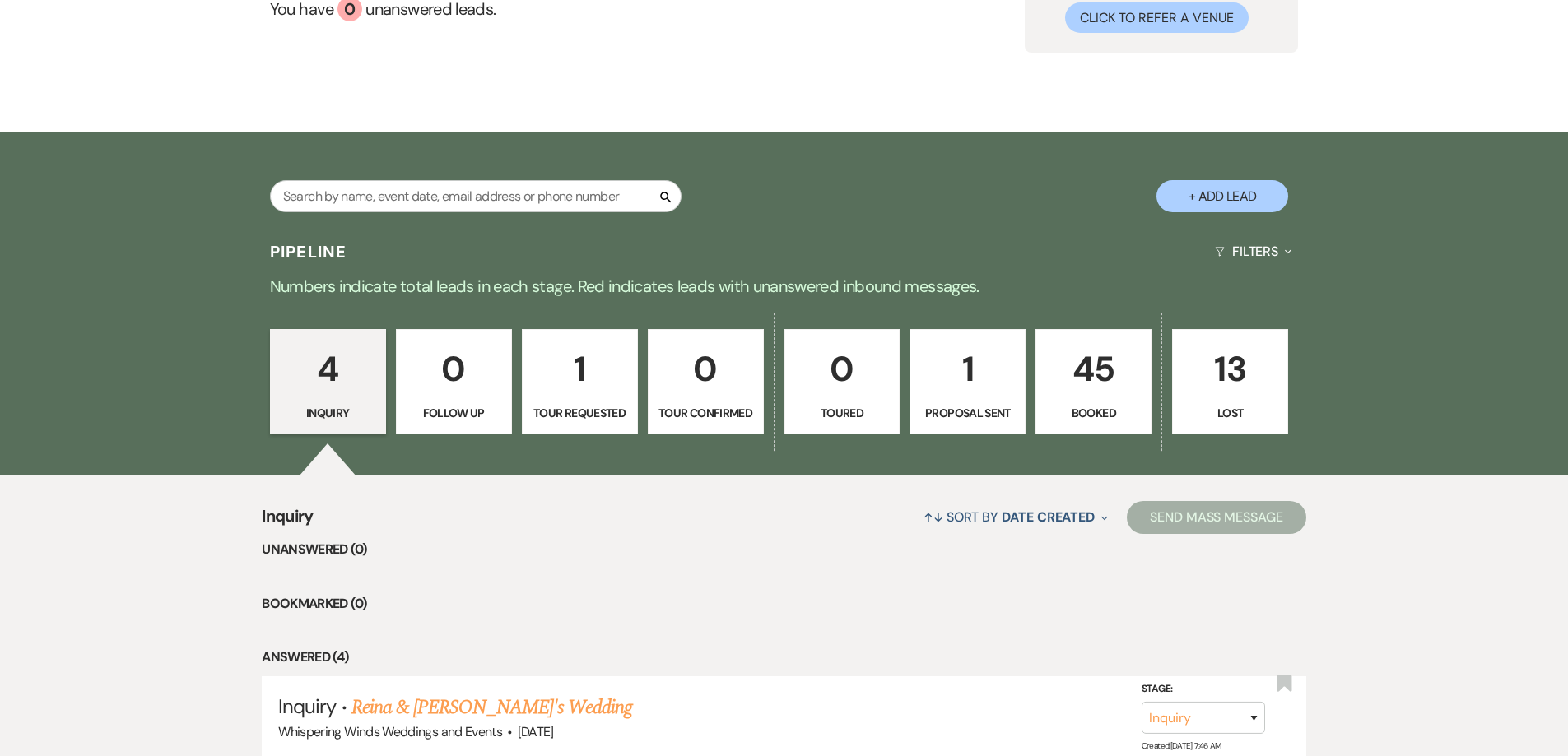
click at [1100, 389] on p "45" at bounding box center [1092, 369] width 94 height 55
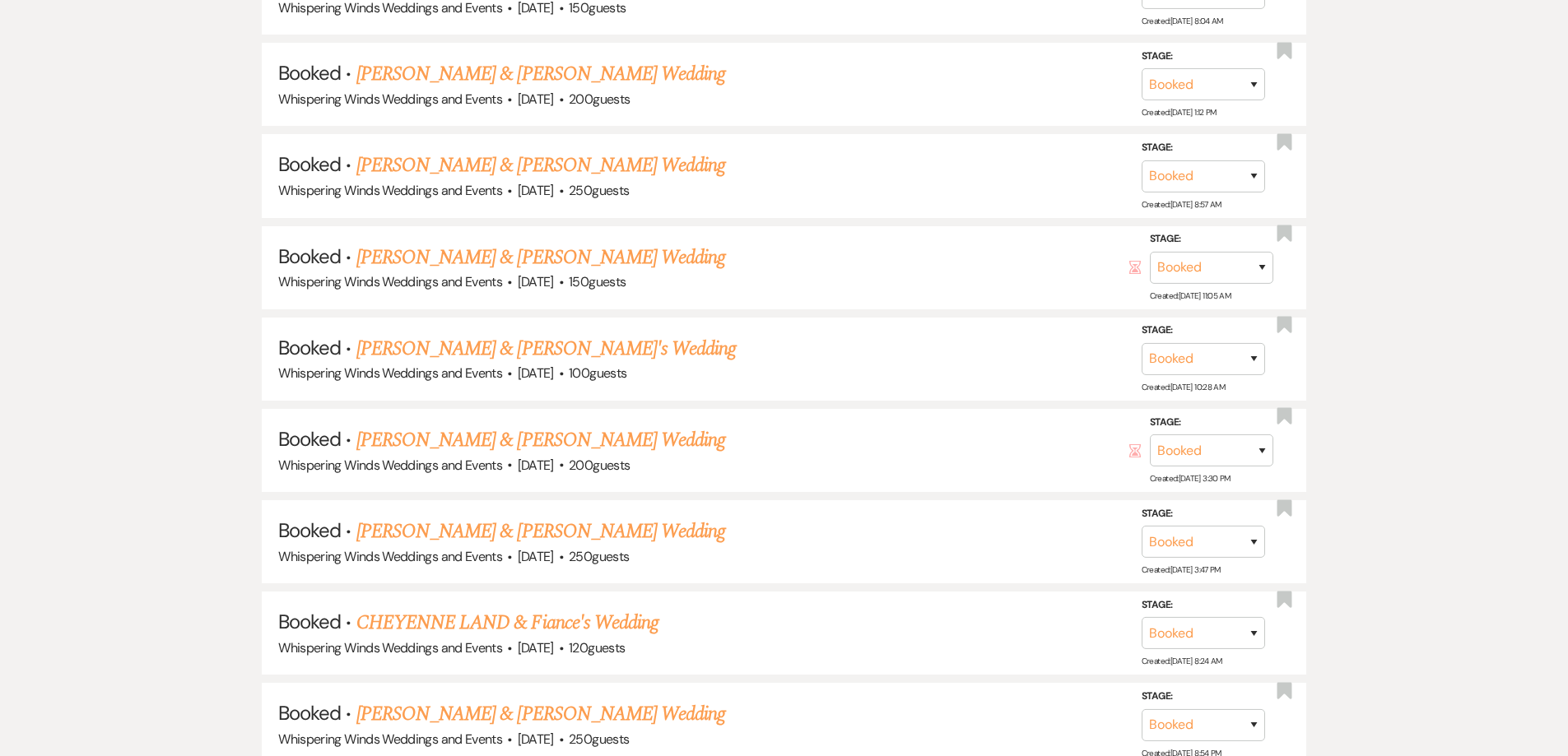
scroll to position [1512, 0]
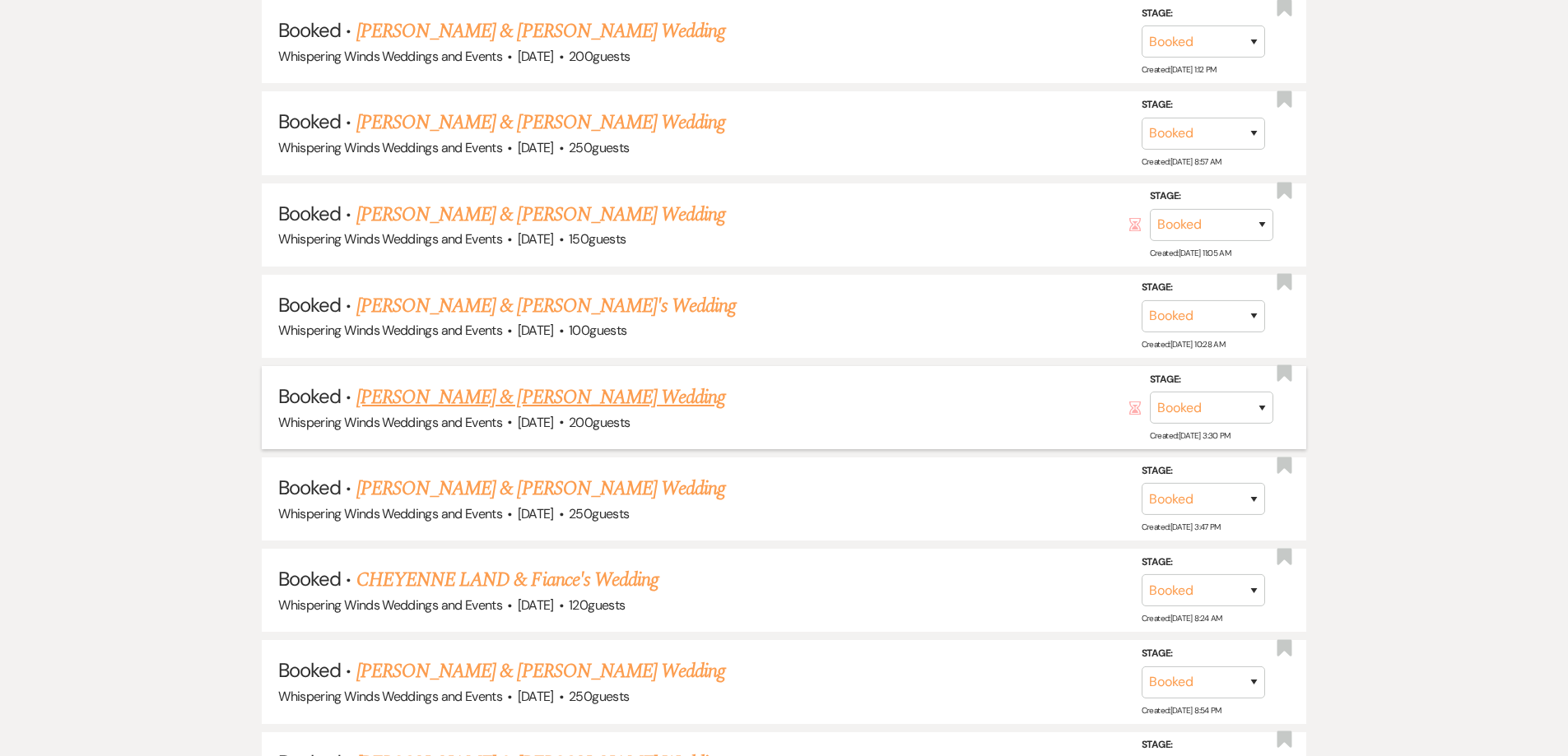
click at [599, 404] on link "[PERSON_NAME] & [PERSON_NAME] Wedding" at bounding box center [541, 398] width 368 height 29
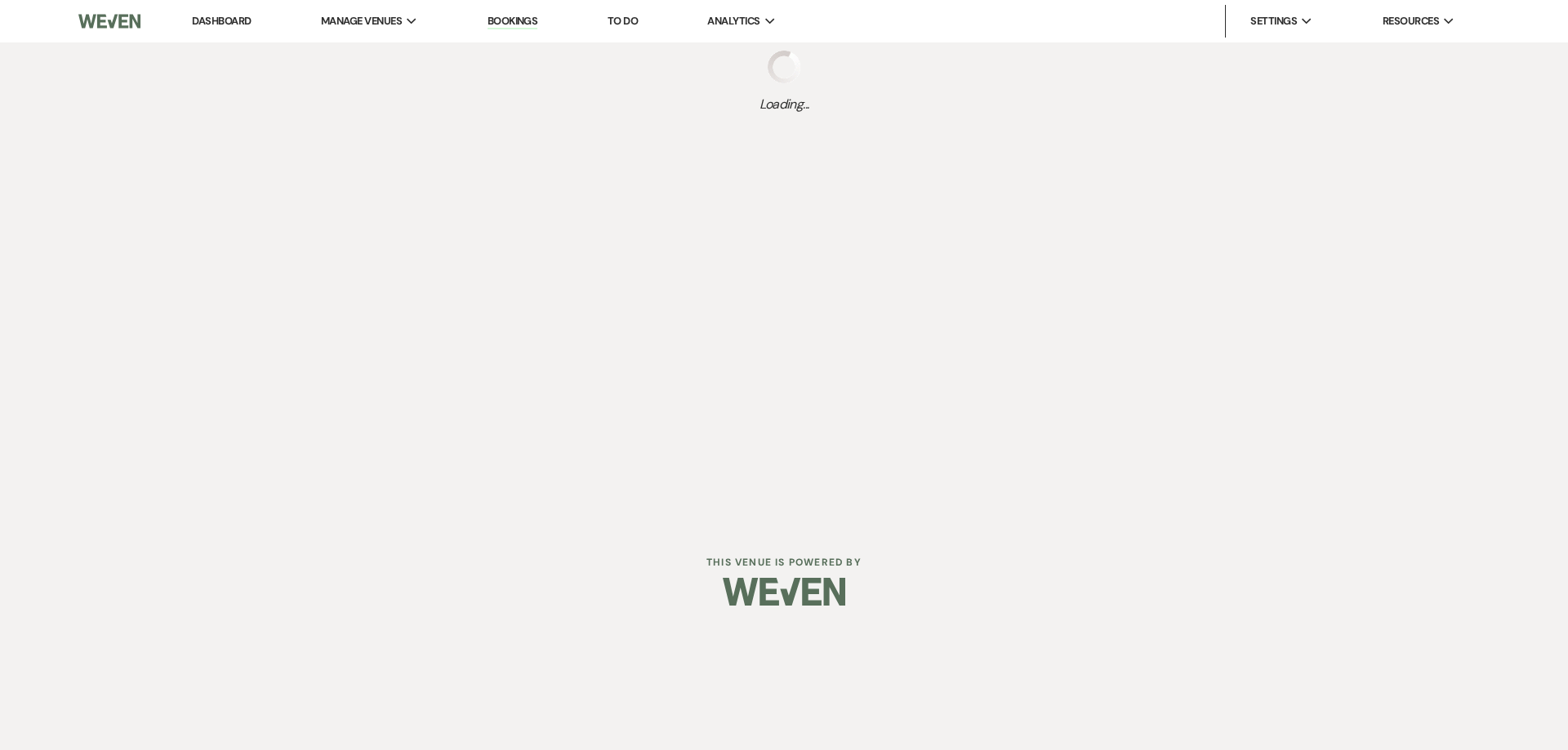
select select "22"
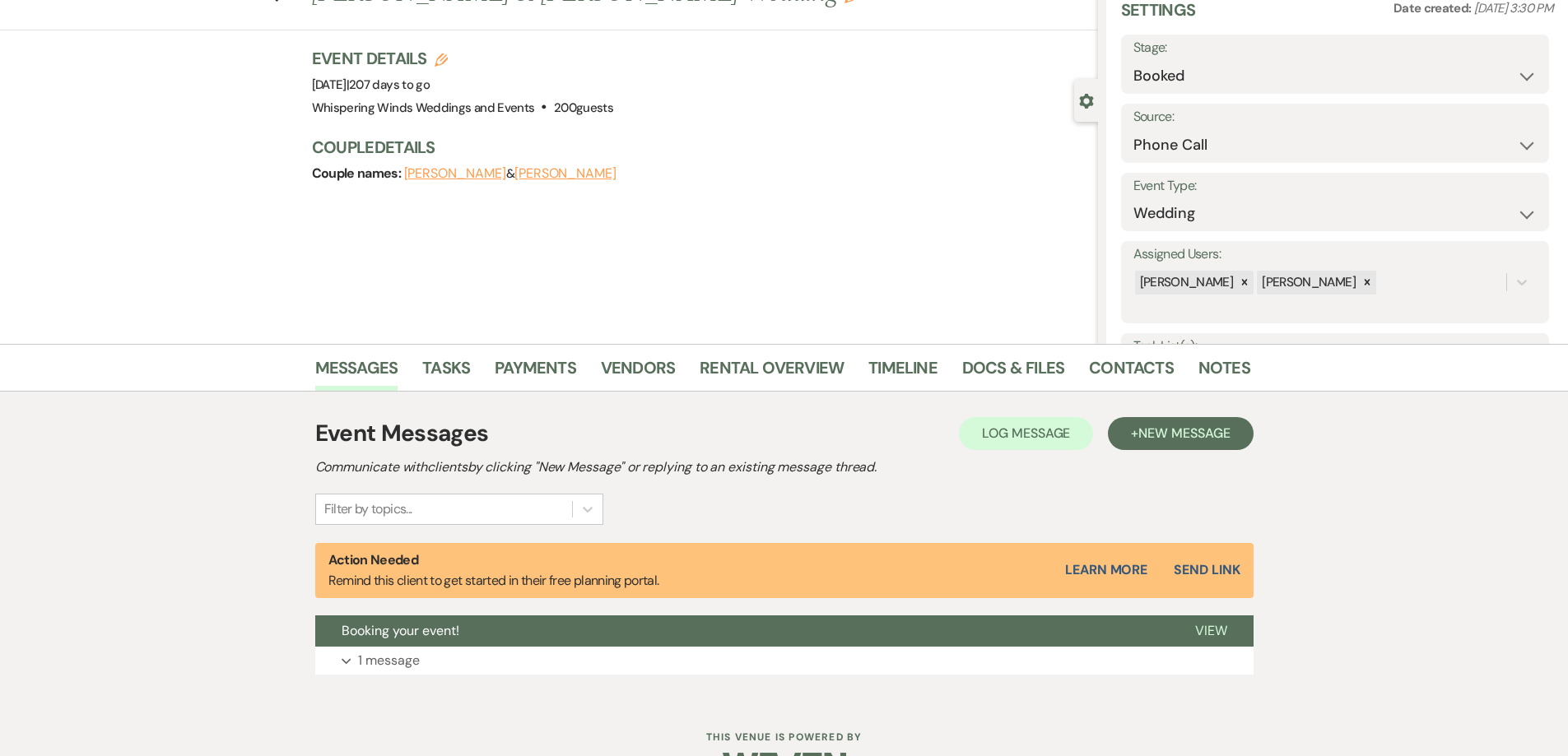
scroll to position [118, 0]
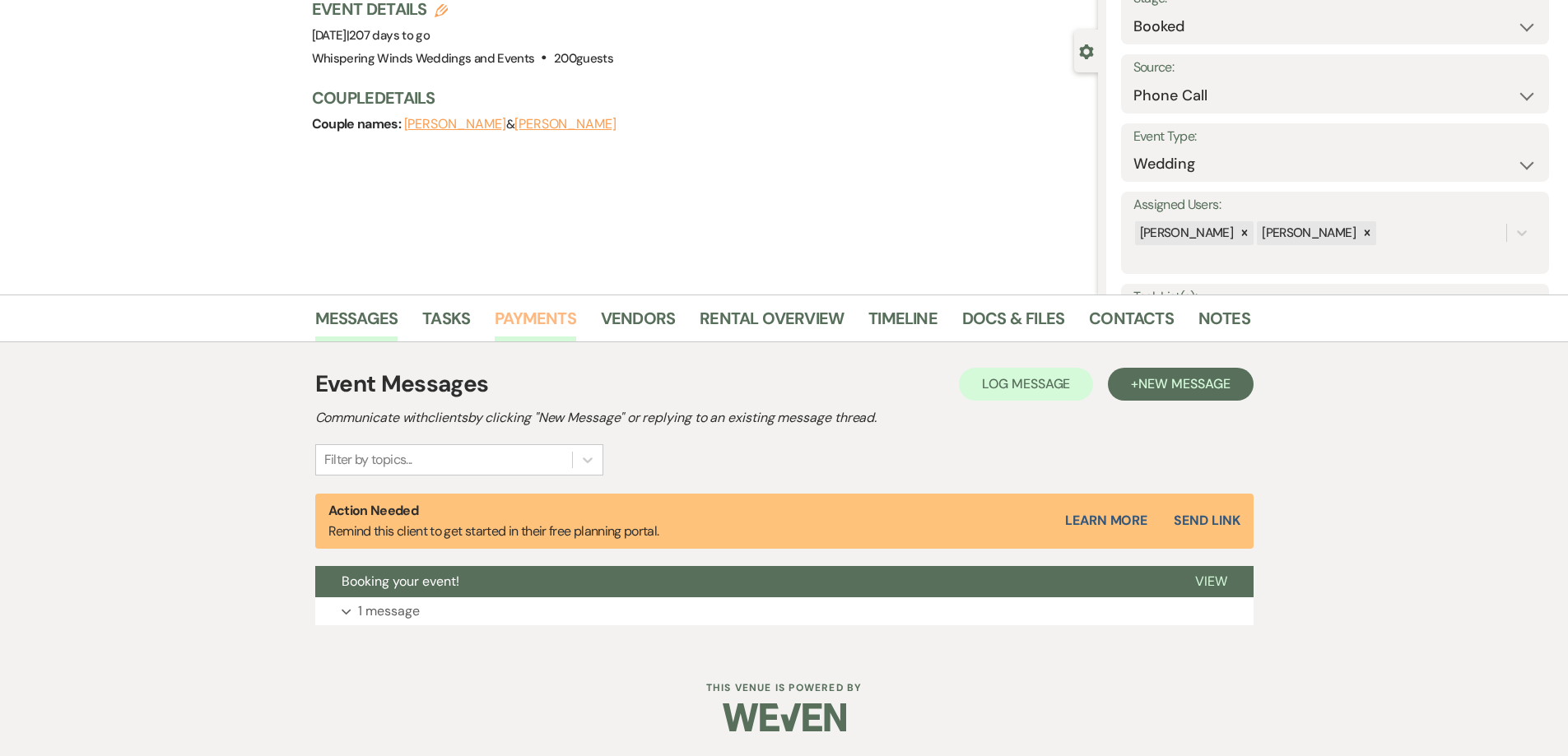
click at [543, 323] on link "Payments" at bounding box center [535, 323] width 82 height 37
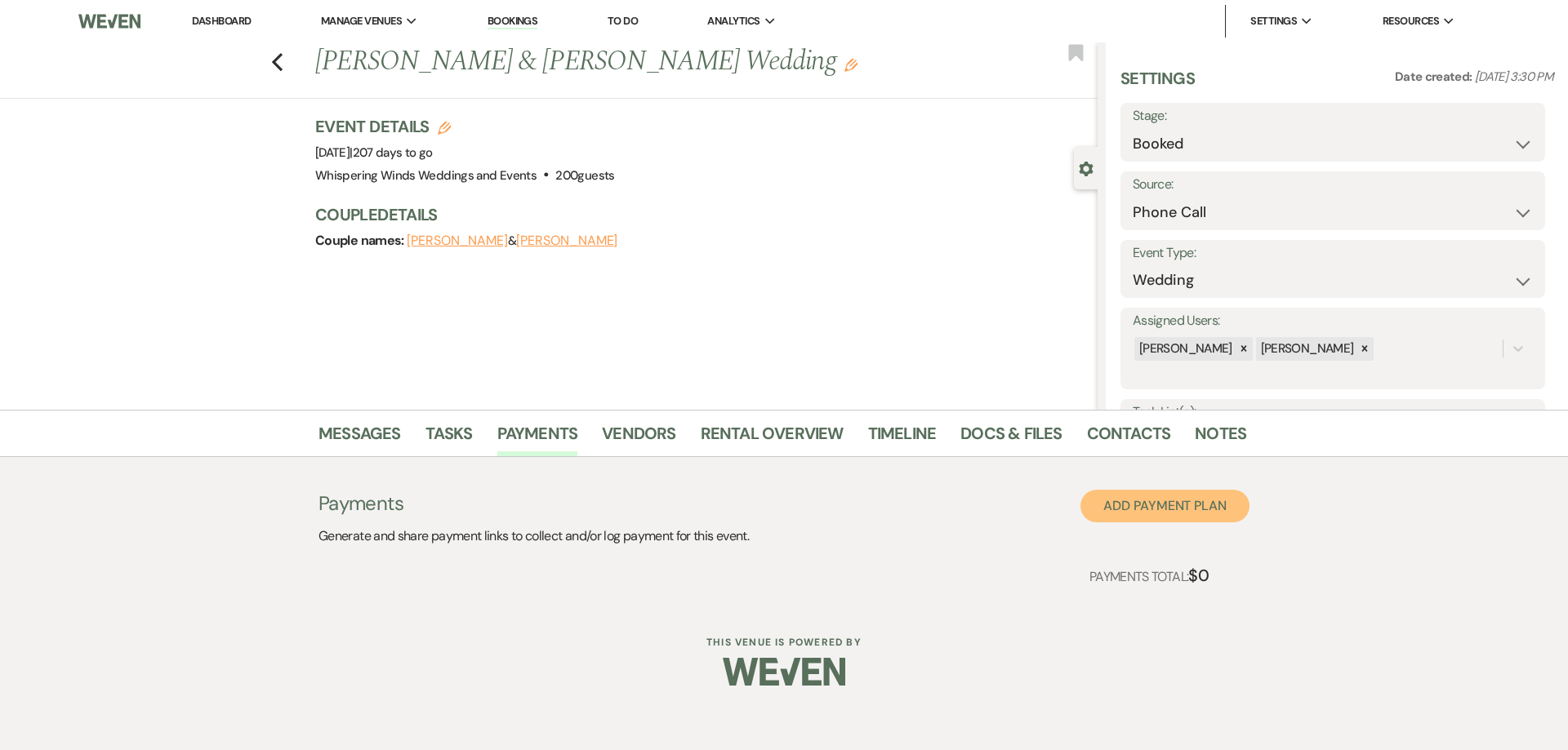
click at [1168, 512] on button "Add Payment Plan" at bounding box center [1165, 506] width 169 height 33
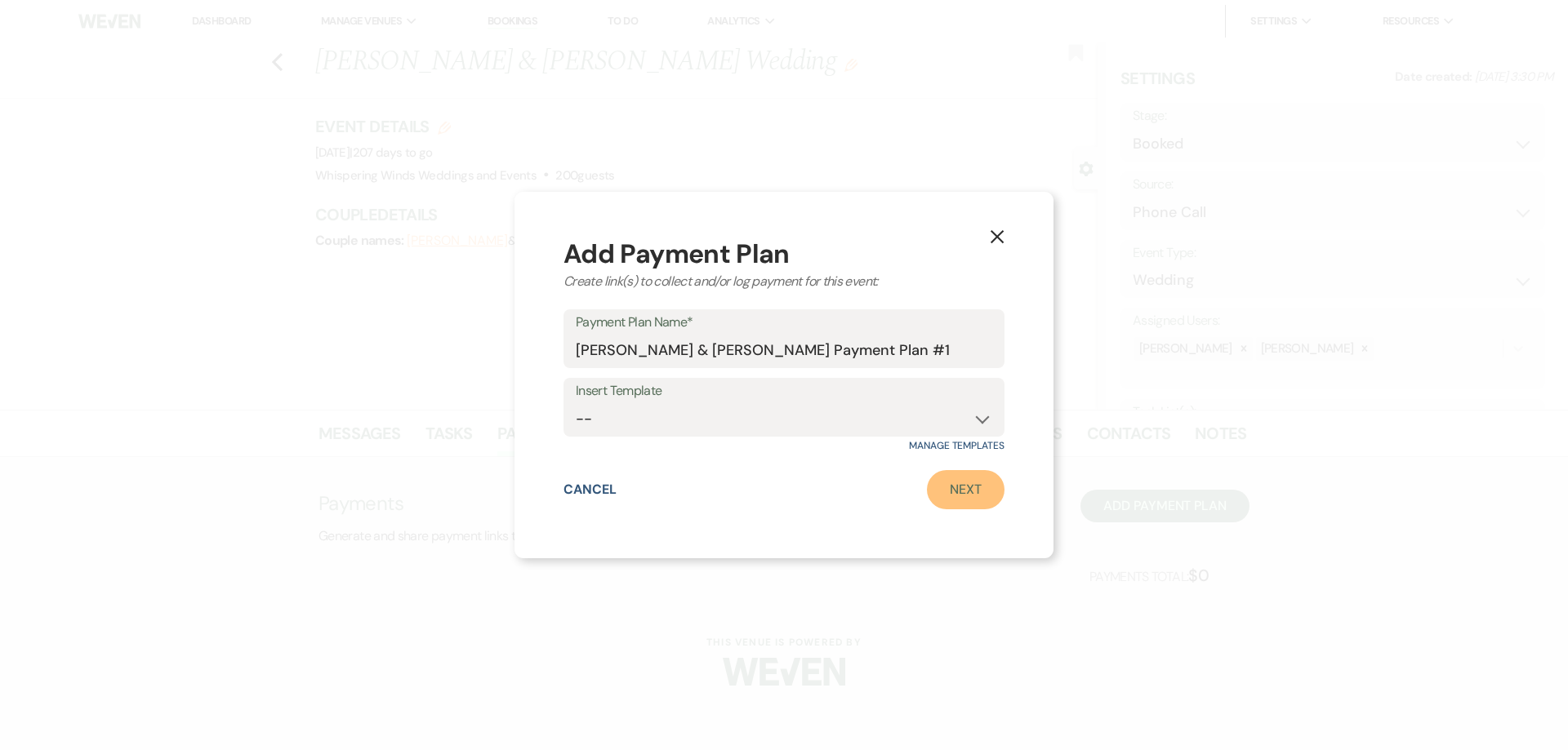
click at [959, 491] on link "Next" at bounding box center [965, 489] width 77 height 39
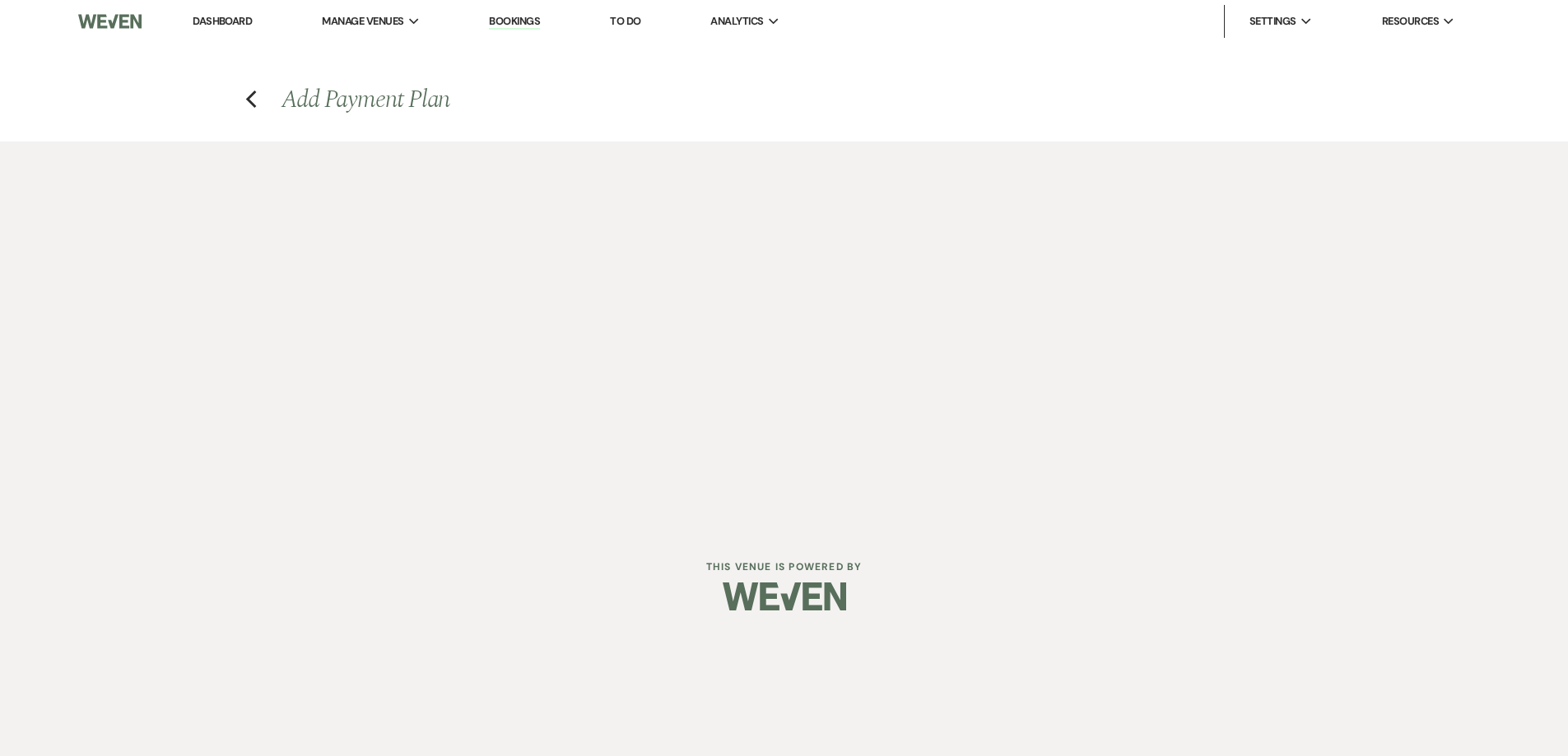
select select "2"
select select "percentage"
select select "true"
select select "client"
select select "weeks"
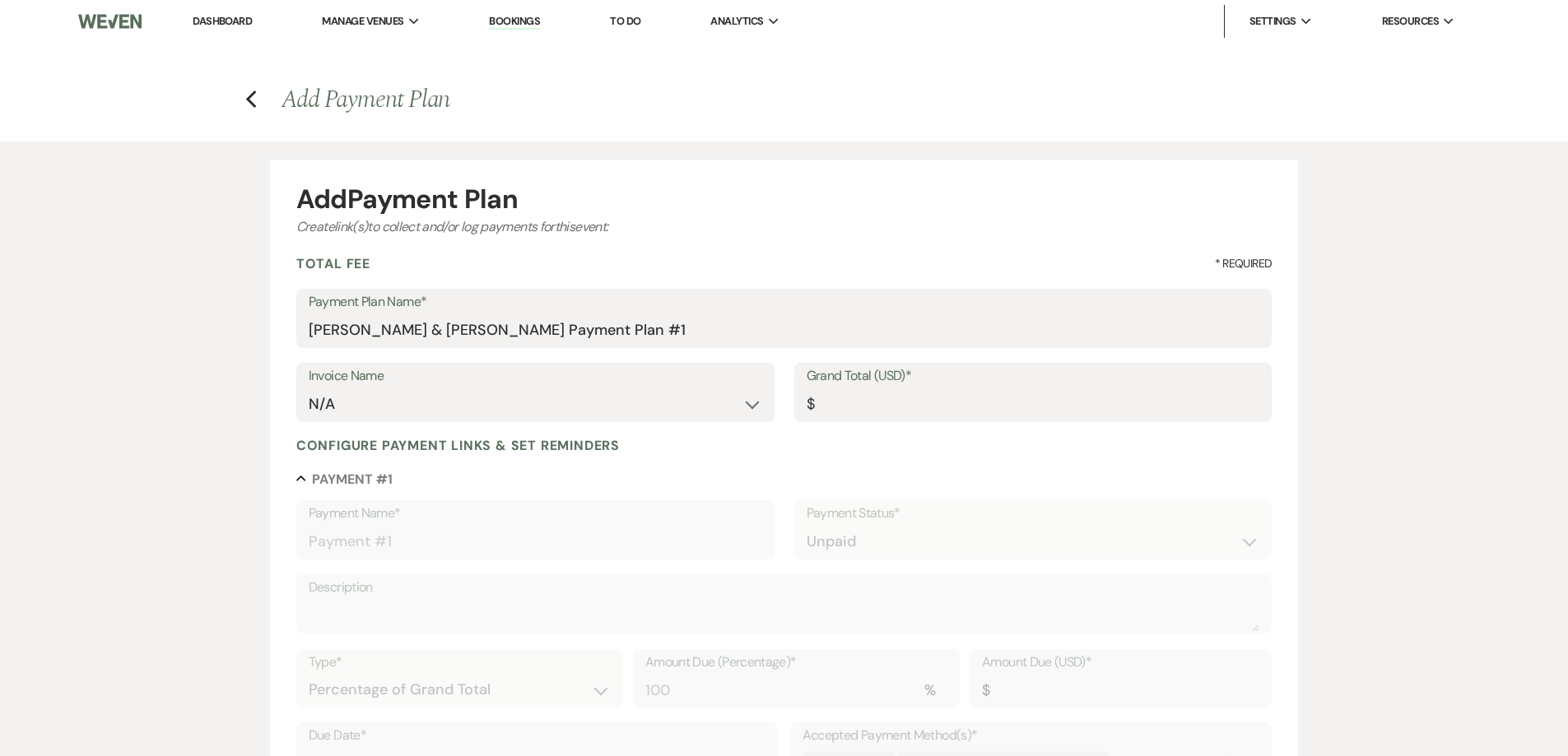
scroll to position [82, 0]
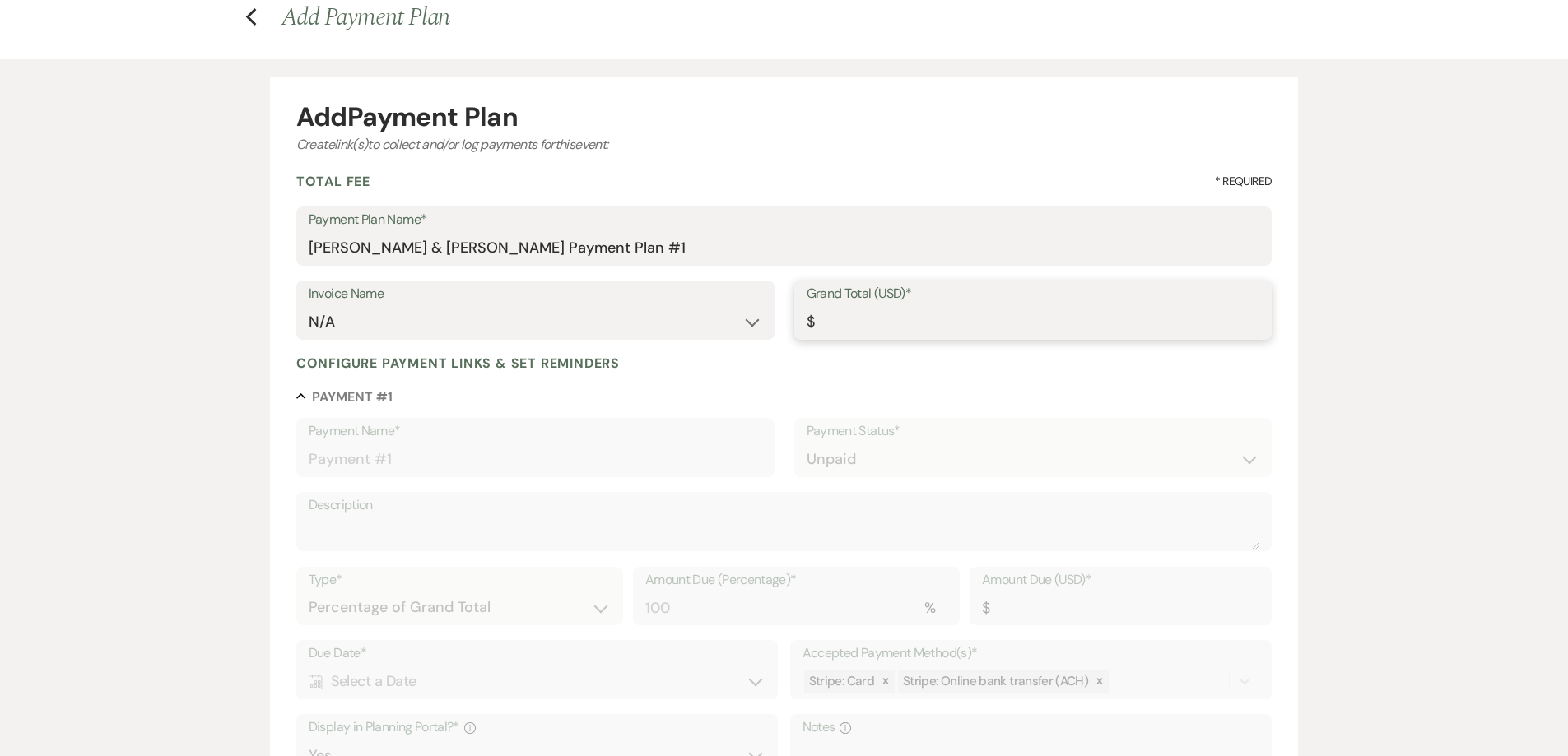
click at [848, 320] on input "Grand Total (USD)*" at bounding box center [1033, 322] width 454 height 32
type input "05"
type input "5.00"
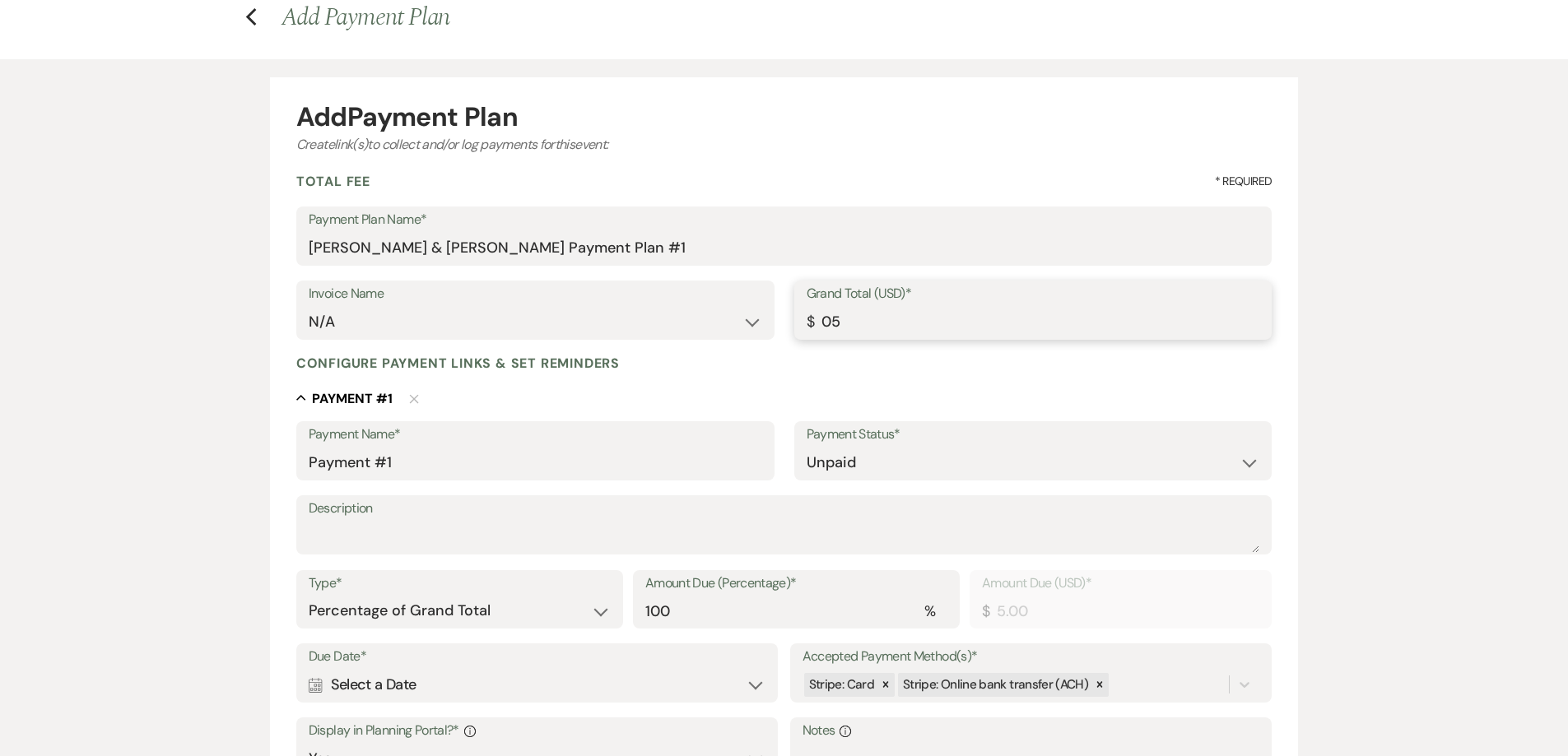
type input "0"
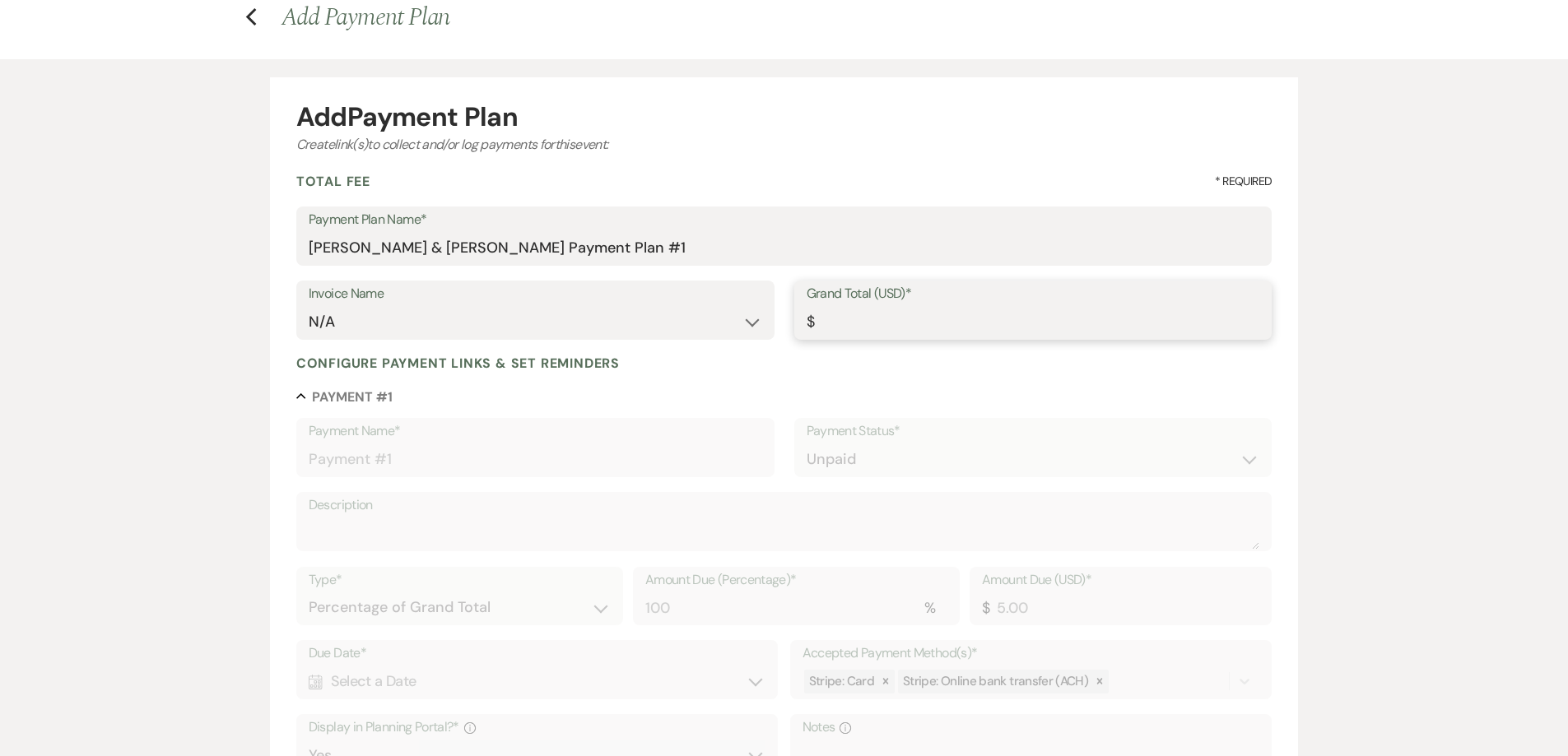
type input "3"
type input "3.00"
type input "35"
type input "35.00"
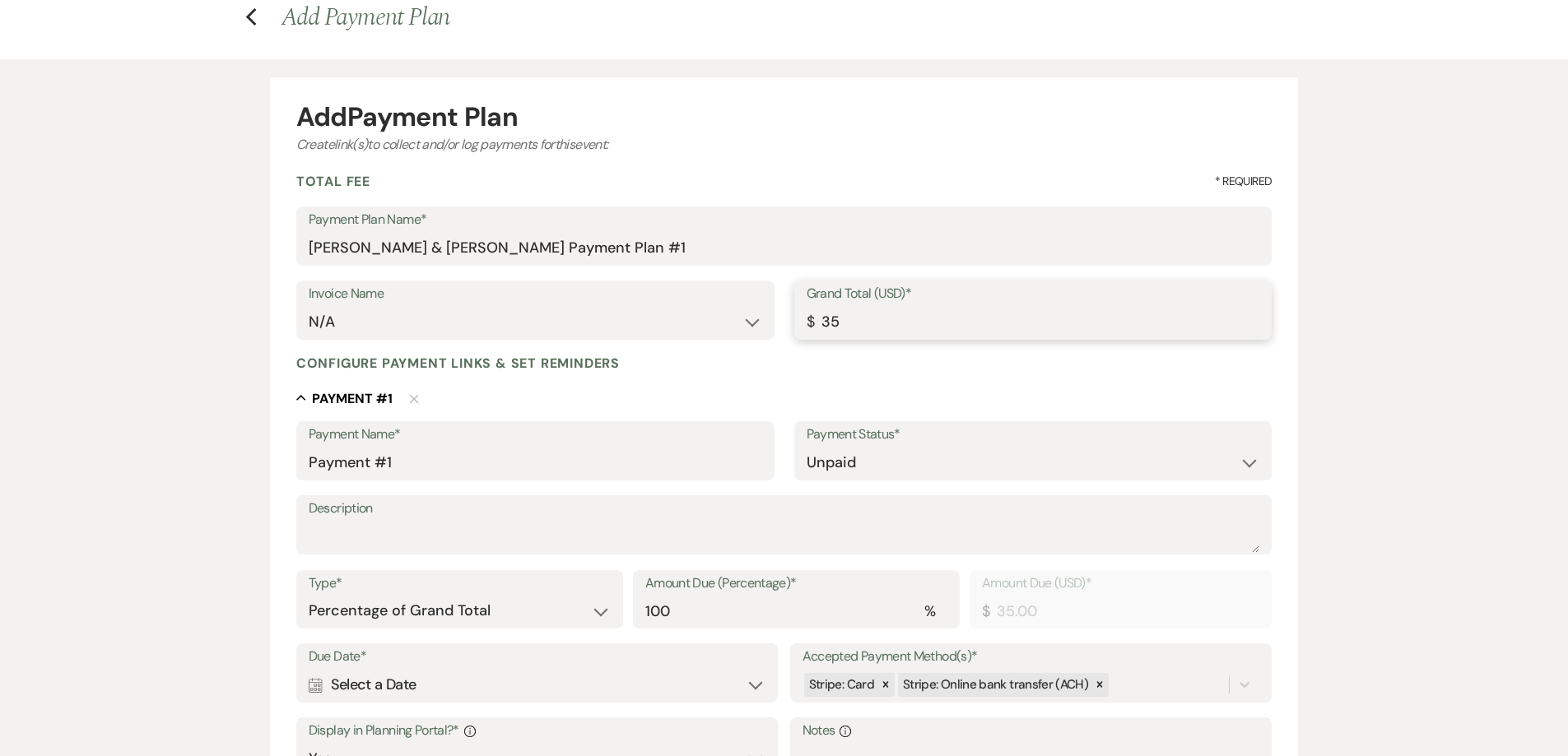
type input "350"
type input "350.00"
type input "3500"
type input "3500.00"
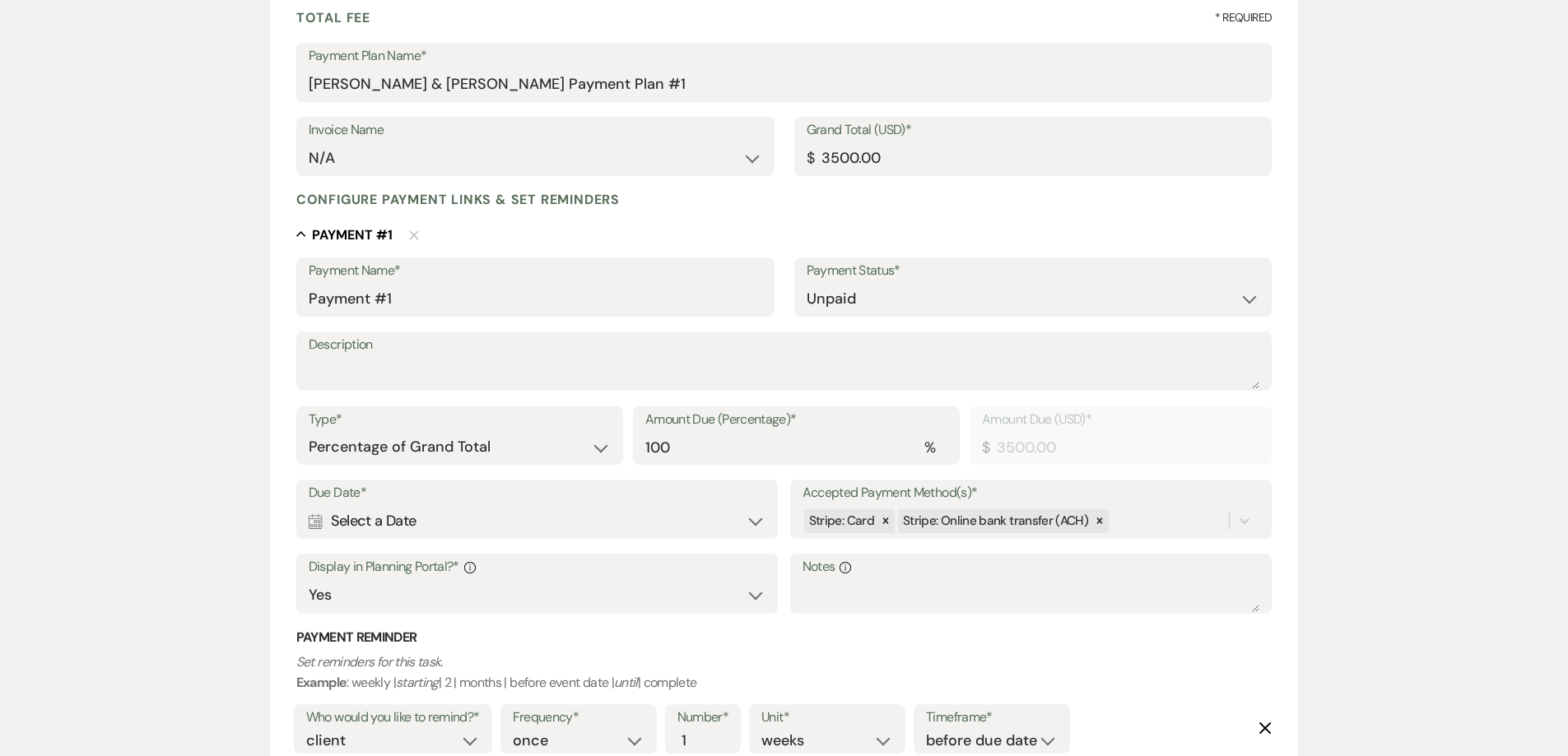
scroll to position [247, 0]
click at [345, 375] on textarea "Description" at bounding box center [784, 372] width 951 height 33
type textarea "DEPOSIT"
drag, startPoint x: 690, startPoint y: 443, endPoint x: 350, endPoint y: 396, distance: 343.2
click at [410, 402] on div "Payment Name* Payment #1 Payment Status* Paid Unpaid Description DEPOSIT Type* …" at bounding box center [784, 521] width 976 height 531
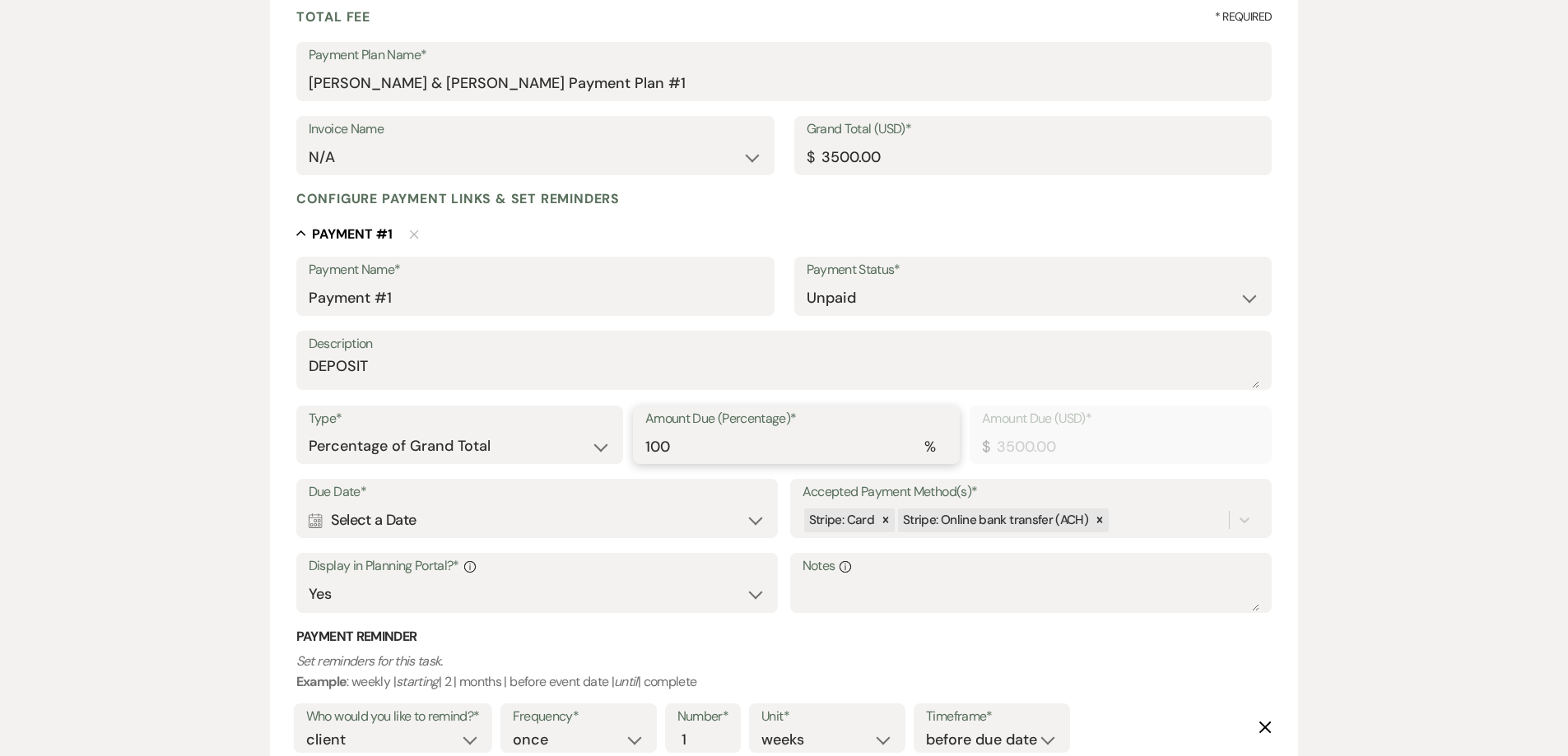
type input "5"
type input "175.00"
type input "50"
type input "1750.00"
type input "50"
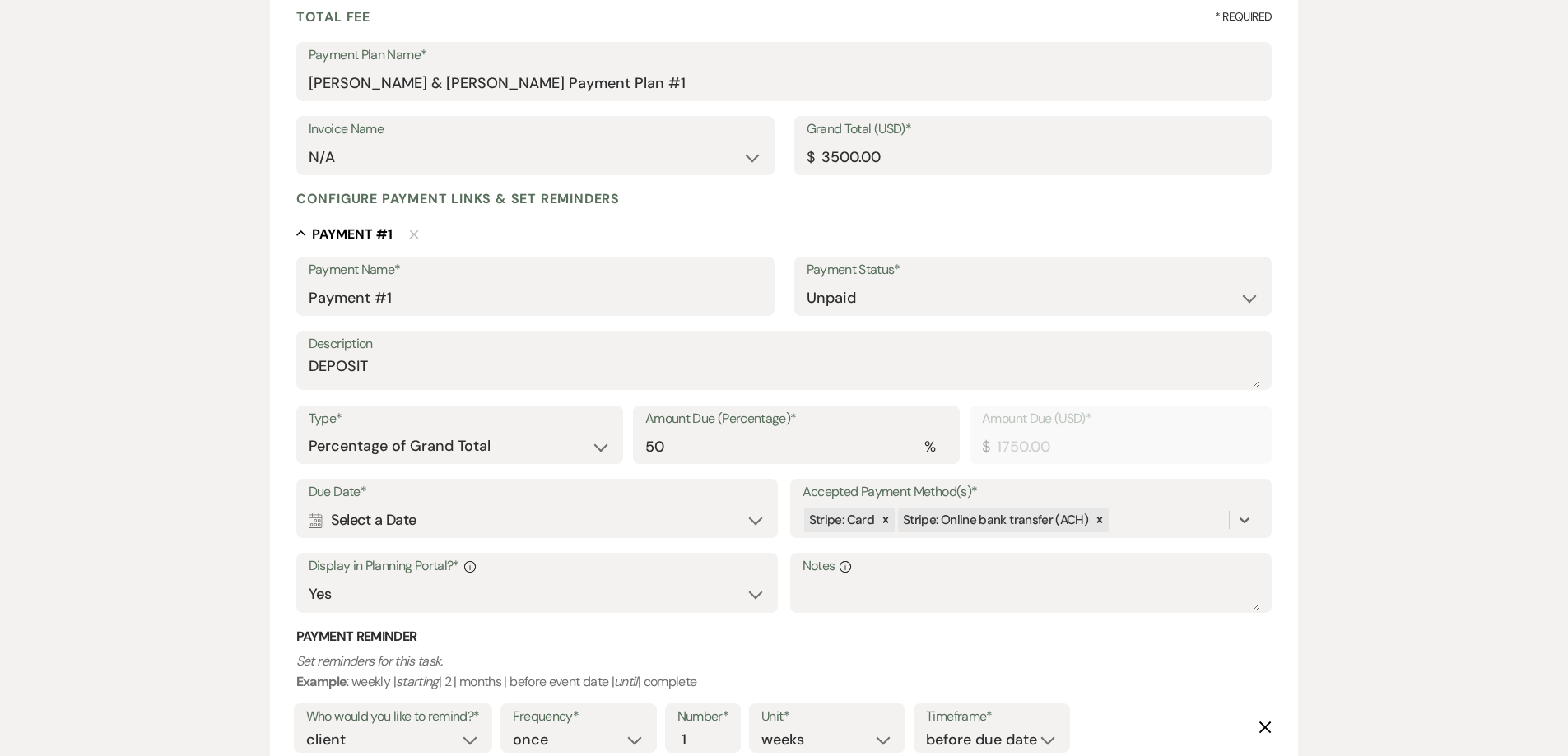
click at [747, 519] on div "Calendar Select a Date Expand" at bounding box center [537, 520] width 457 height 32
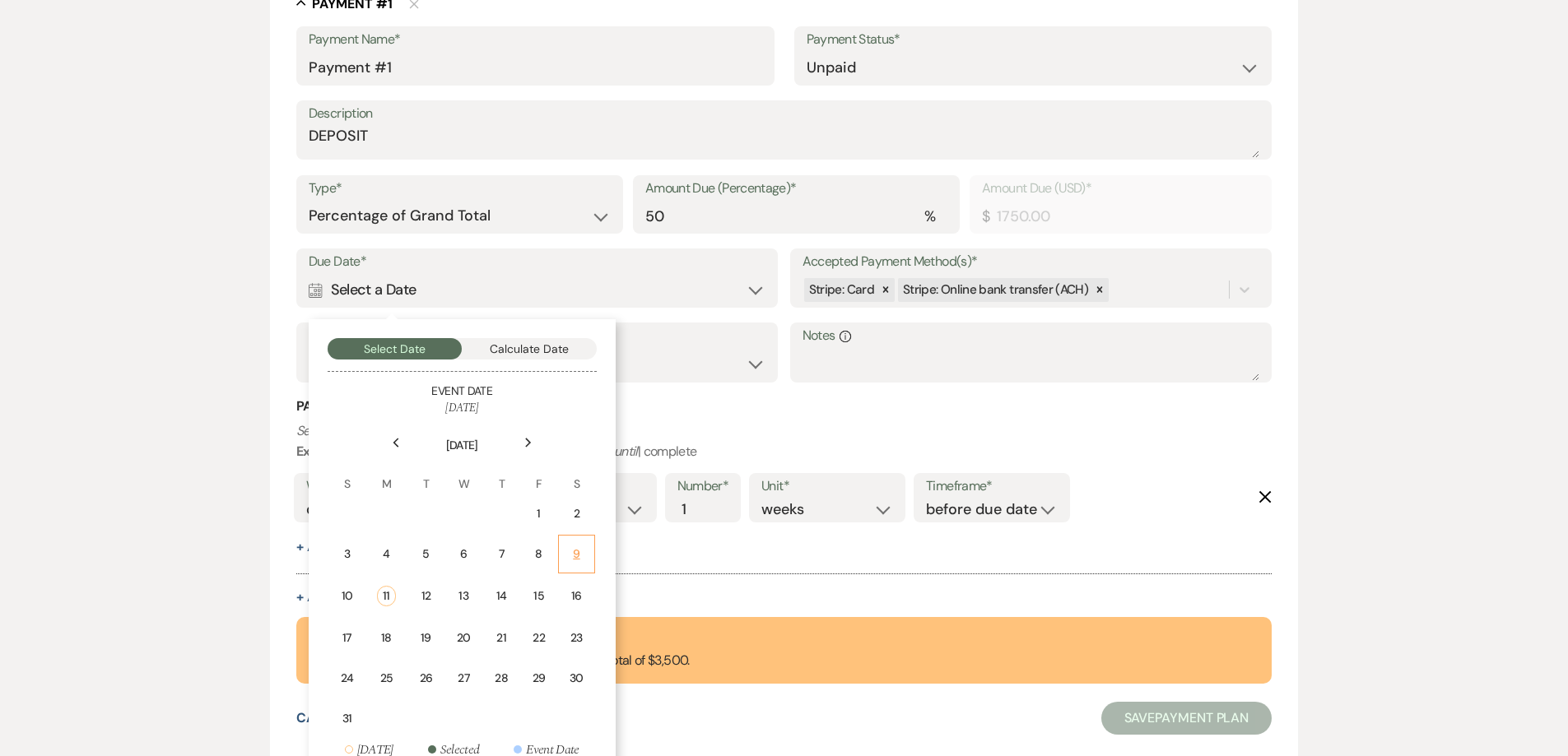
scroll to position [494, 0]
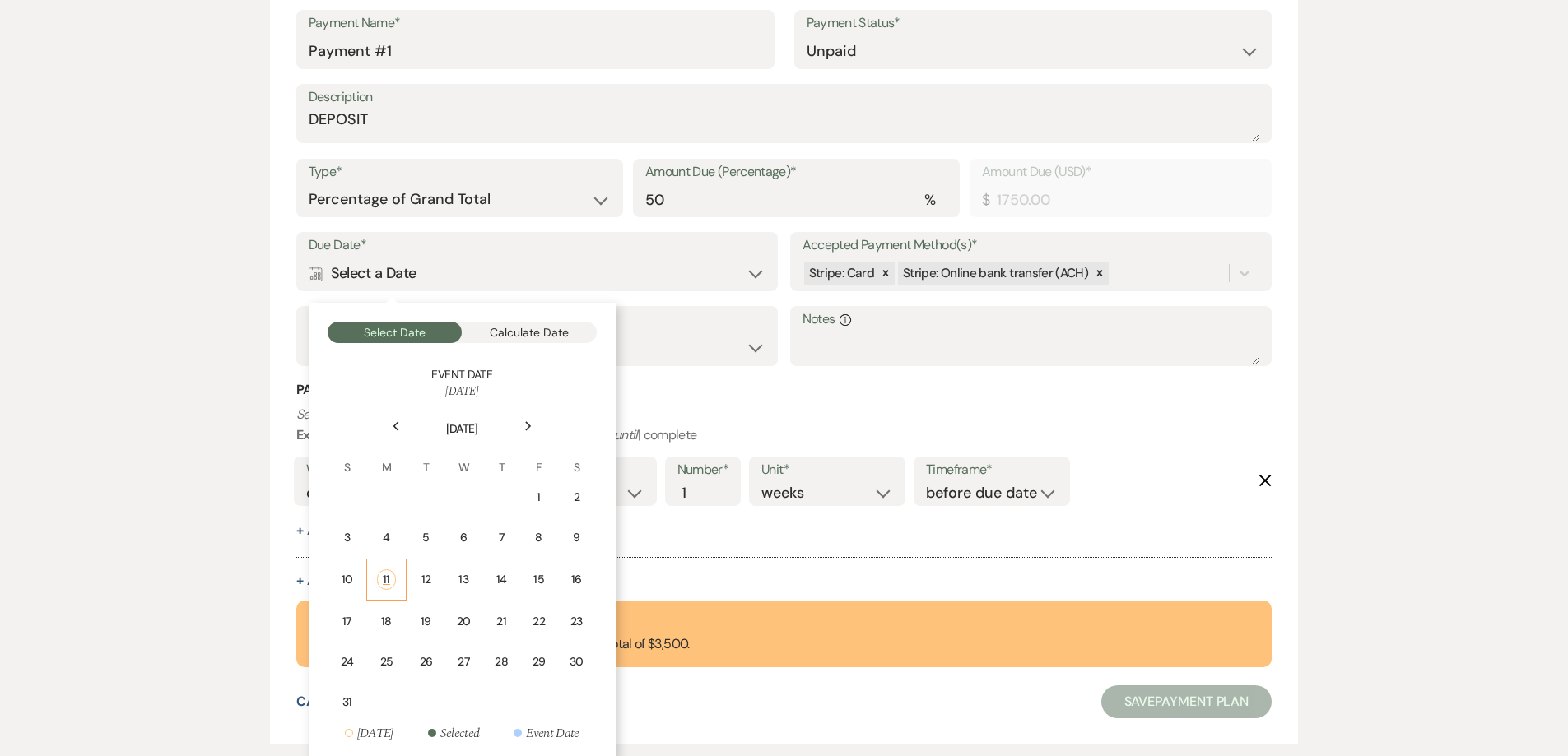
click at [385, 584] on div "11" at bounding box center [386, 579] width 19 height 20
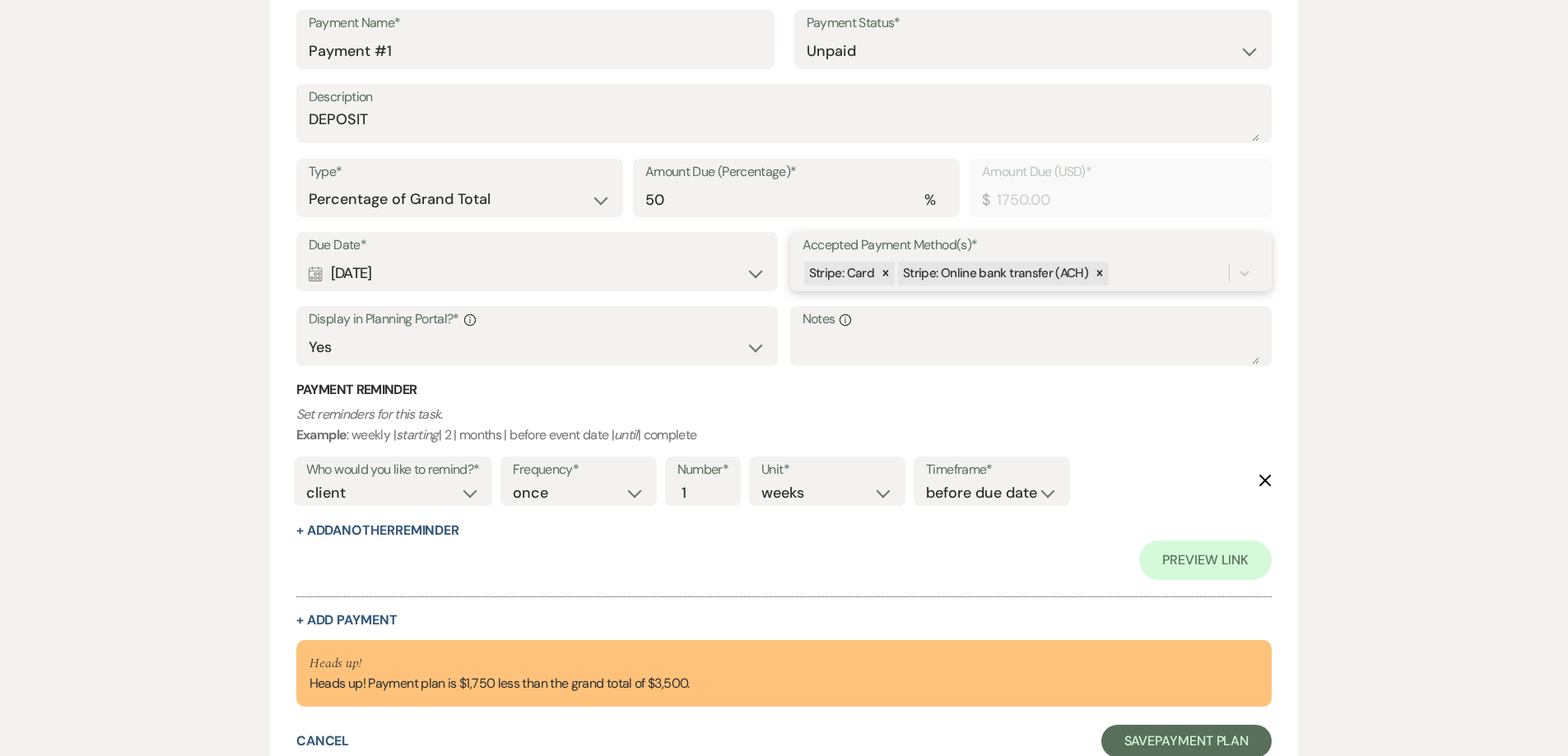
click at [1131, 274] on div "Stripe: Card Stripe: Online bank transfer (ACH)" at bounding box center [1016, 273] width 427 height 28
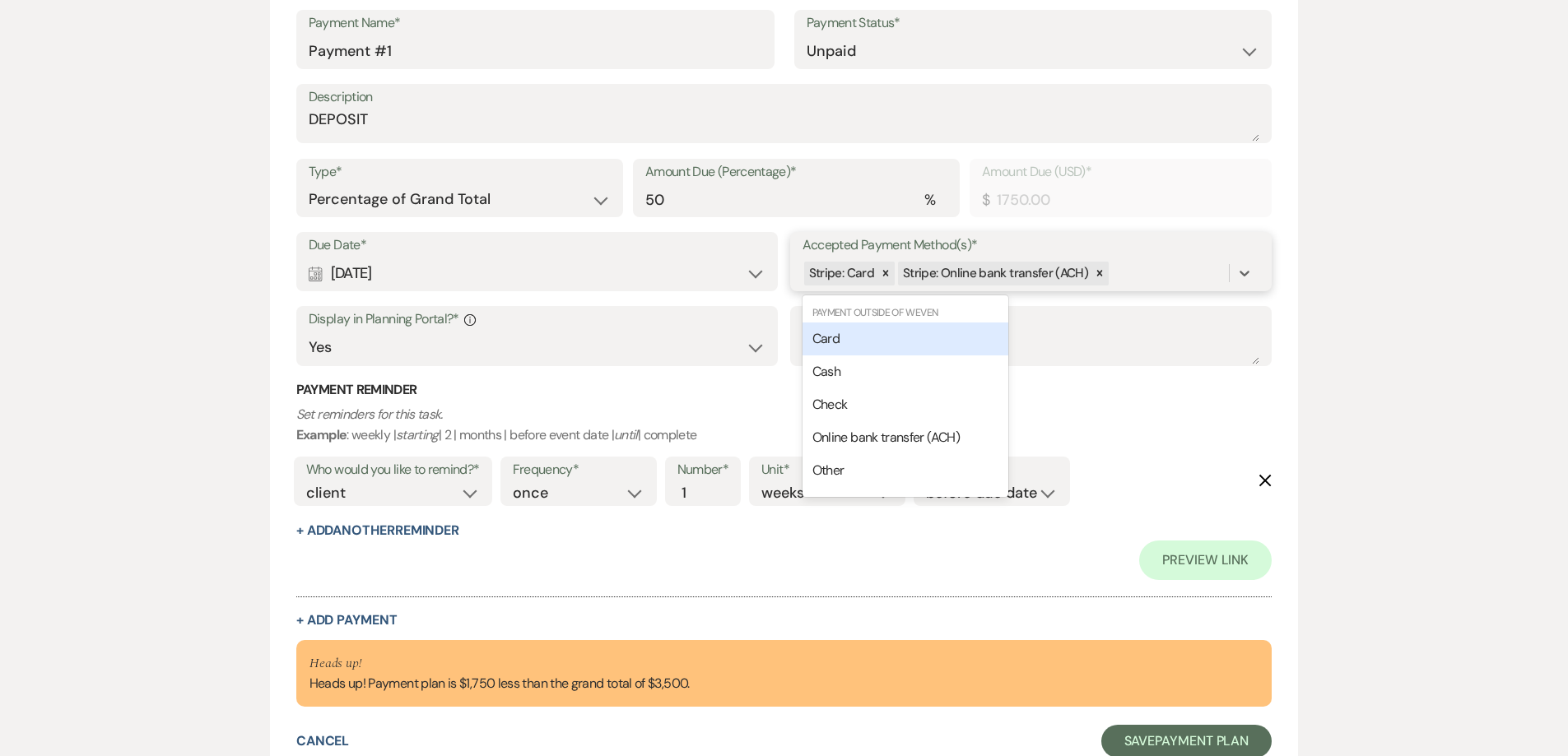
click at [837, 342] on span "Card" at bounding box center [826, 338] width 27 height 17
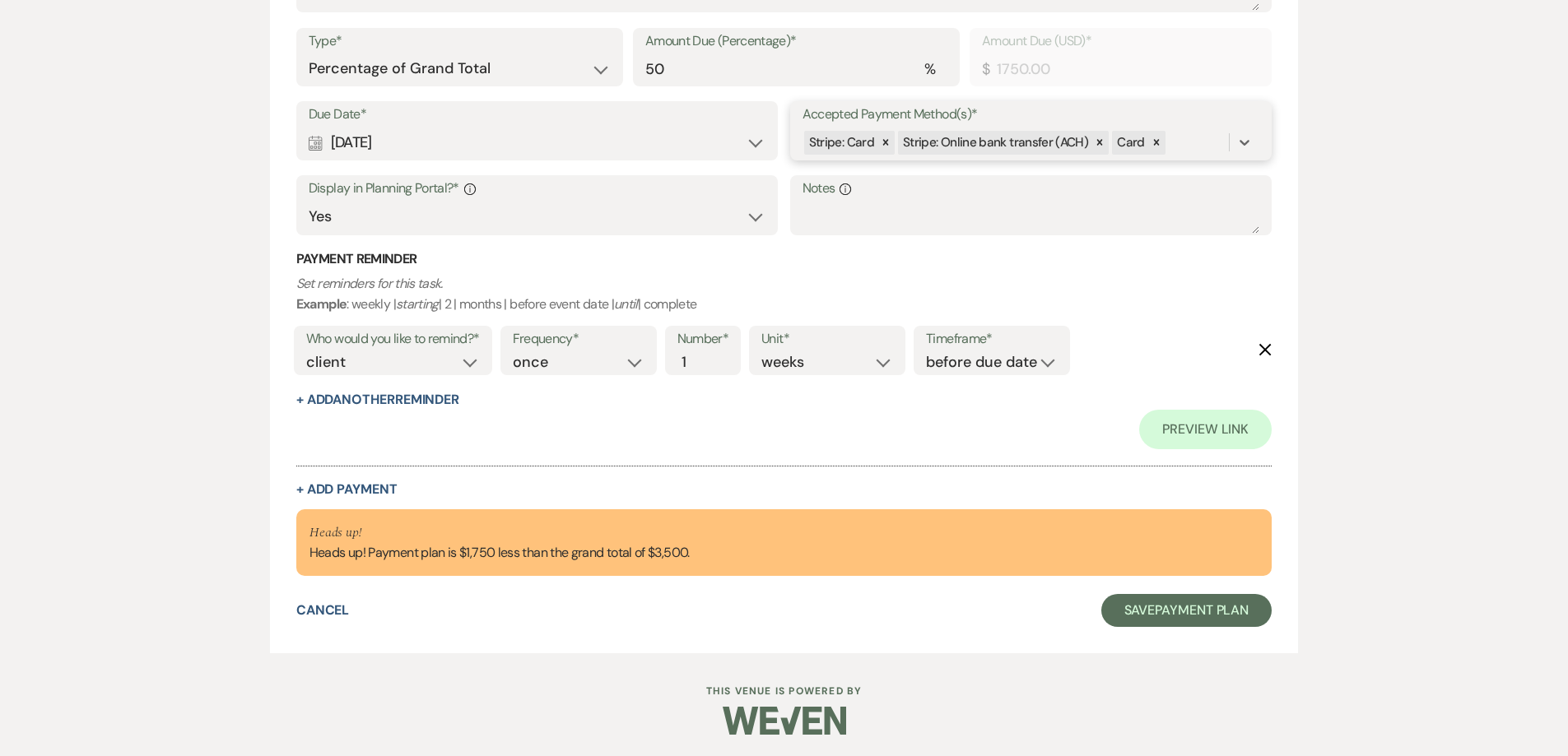
scroll to position [628, 0]
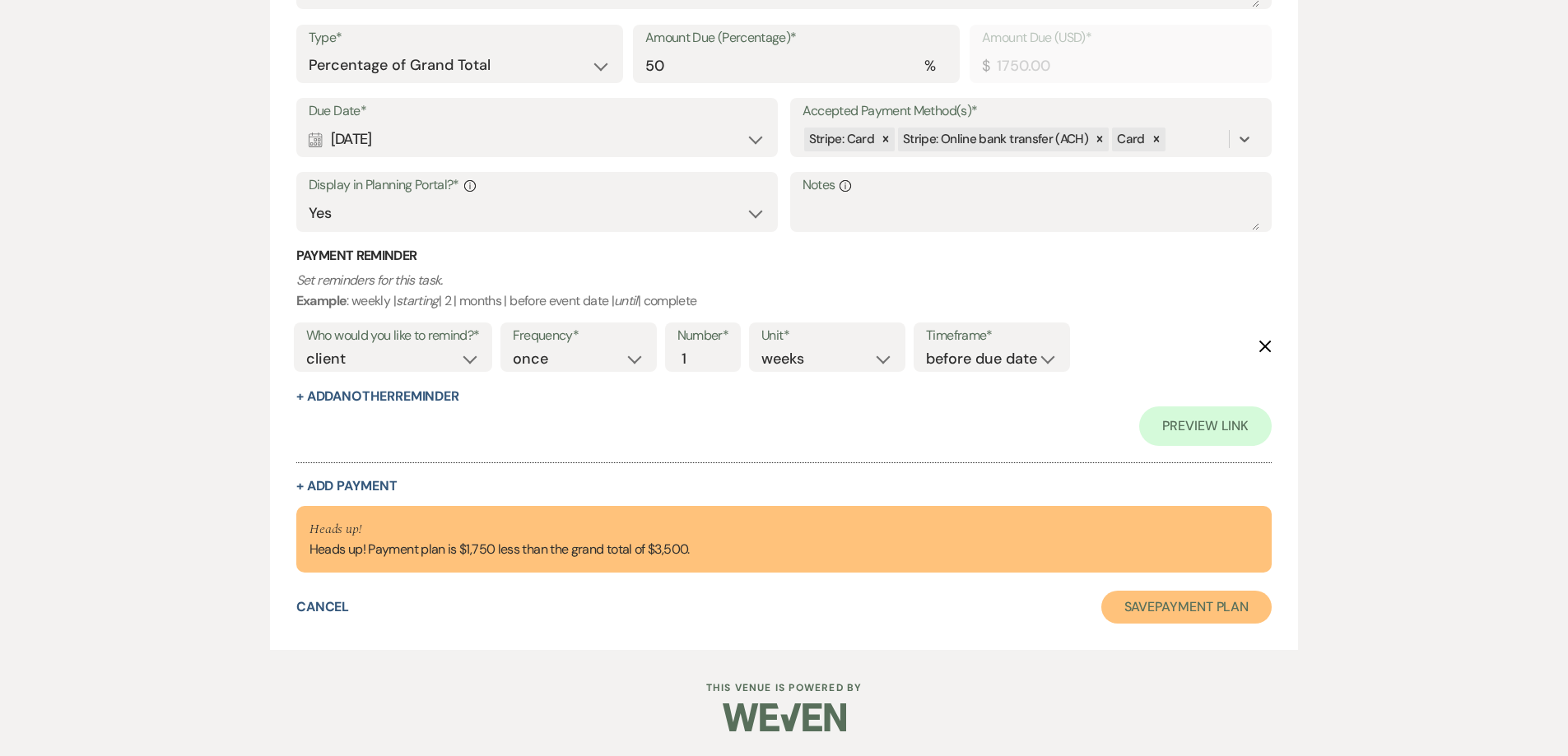
click at [1199, 603] on button "Save Payment Plan" at bounding box center [1187, 608] width 171 height 33
select select "22"
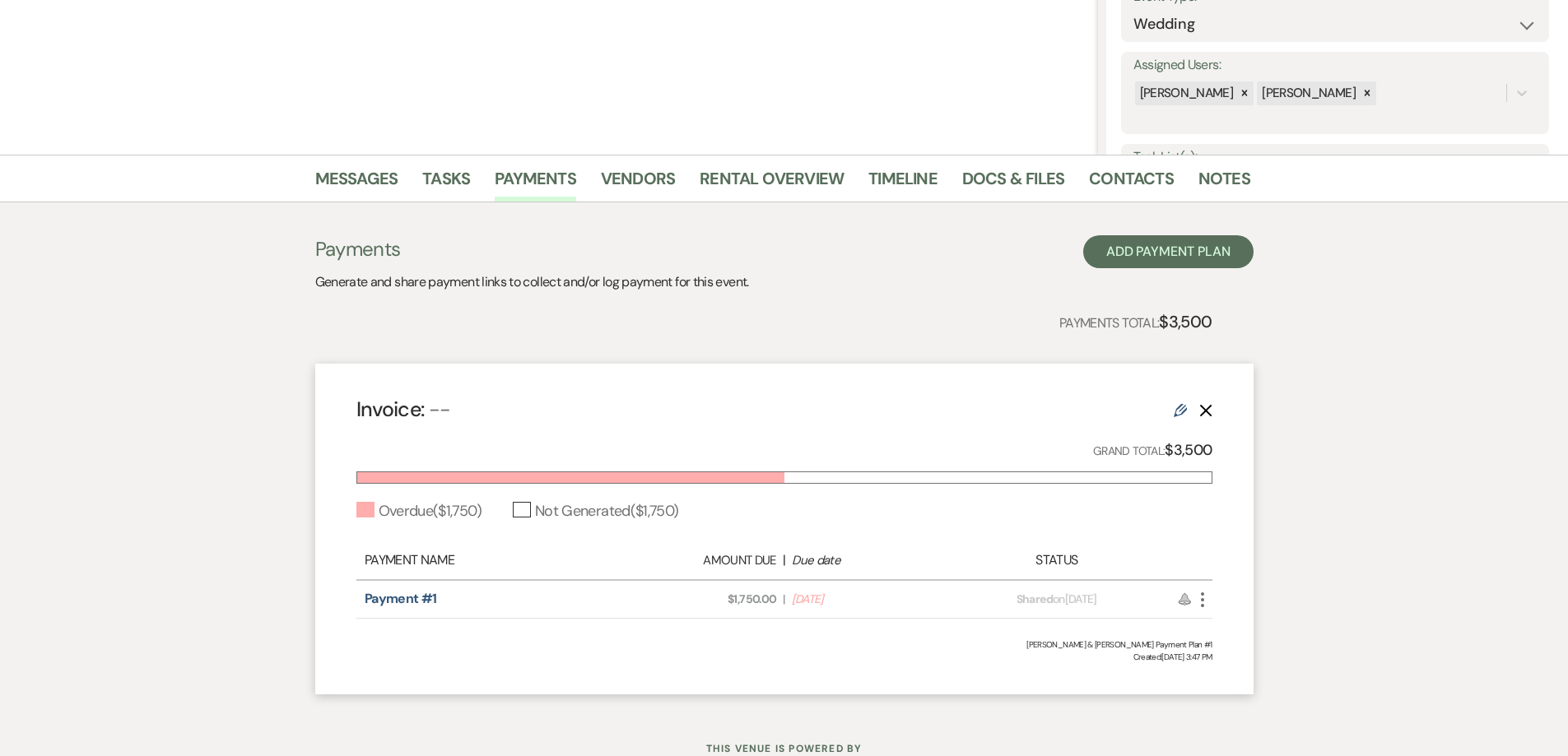
scroll to position [236, 0]
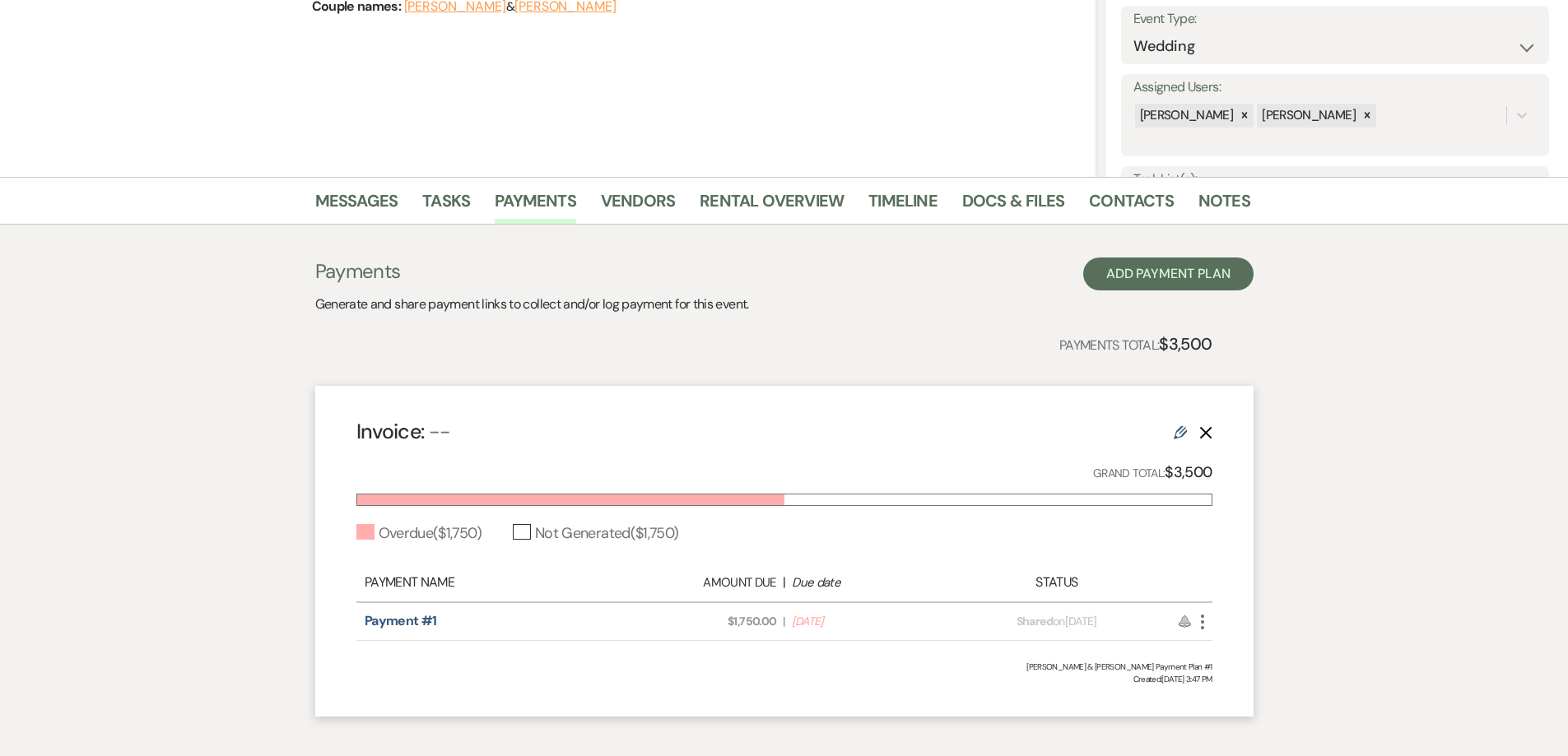
click at [1203, 625] on icon "More" at bounding box center [1202, 622] width 20 height 20
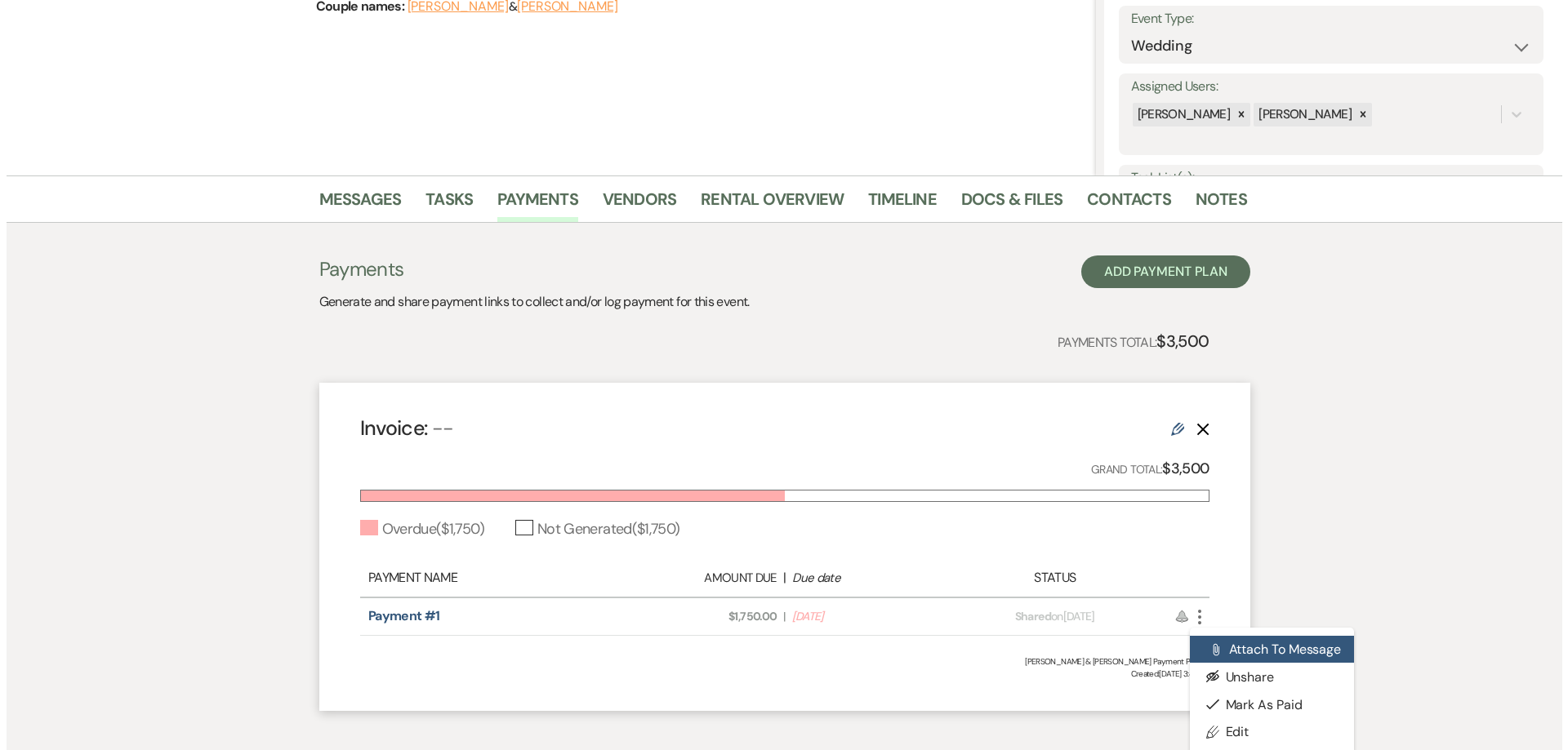
scroll to position [316, 0]
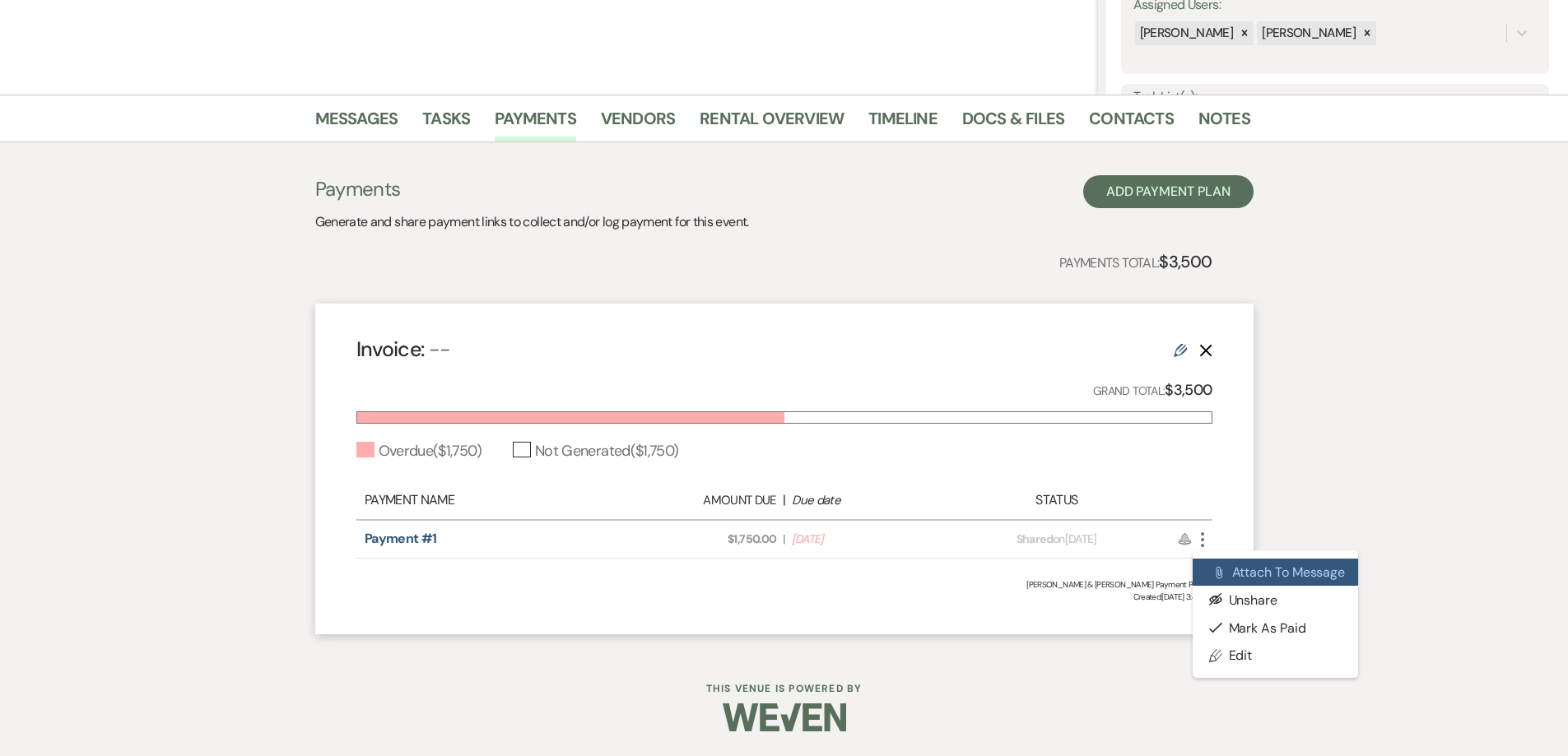
click at [1305, 575] on button "Attach File Attach to Message" at bounding box center [1275, 573] width 166 height 28
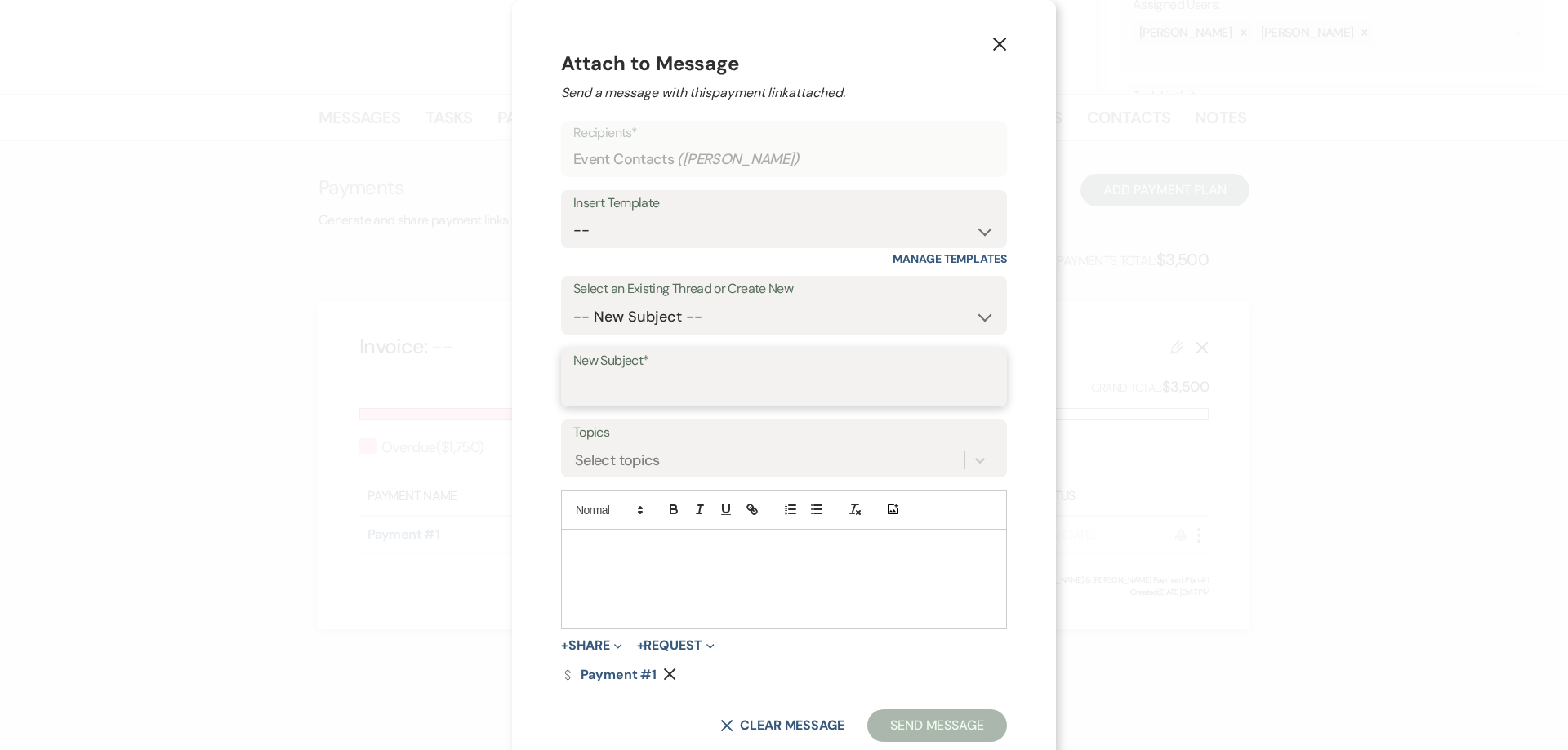
click at [616, 383] on input "New Subject*" at bounding box center [783, 388] width 421 height 32
type input "Booking your event!"
click at [596, 572] on div at bounding box center [784, 580] width 445 height 98
click at [728, 388] on input "Booking your event!" at bounding box center [783, 388] width 421 height 32
click at [615, 572] on div at bounding box center [784, 580] width 445 height 98
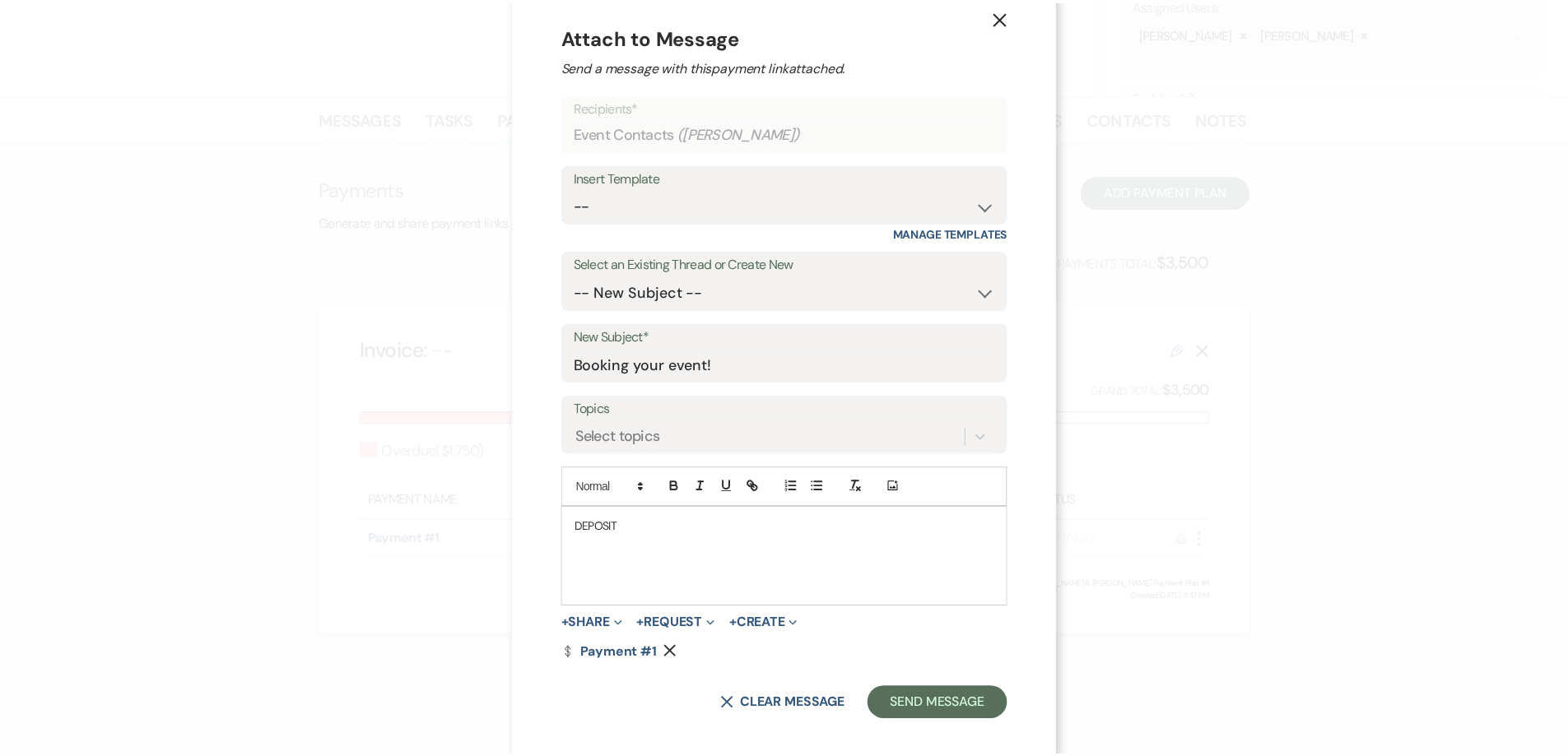
scroll to position [41, 0]
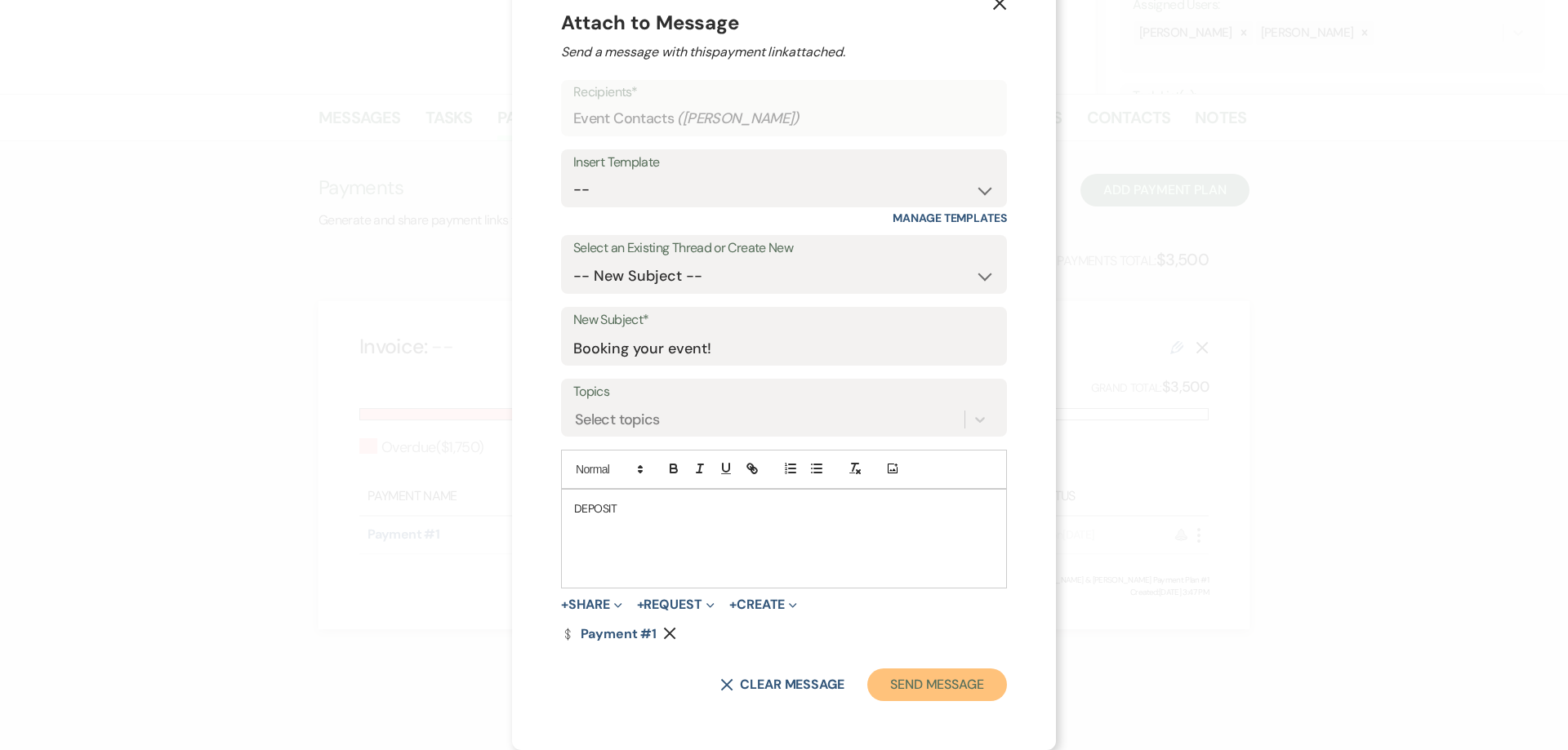
click at [922, 684] on button "Send Message" at bounding box center [938, 685] width 140 height 33
